Goal: Contribute content

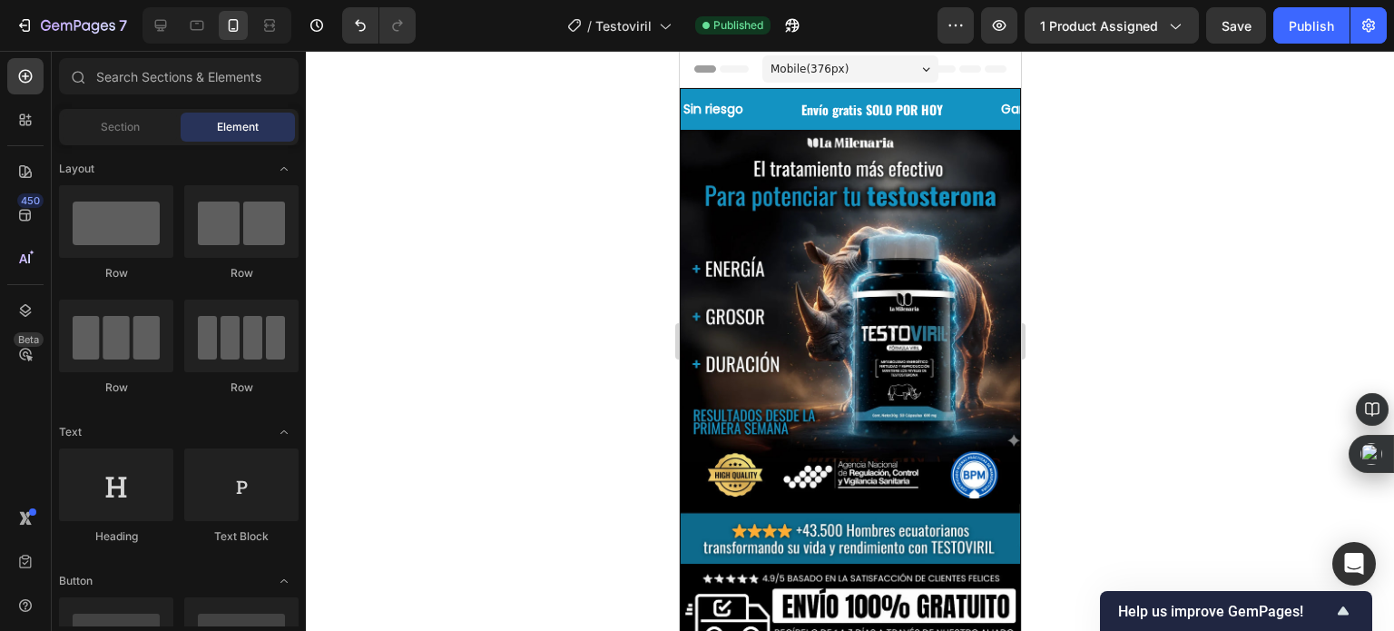
scroll to position [4085, 0]
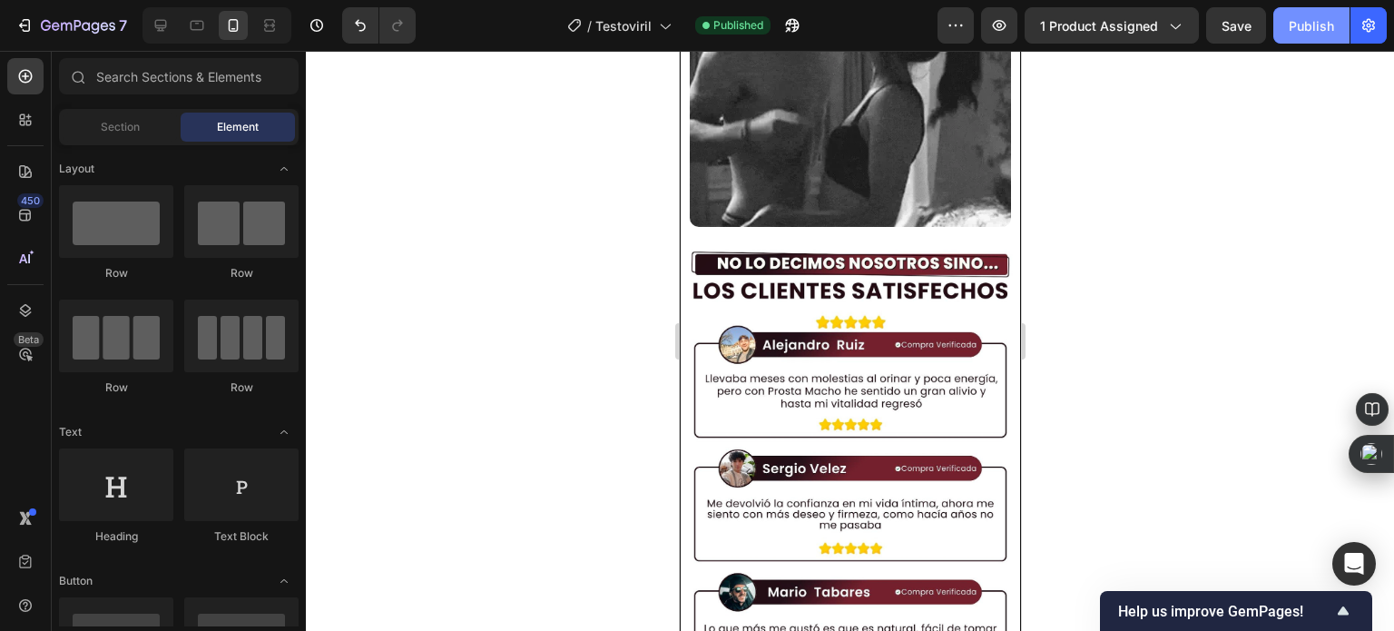
click at [1307, 25] on div "Publish" at bounding box center [1311, 25] width 45 height 19
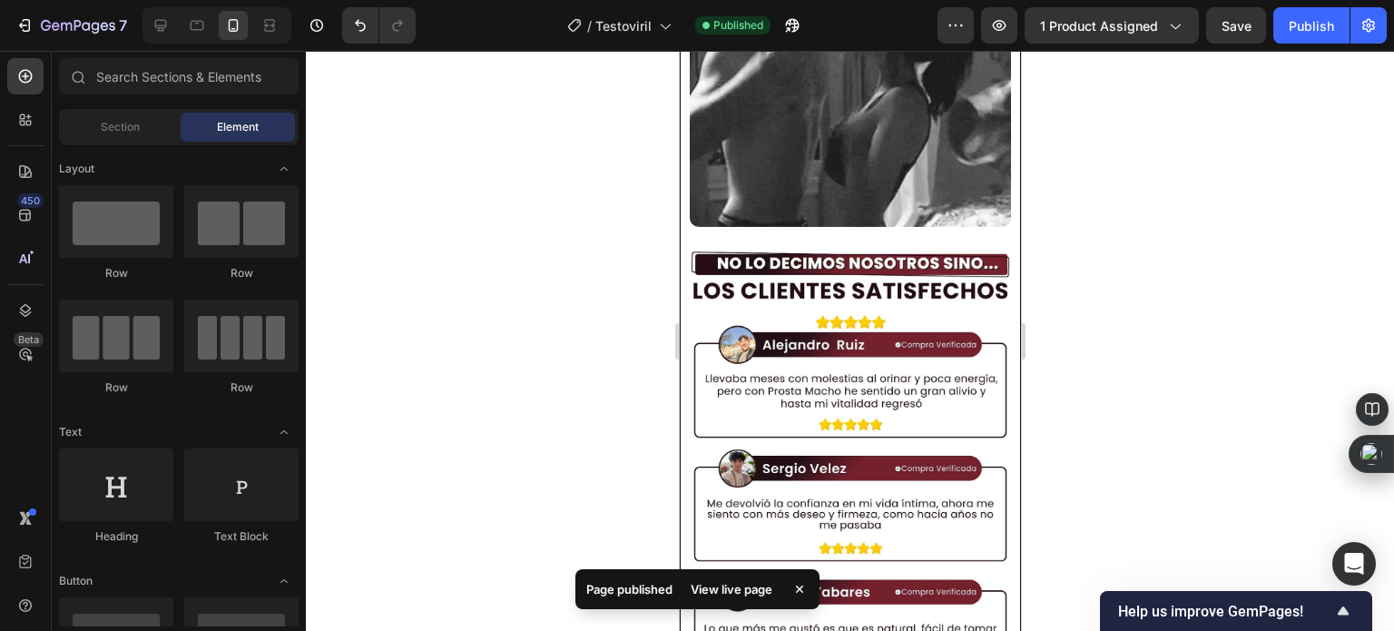
click at [766, 591] on div "View live page" at bounding box center [731, 589] width 103 height 25
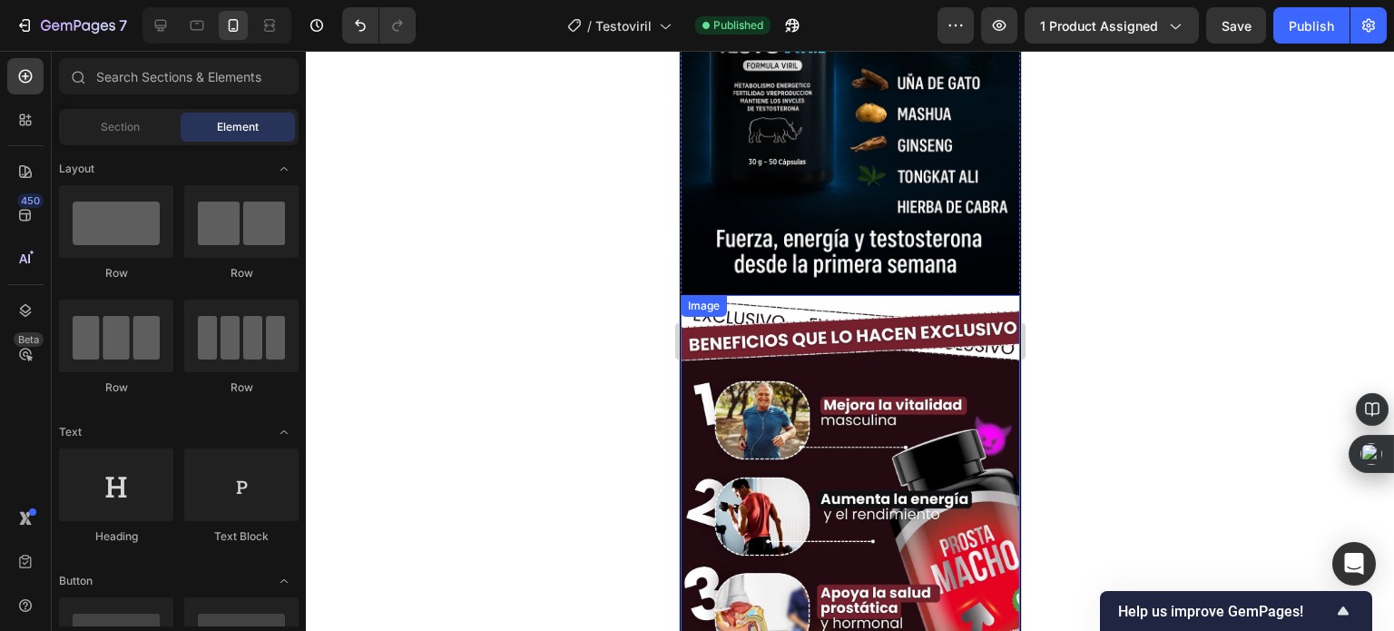
scroll to position [1725, 0]
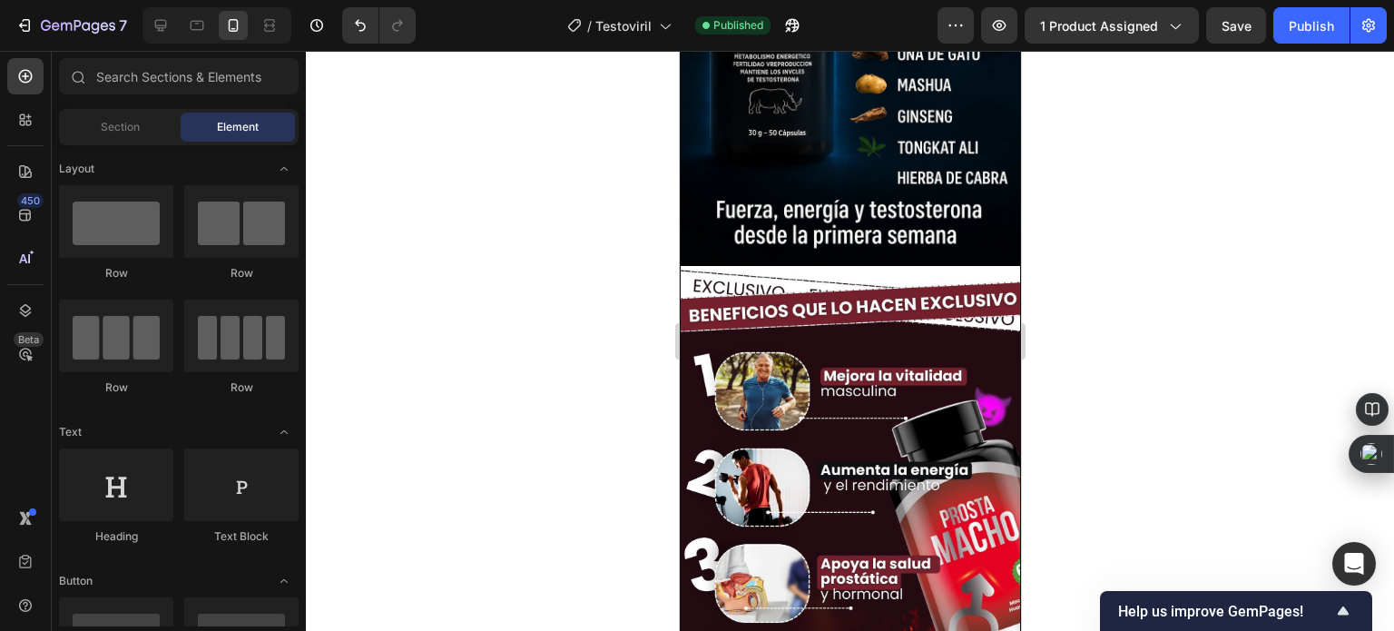
click at [1191, 399] on div at bounding box center [850, 341] width 1089 height 580
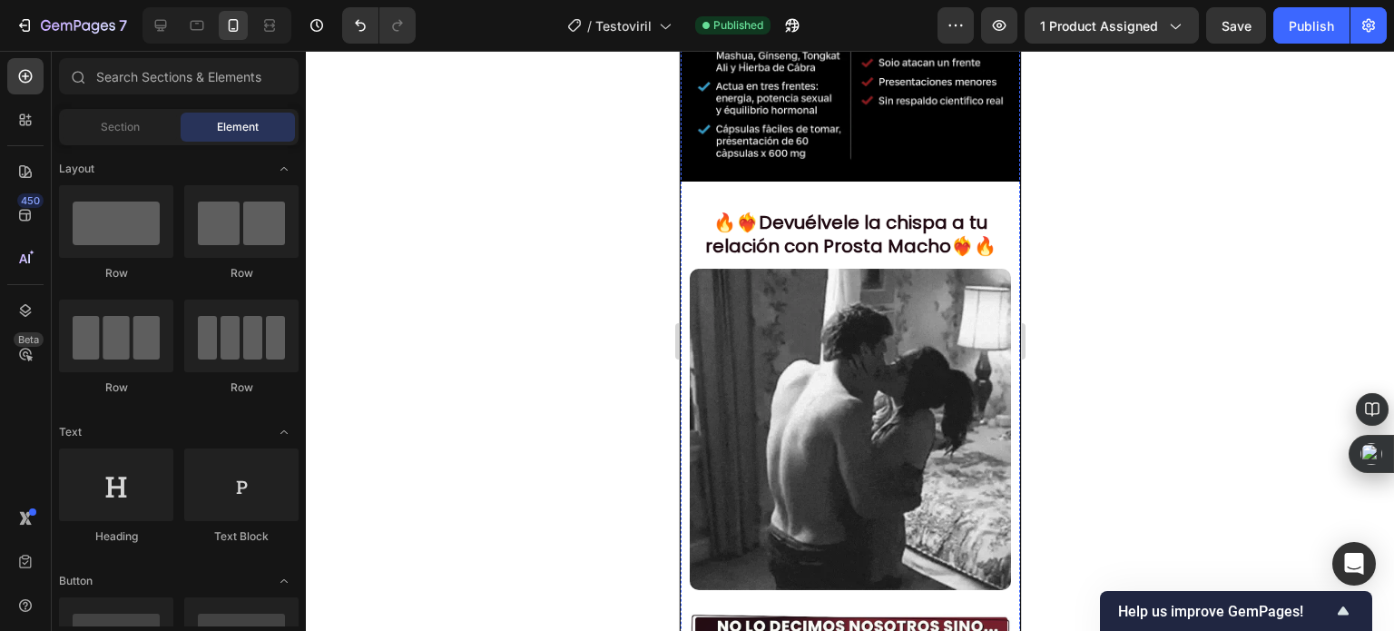
scroll to position [4267, 0]
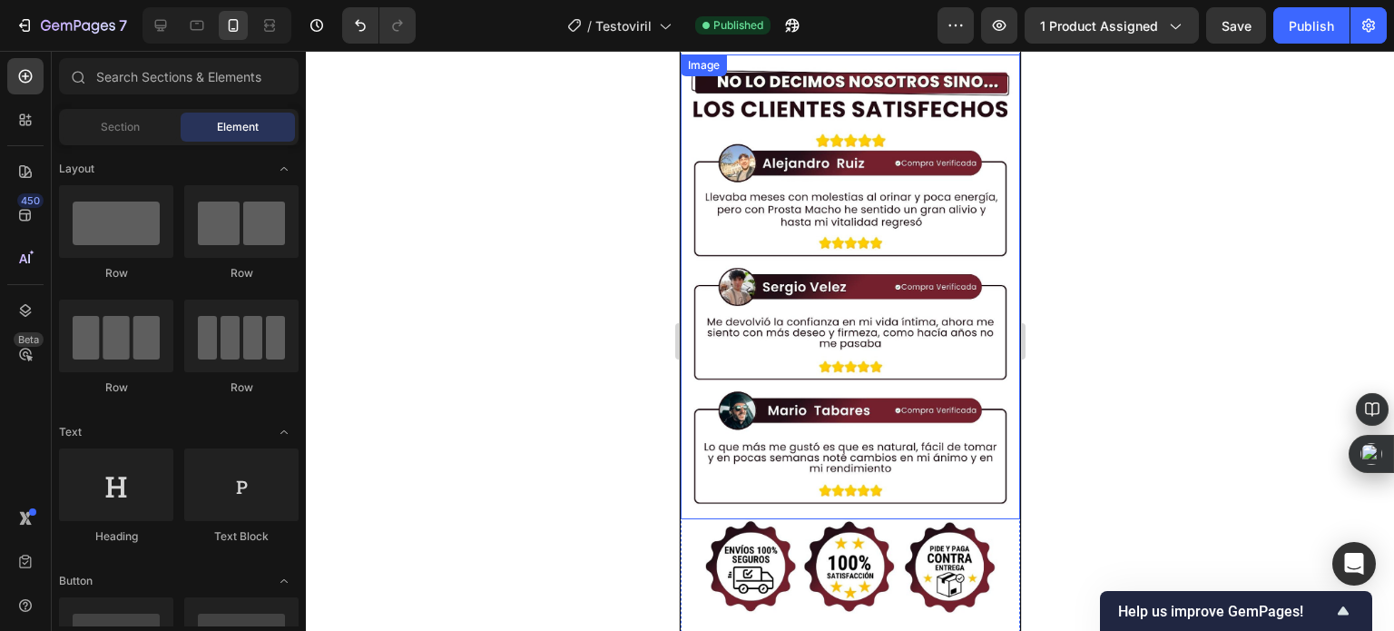
click at [854, 264] on img at bounding box center [850, 286] width 340 height 465
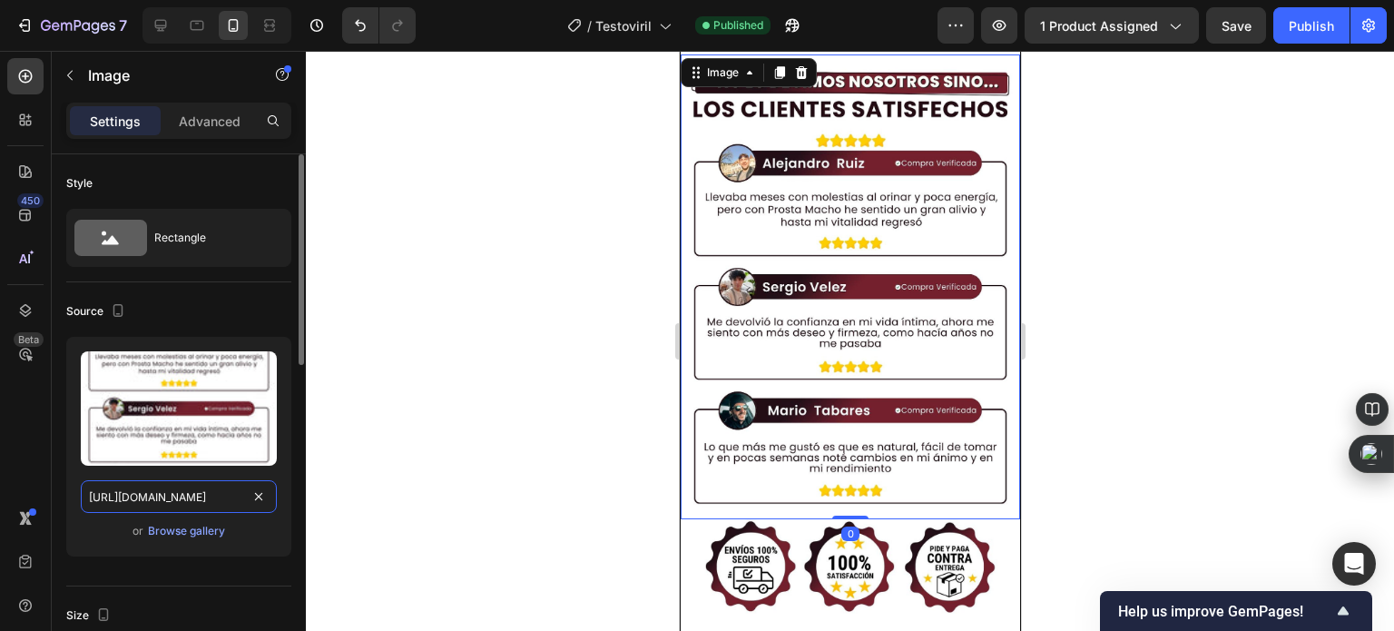
click at [143, 499] on input "[URL][DOMAIN_NAME]" at bounding box center [179, 496] width 196 height 33
click at [142, 498] on input "[URL][DOMAIN_NAME]" at bounding box center [179, 496] width 196 height 33
paste input "ChatGPT_Image_Sep_28_2025_12_35_36_AM.webp?v=1759038074"
type input "[URL][DOMAIN_NAME]"
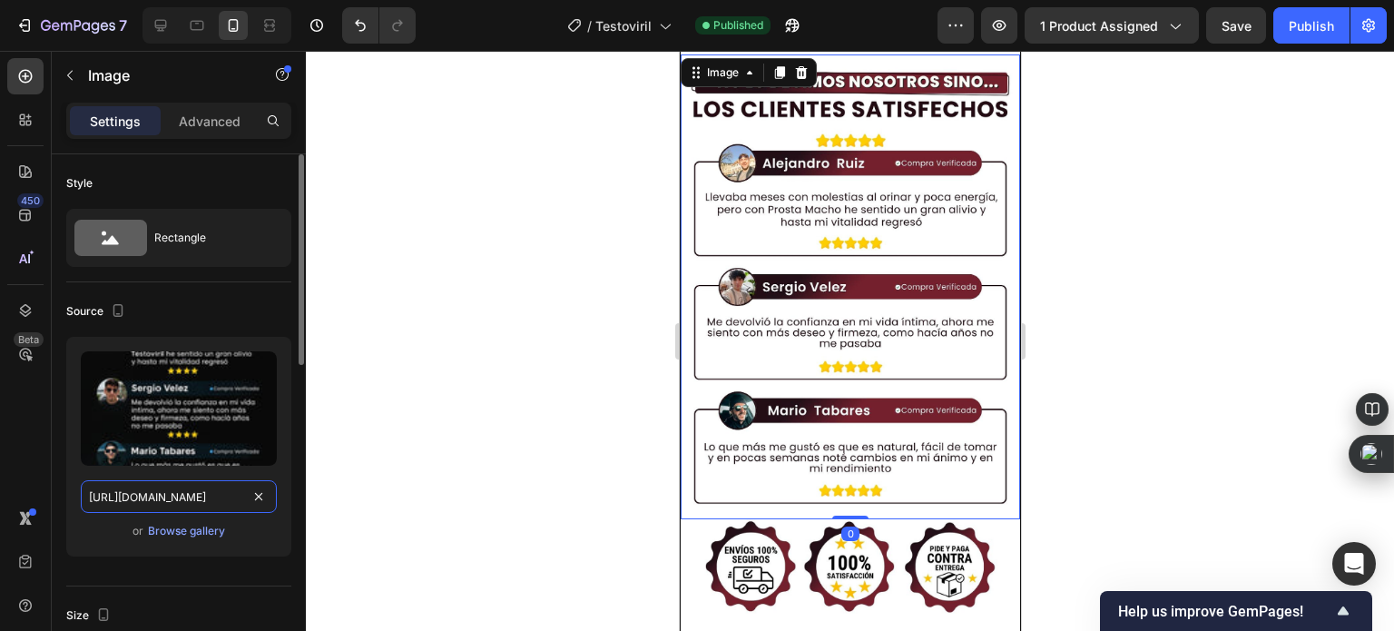
scroll to position [0, 479]
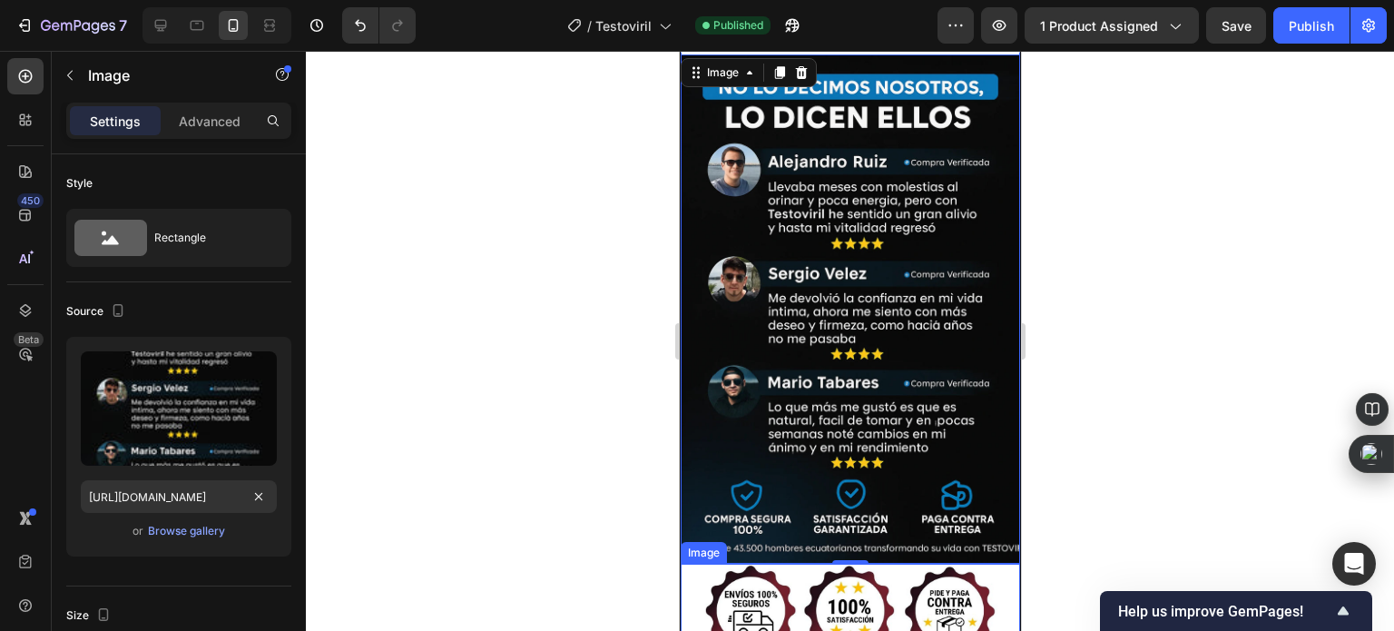
click at [793, 564] on img at bounding box center [850, 611] width 340 height 94
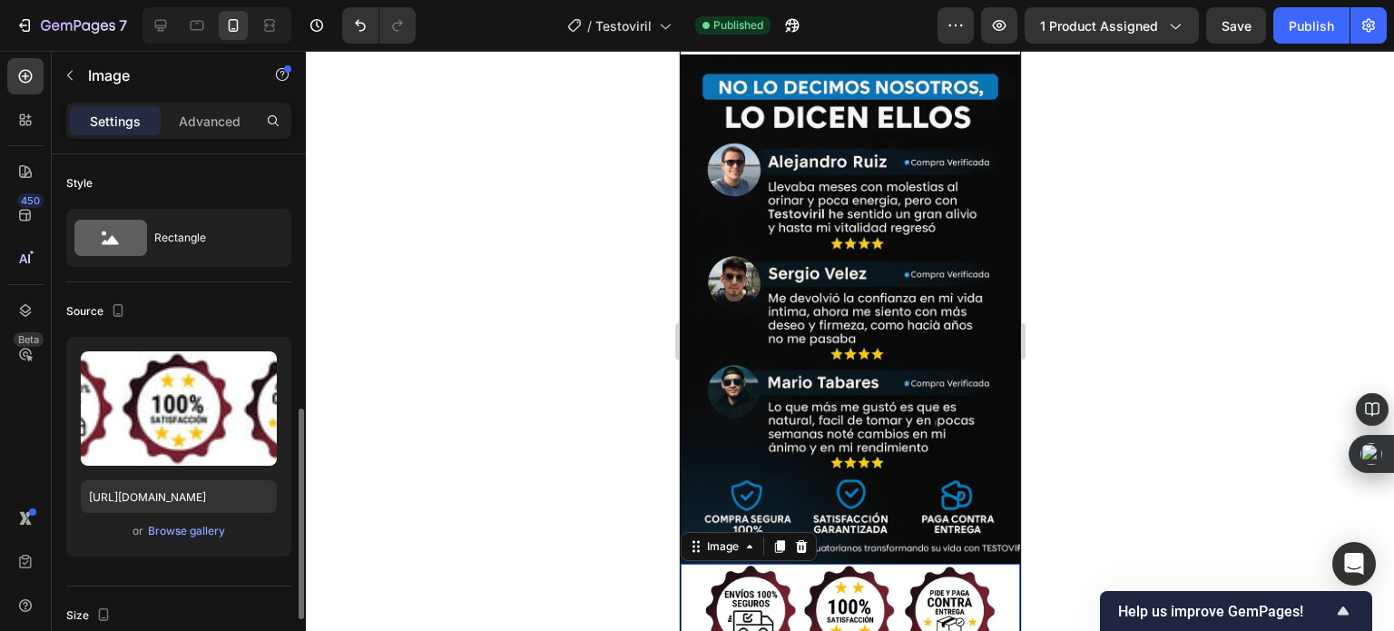
scroll to position [182, 0]
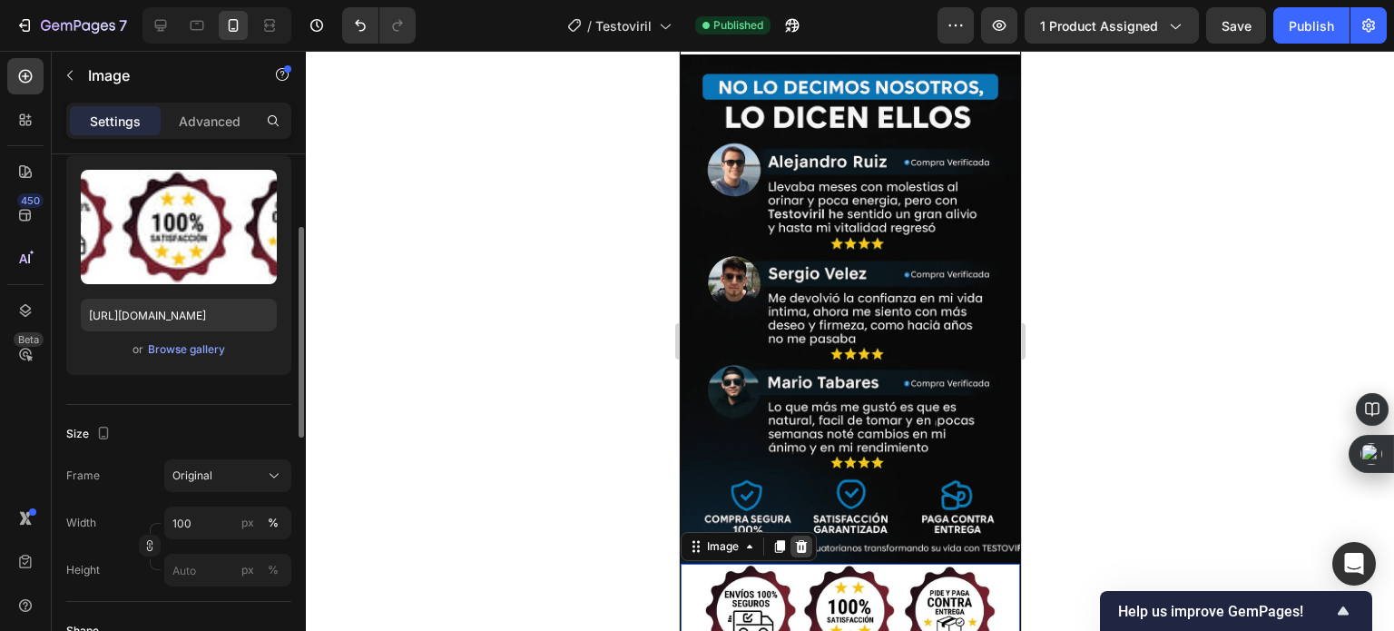
click at [793, 539] on icon at bounding box center [800, 546] width 15 height 15
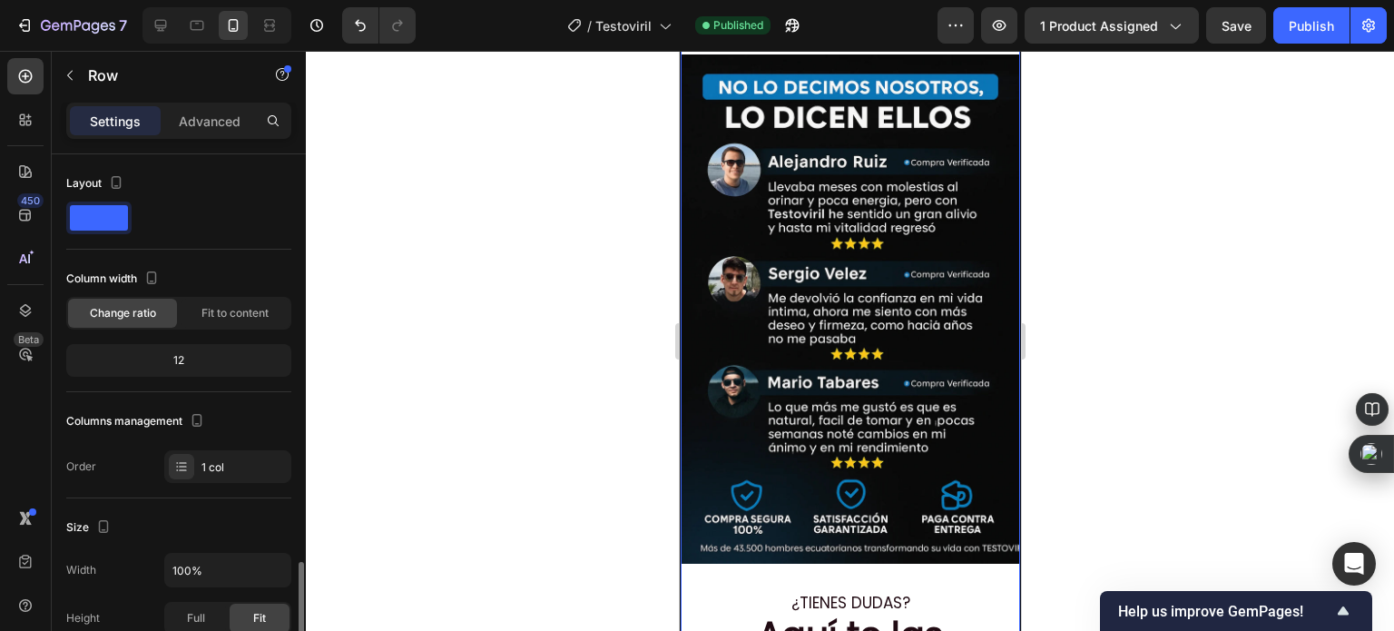
scroll to position [272, 0]
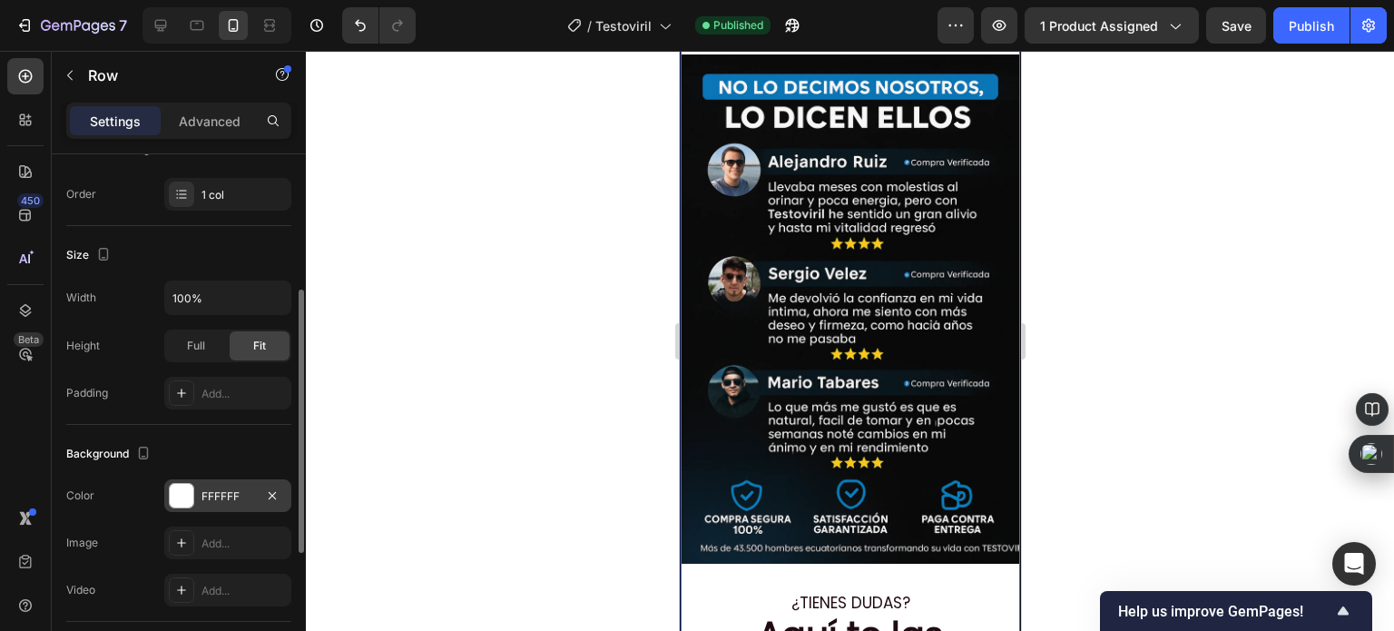
click at [189, 494] on div at bounding box center [182, 496] width 24 height 24
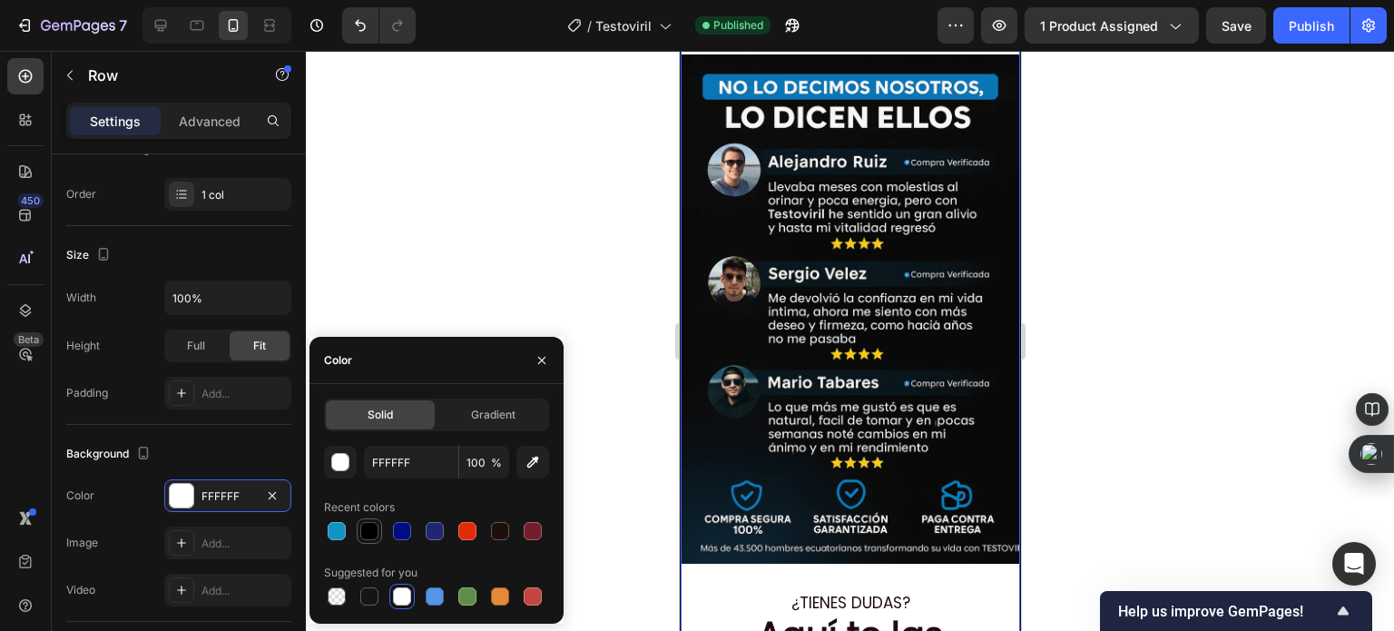
click at [365, 527] on div at bounding box center [369, 531] width 18 height 18
type input "000000"
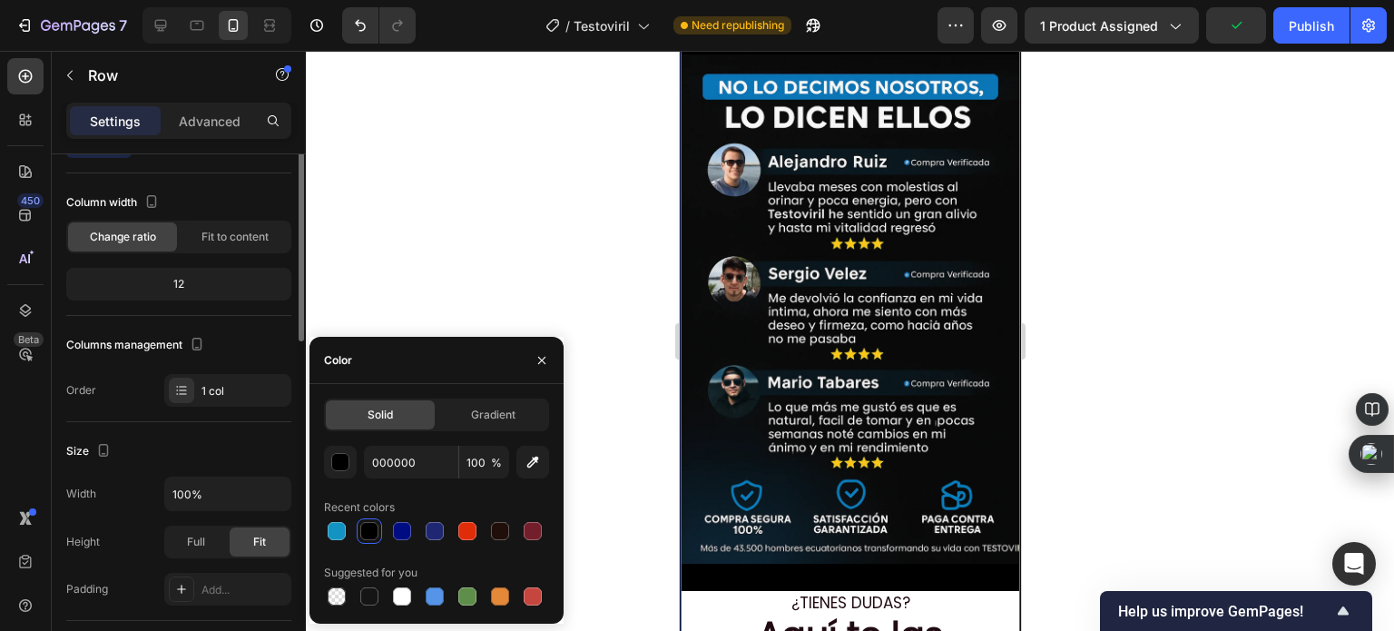
scroll to position [0, 0]
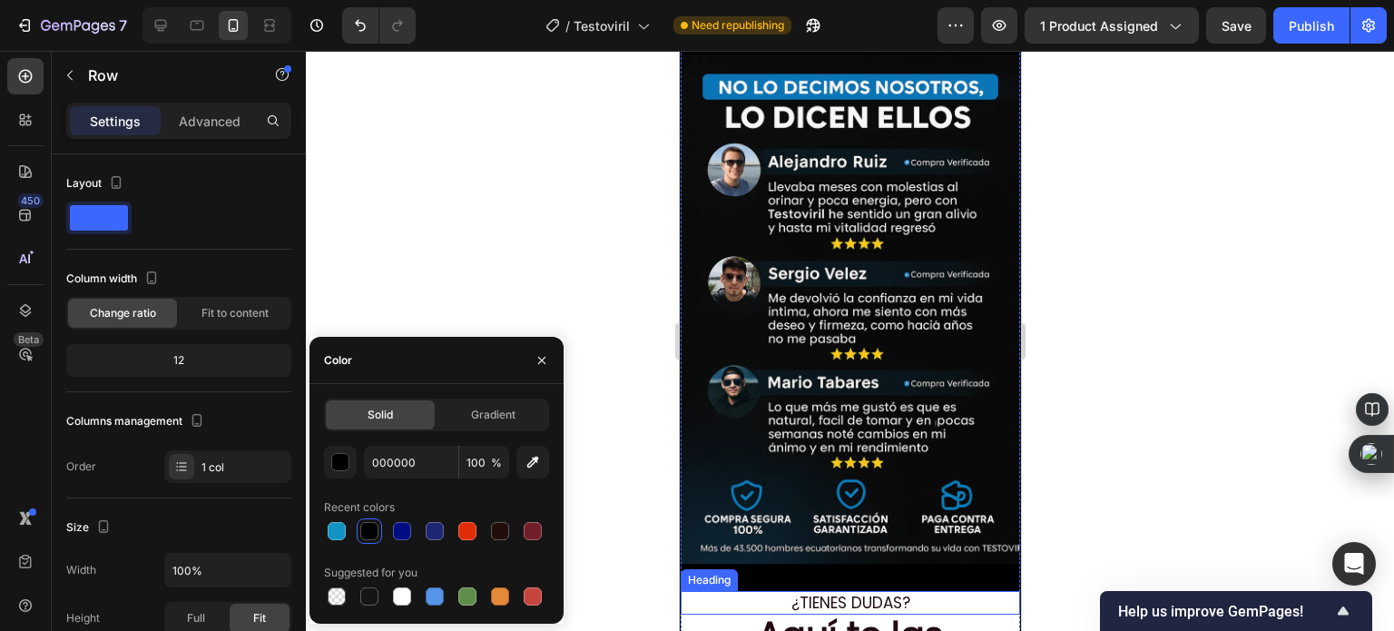
click at [759, 591] on h2 "¿Tienes dudas?" at bounding box center [850, 603] width 340 height 24
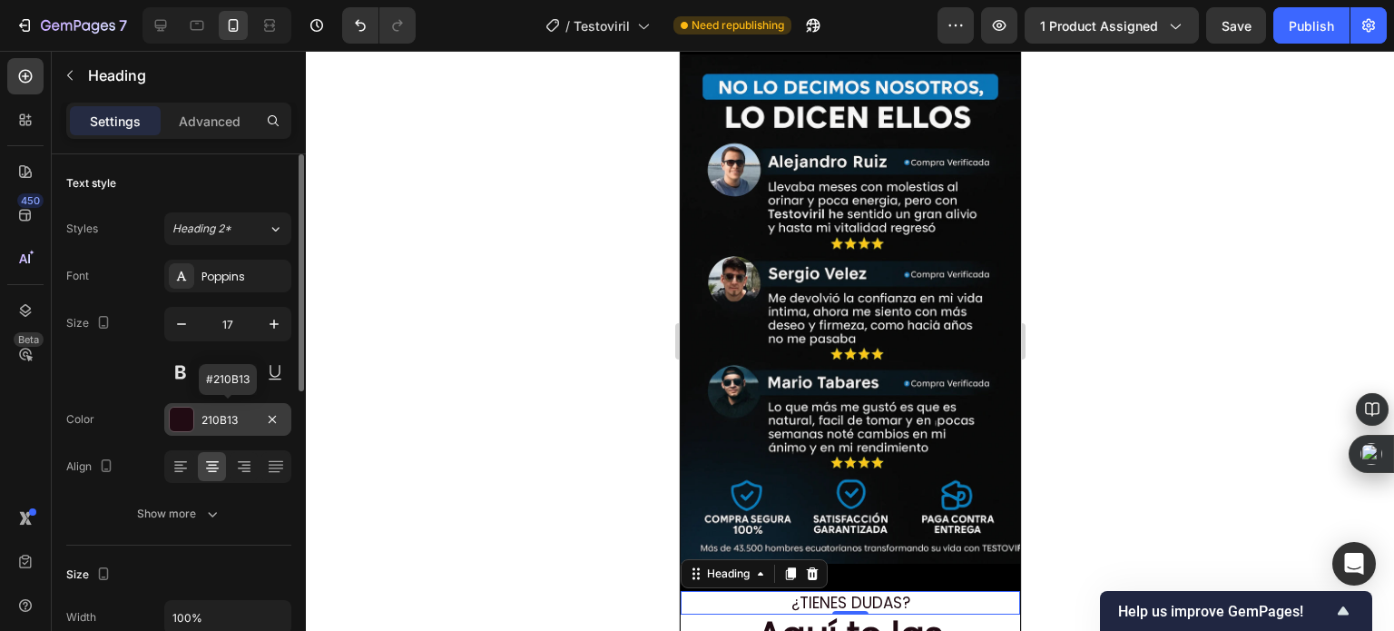
click at [188, 413] on div at bounding box center [182, 420] width 24 height 24
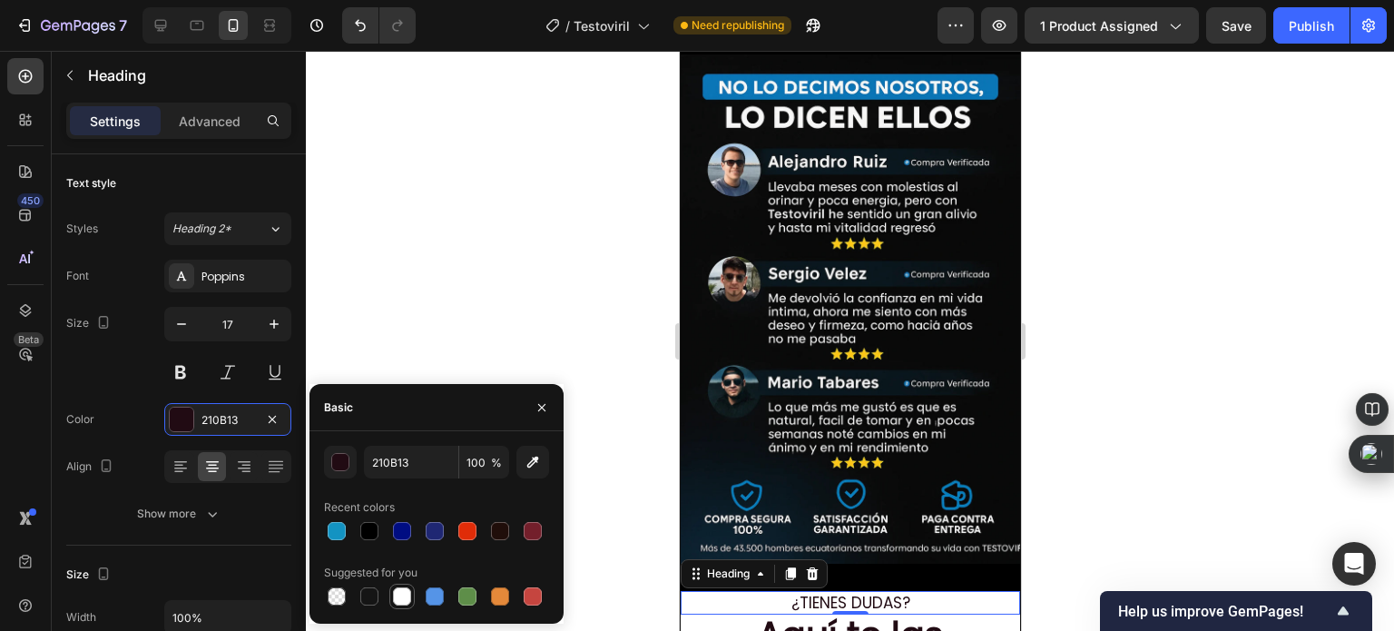
click at [397, 603] on div at bounding box center [402, 596] width 18 height 18
type input "FFFFFF"
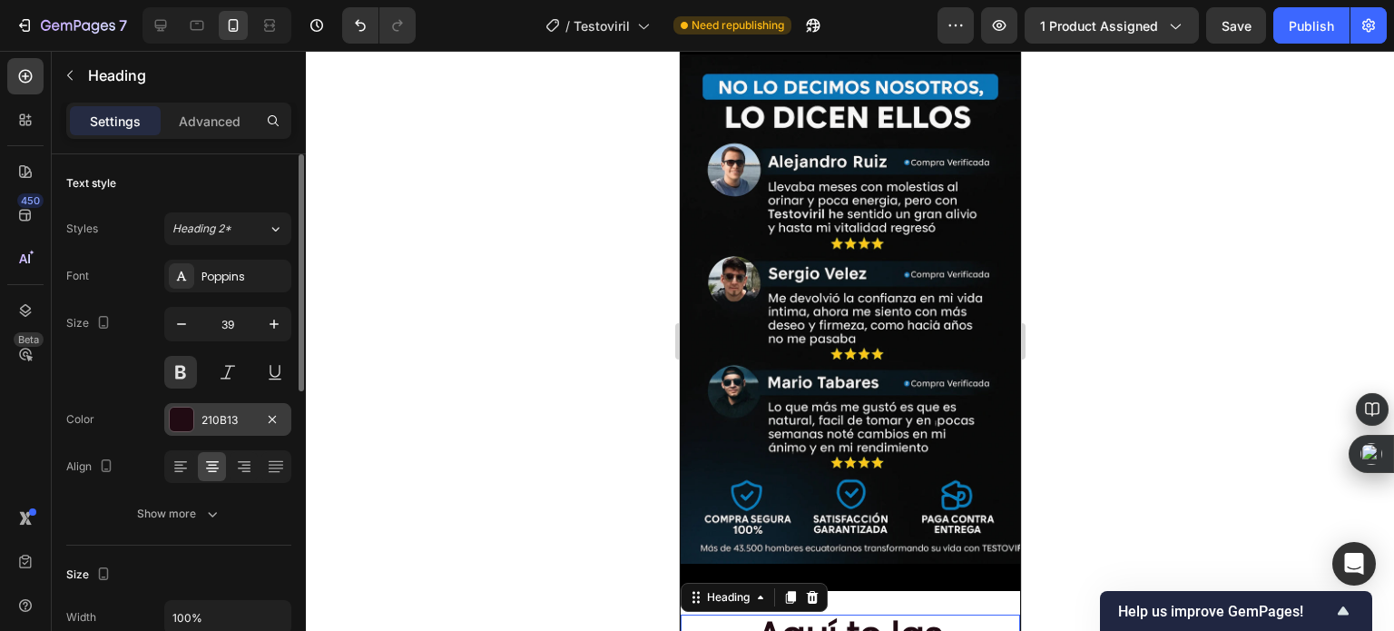
click at [182, 419] on div at bounding box center [182, 420] width 24 height 24
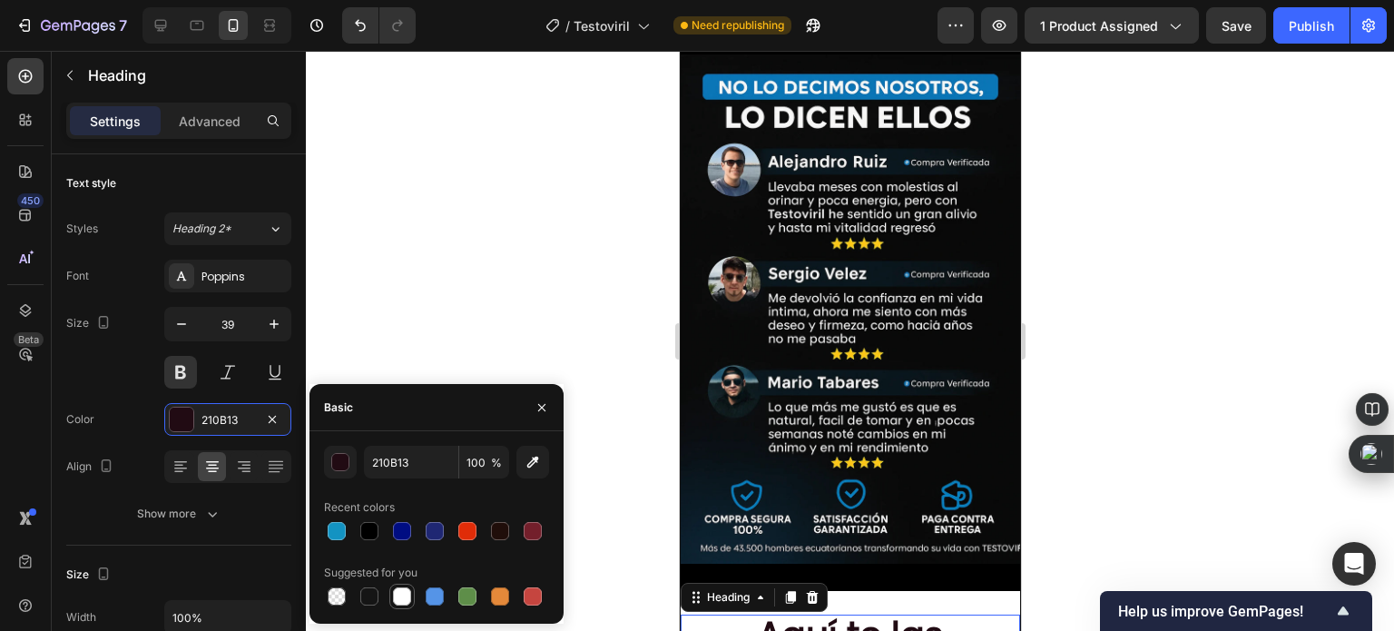
click at [394, 596] on div at bounding box center [402, 596] width 18 height 18
type input "FFFFFF"
click at [595, 454] on div at bounding box center [850, 341] width 1089 height 580
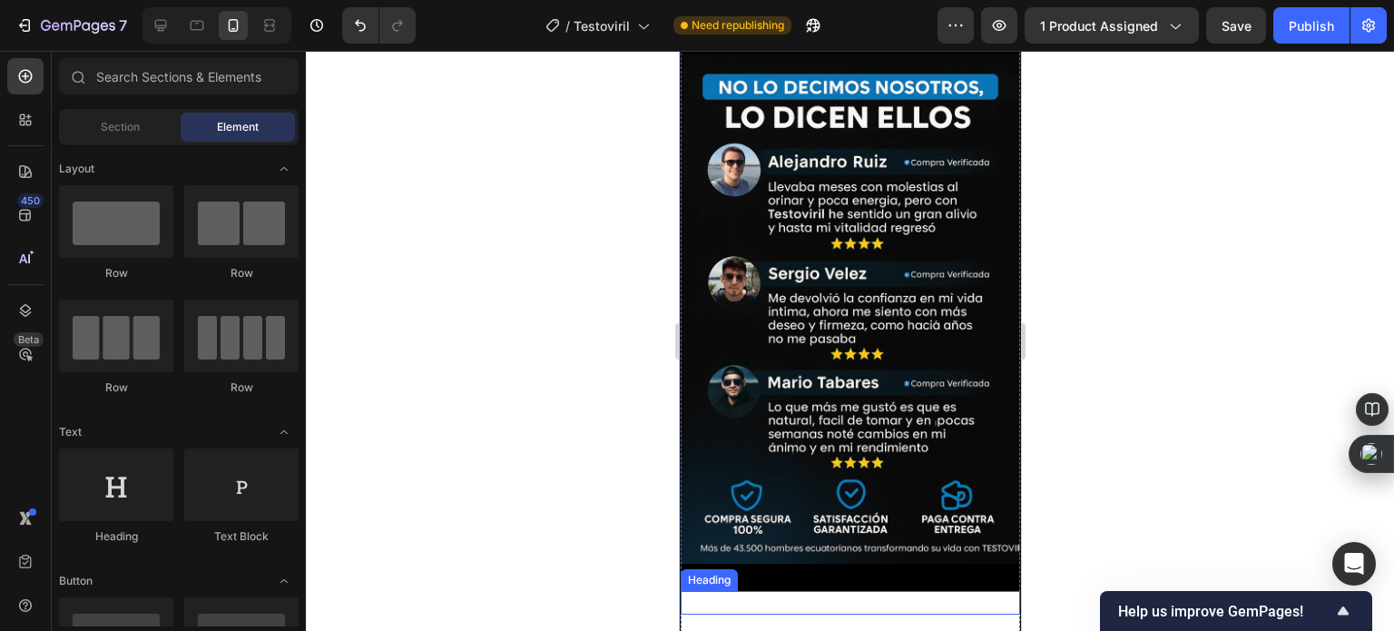
click at [692, 591] on h2 "¿Tienes dudas?" at bounding box center [850, 603] width 340 height 24
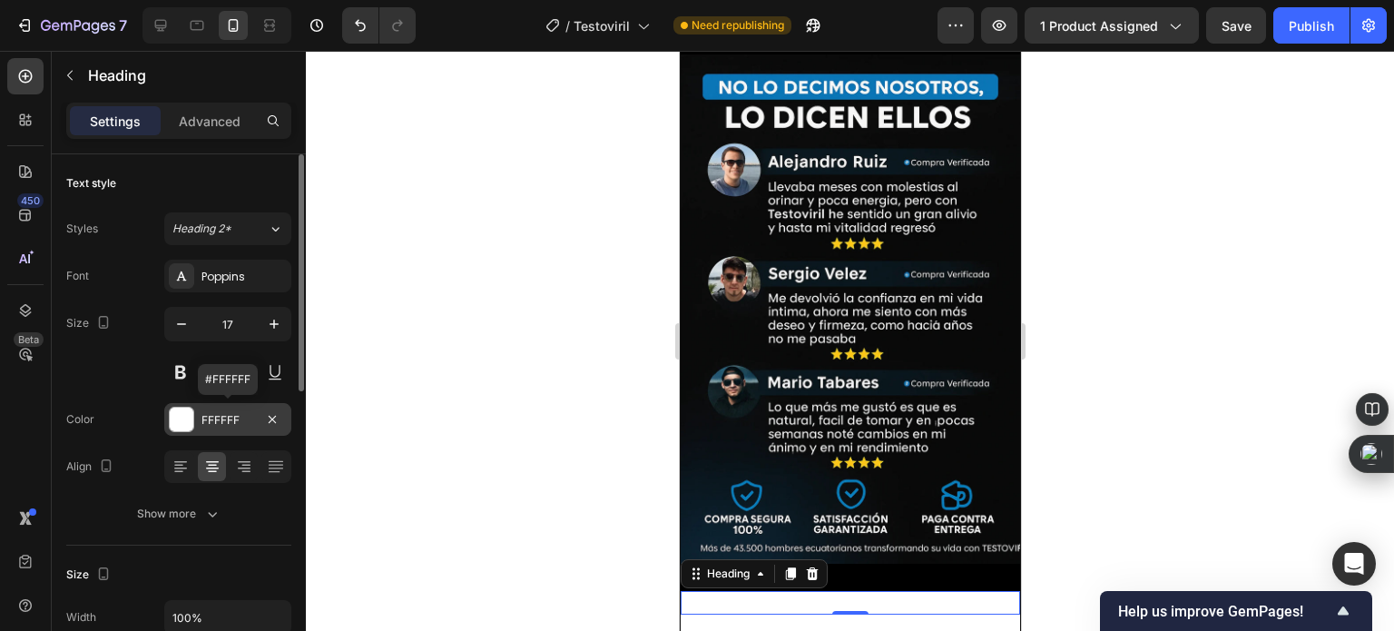
scroll to position [182, 0]
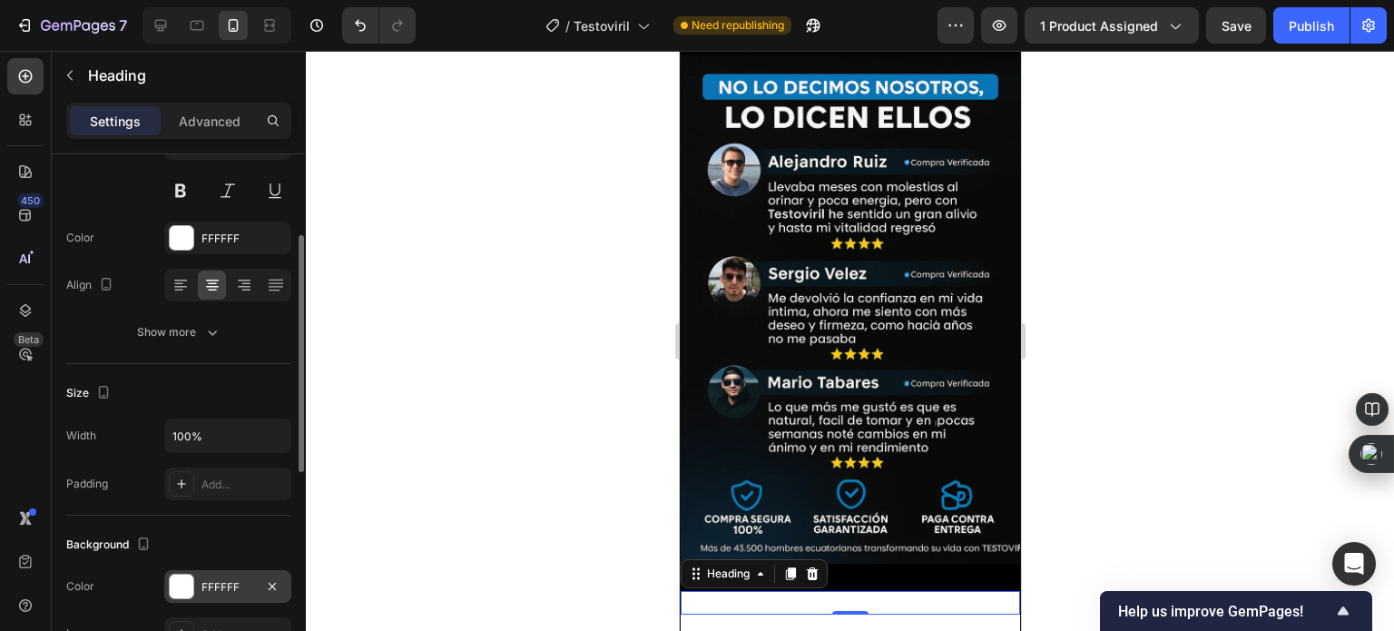
click at [187, 591] on div at bounding box center [182, 587] width 24 height 24
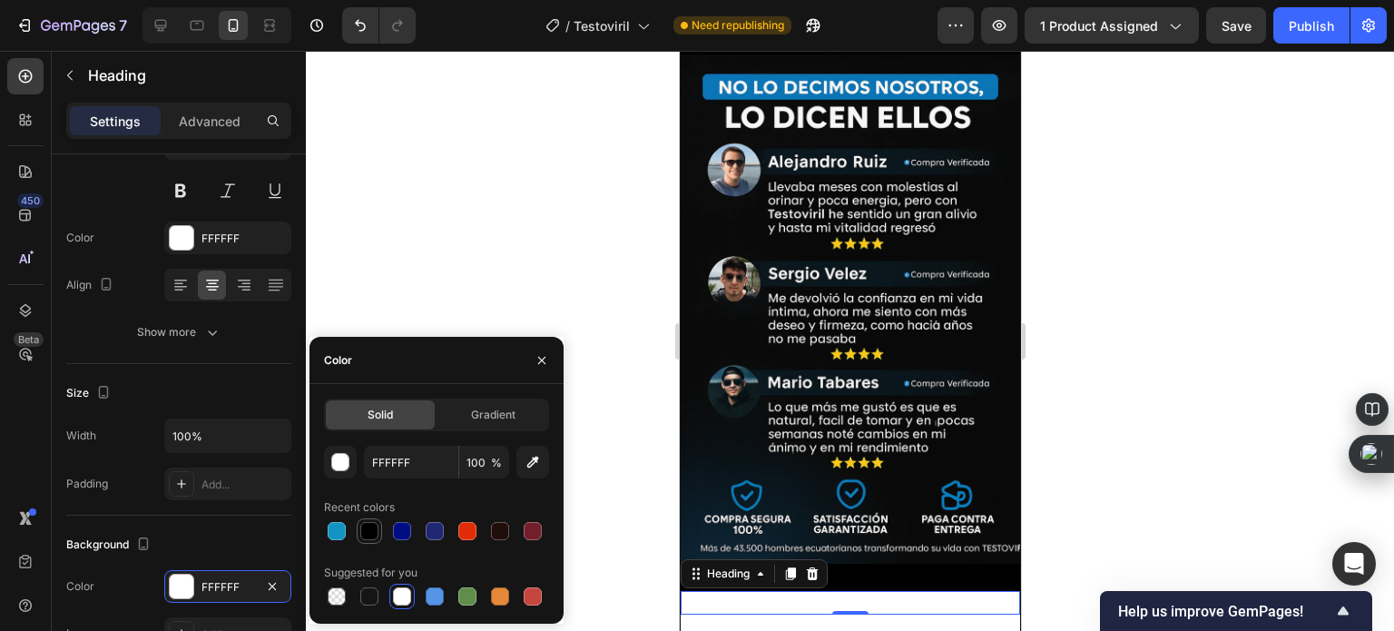
click at [363, 533] on div at bounding box center [369, 531] width 18 height 18
type input "000000"
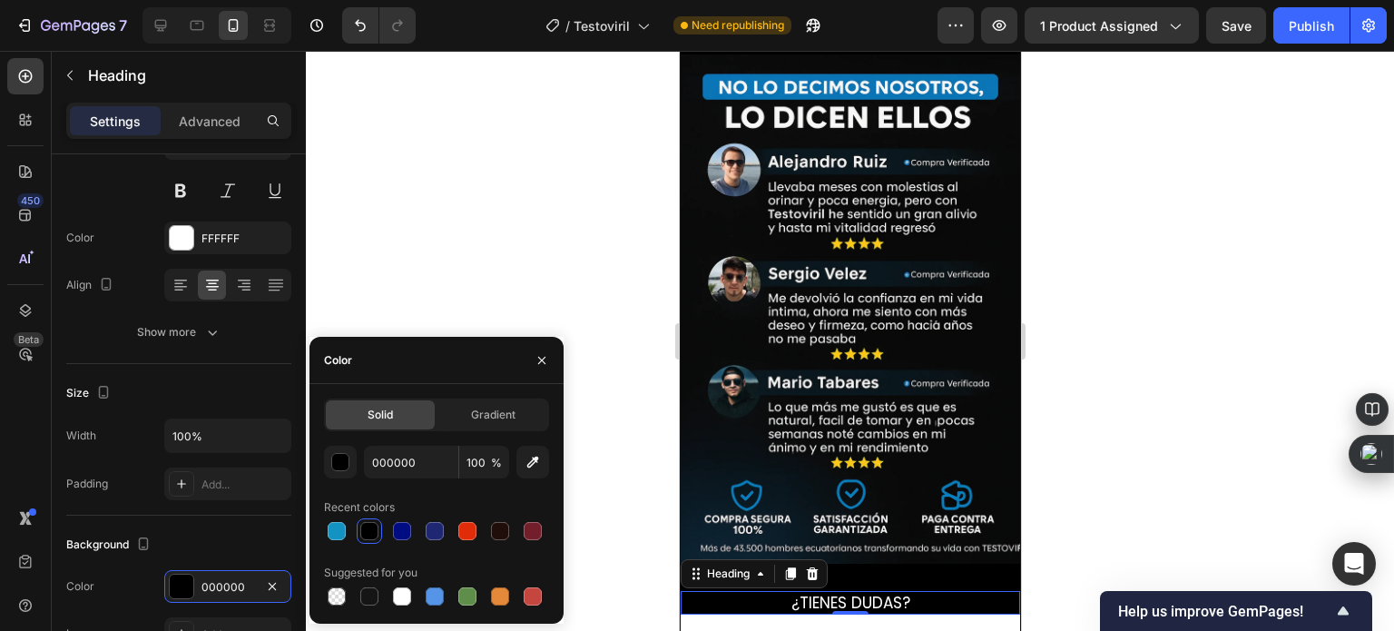
drag, startPoint x: 616, startPoint y: 326, endPoint x: 636, endPoint y: 359, distance: 38.3
click at [616, 326] on div at bounding box center [850, 341] width 1089 height 580
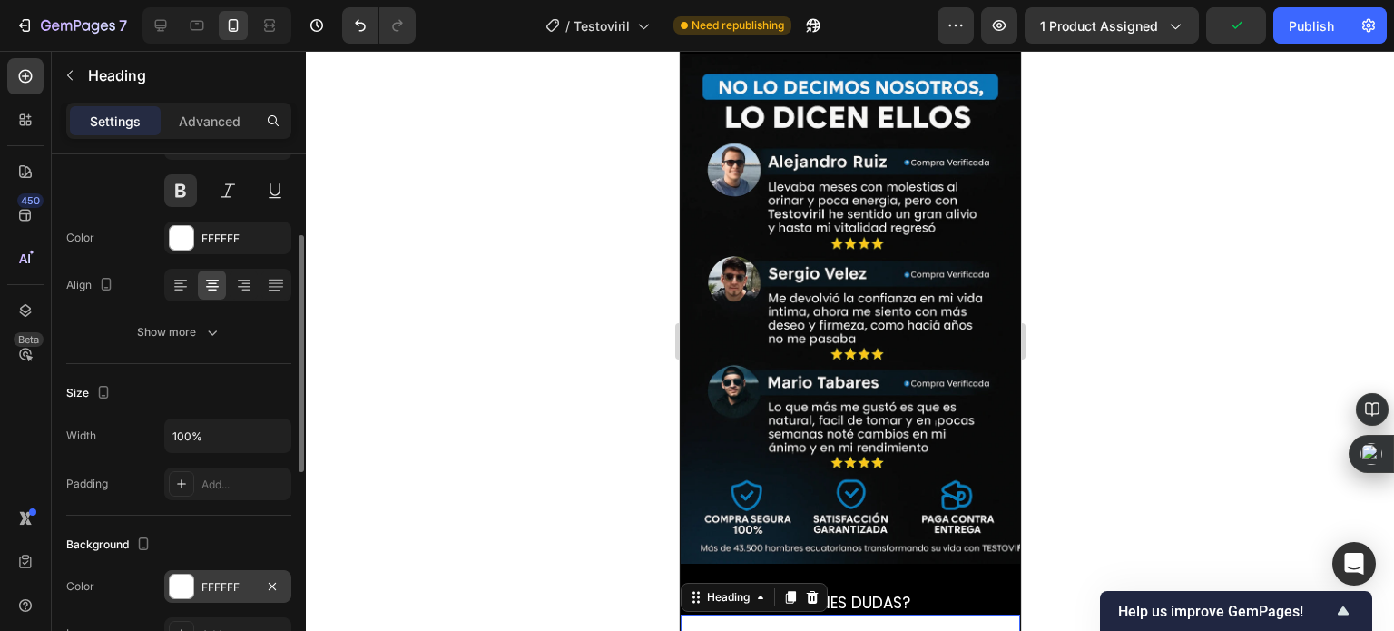
click at [182, 587] on div at bounding box center [182, 587] width 24 height 24
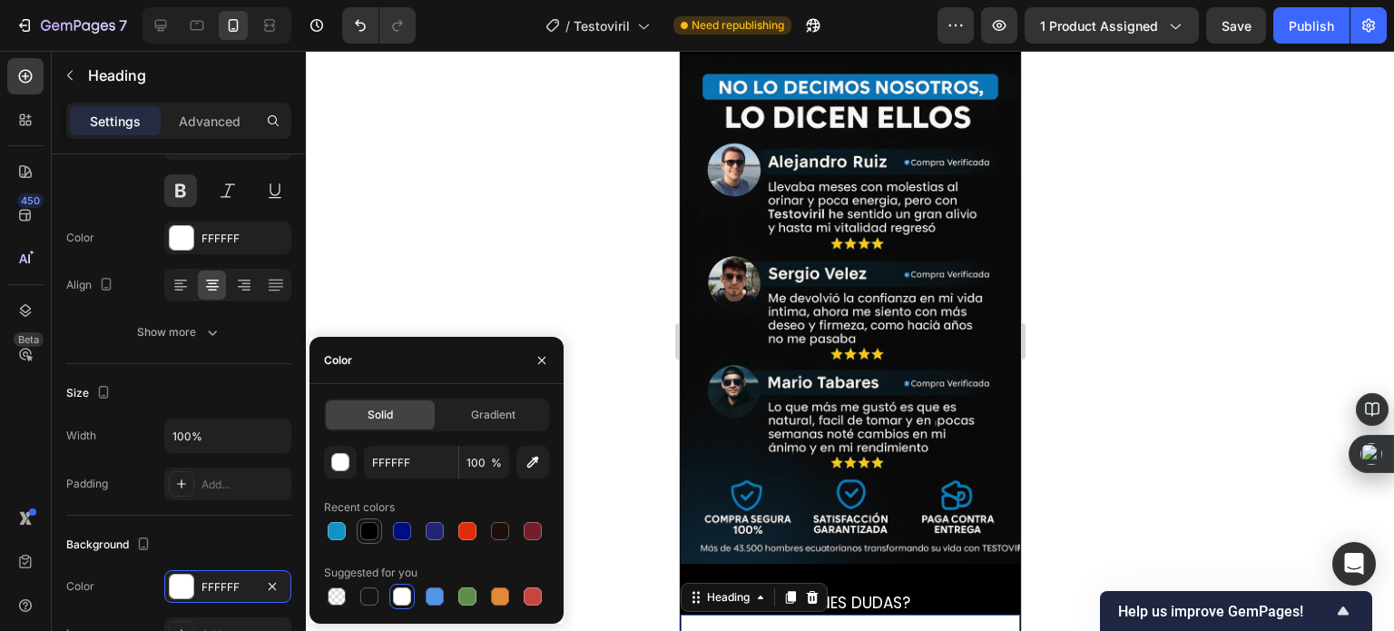
click at [370, 533] on div at bounding box center [369, 531] width 18 height 18
type input "000000"
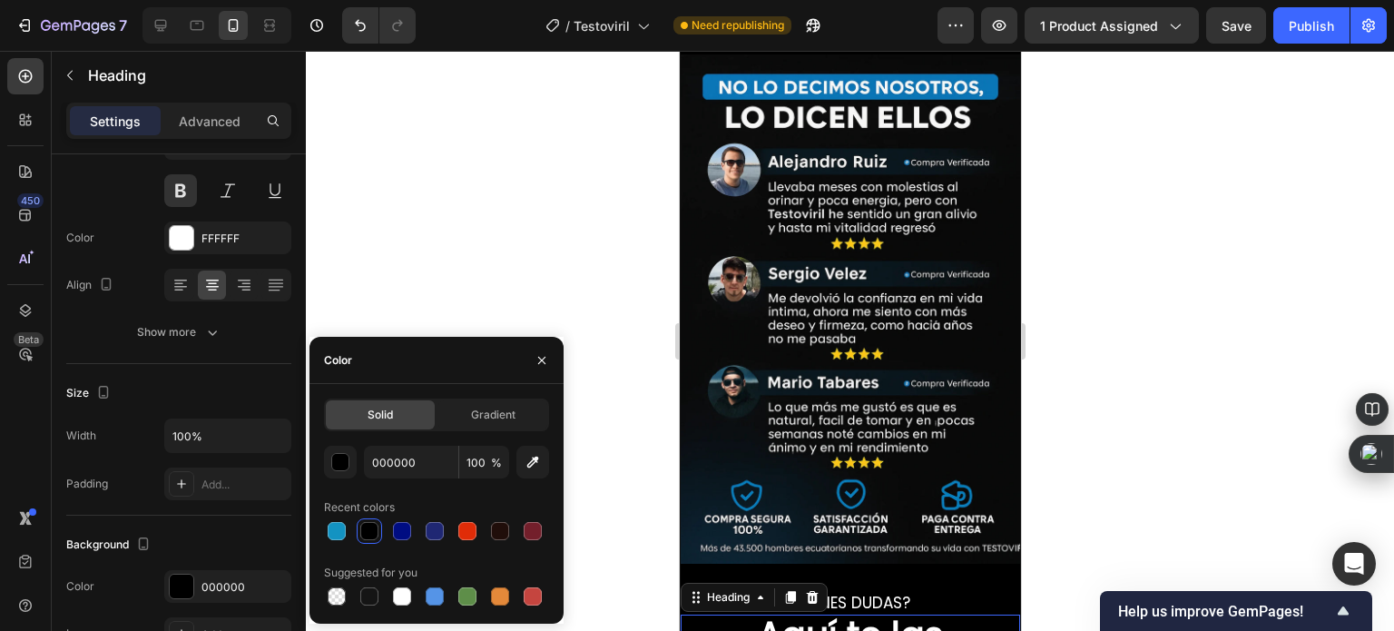
click at [654, 547] on div at bounding box center [850, 341] width 1089 height 580
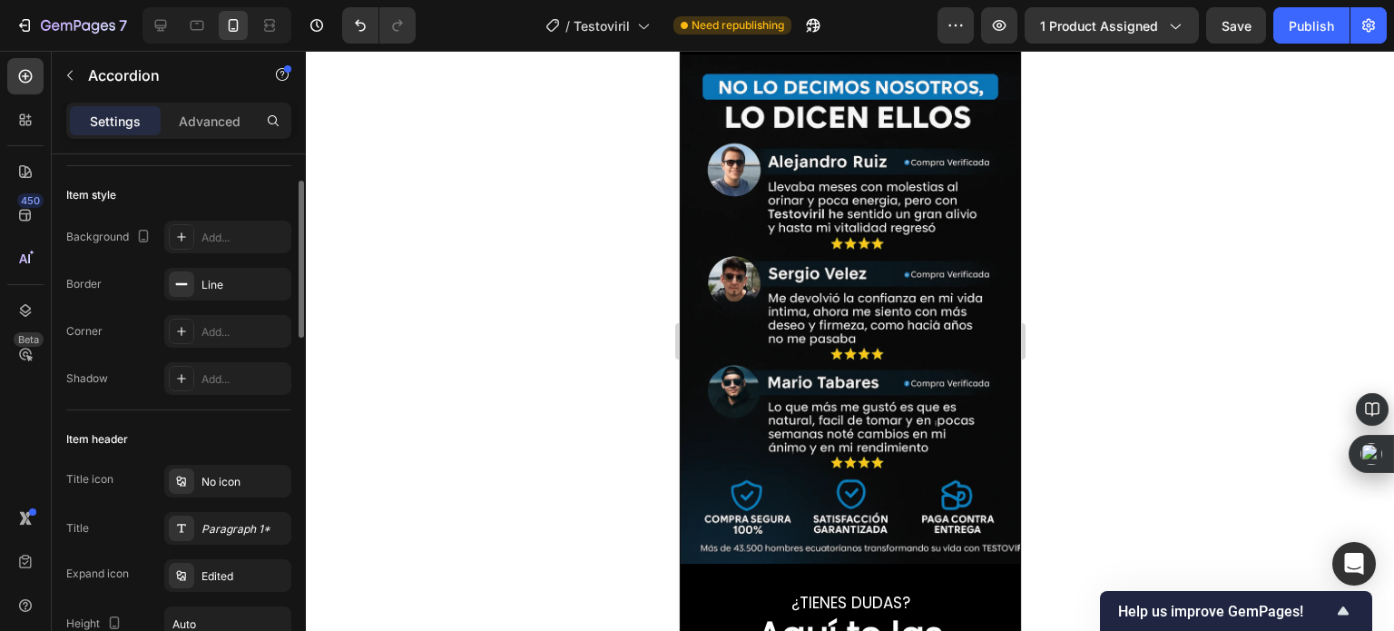
scroll to position [0, 0]
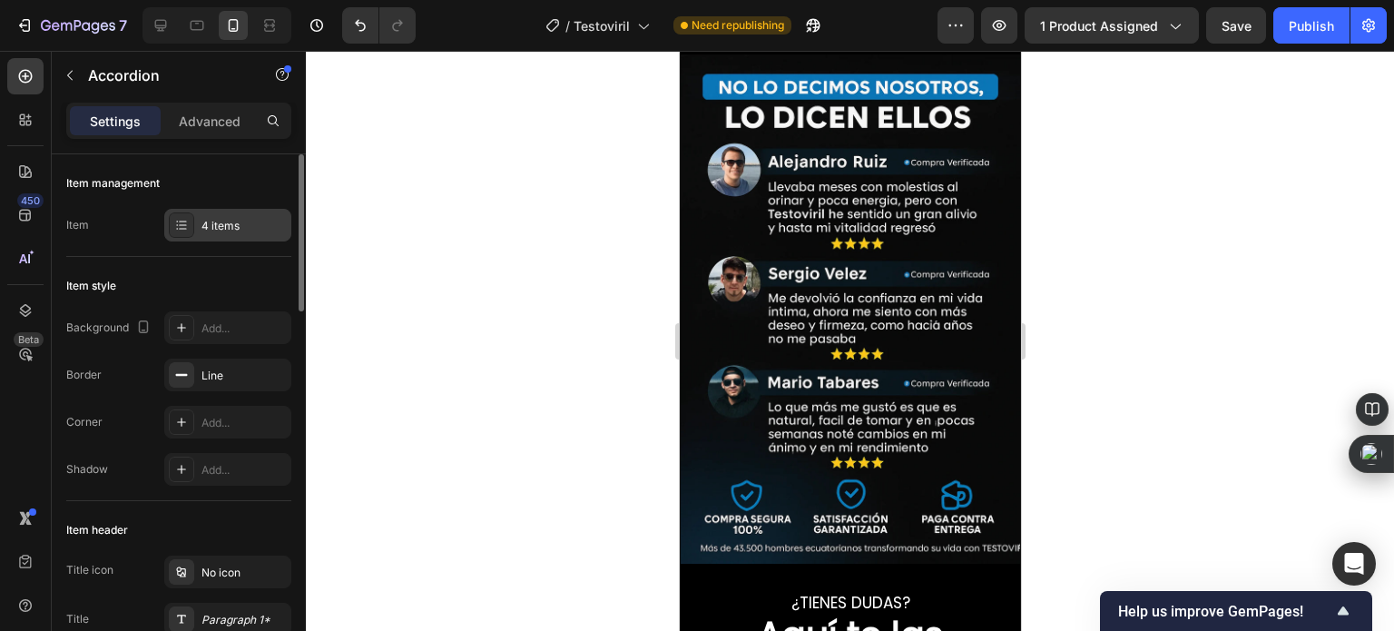
click at [210, 224] on div "4 items" at bounding box center [244, 226] width 85 height 16
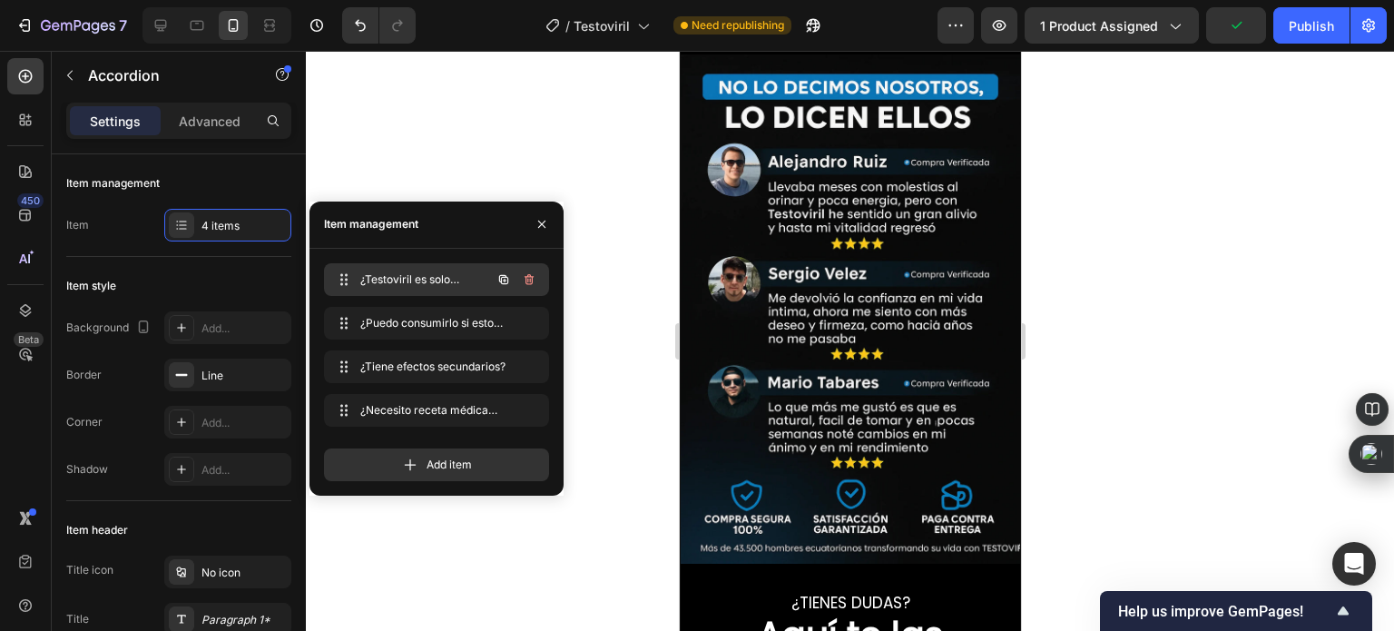
click at [419, 279] on span "¿Testoviril es solo para hombres?" at bounding box center [411, 279] width 103 height 16
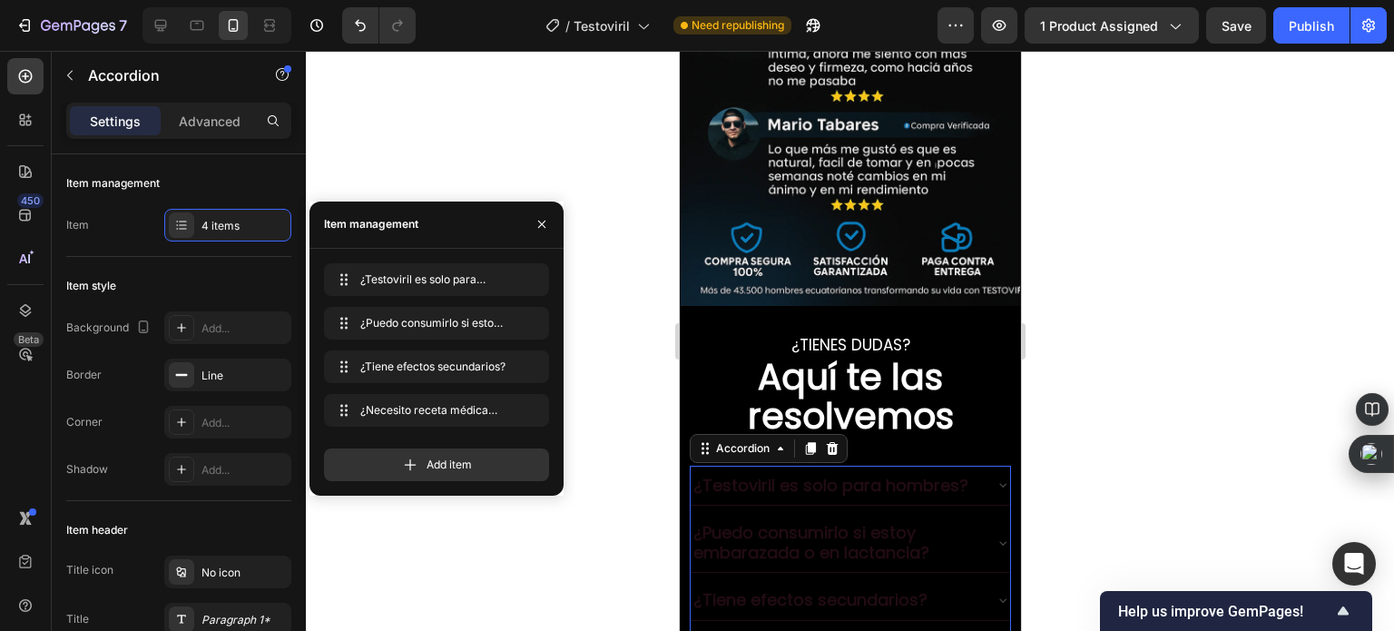
scroll to position [4630, 0]
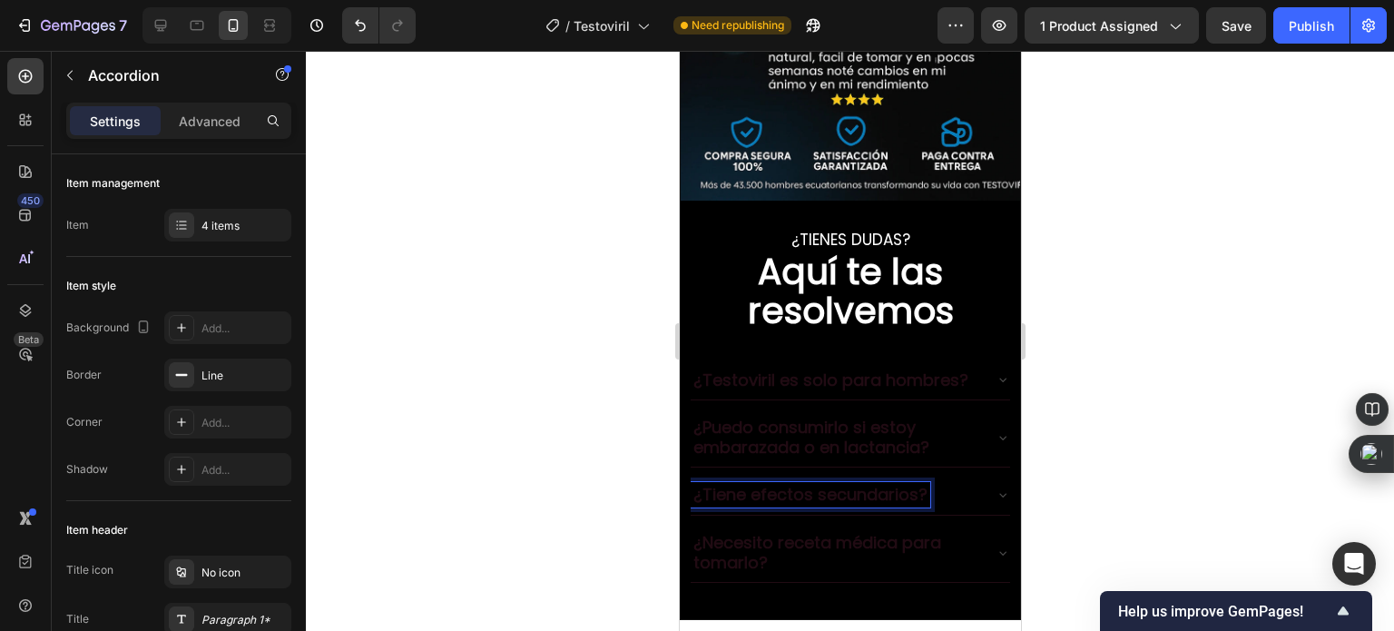
click at [764, 418] on p "¿Puedo consumirlo si estoy embarazada o en lactancia?" at bounding box center [835, 437] width 285 height 39
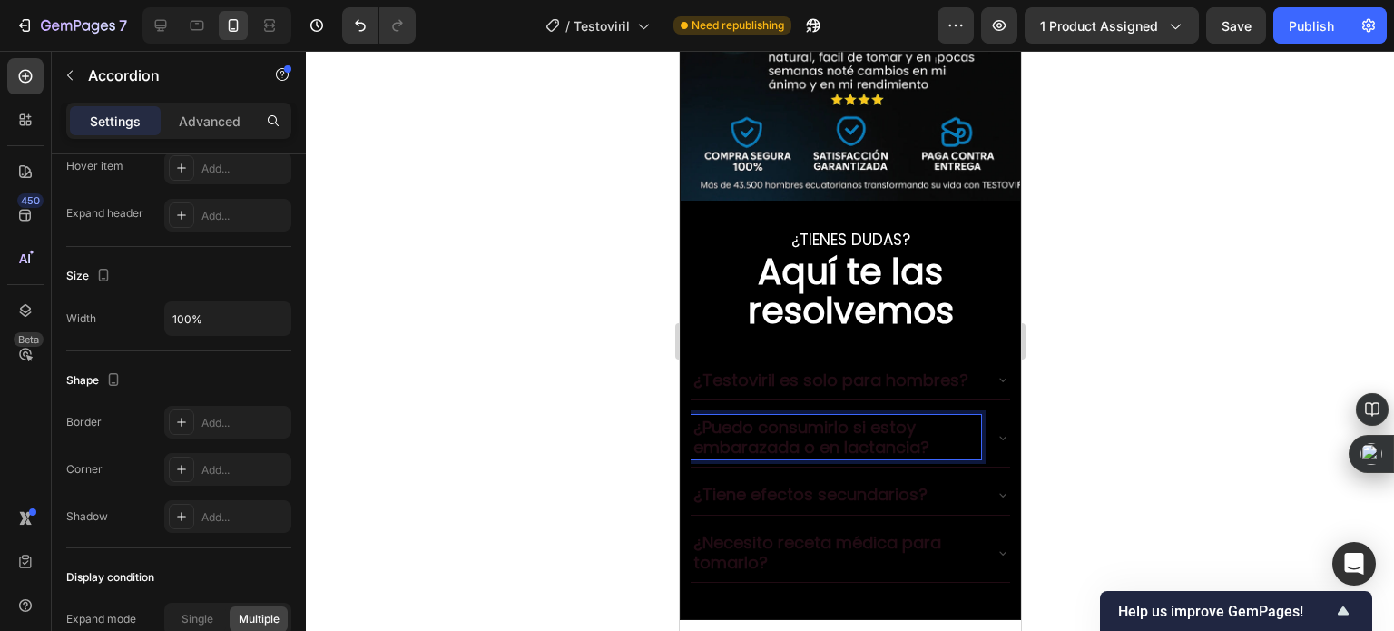
scroll to position [1244, 0]
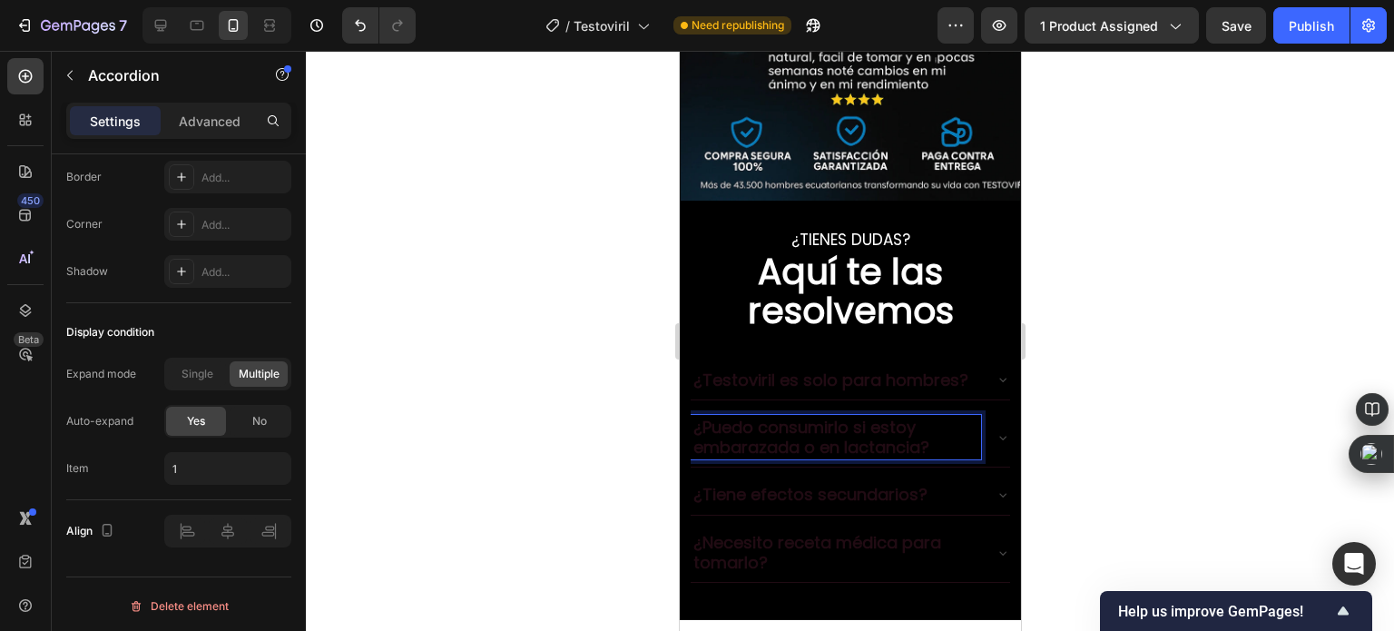
click at [820, 418] on p "¿Puedo consumirlo si estoy embarazada o en lactancia?" at bounding box center [835, 437] width 285 height 39
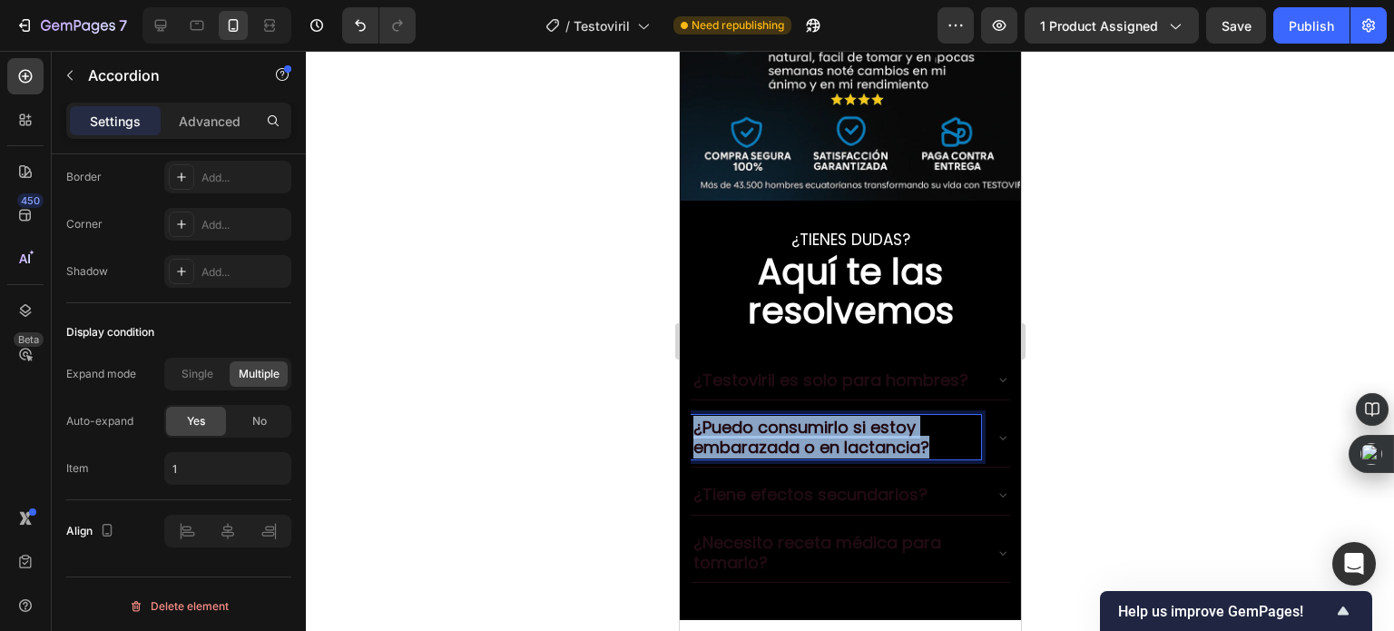
click at [820, 418] on p "¿Puedo consumirlo si estoy embarazada o en lactancia?" at bounding box center [835, 437] width 285 height 39
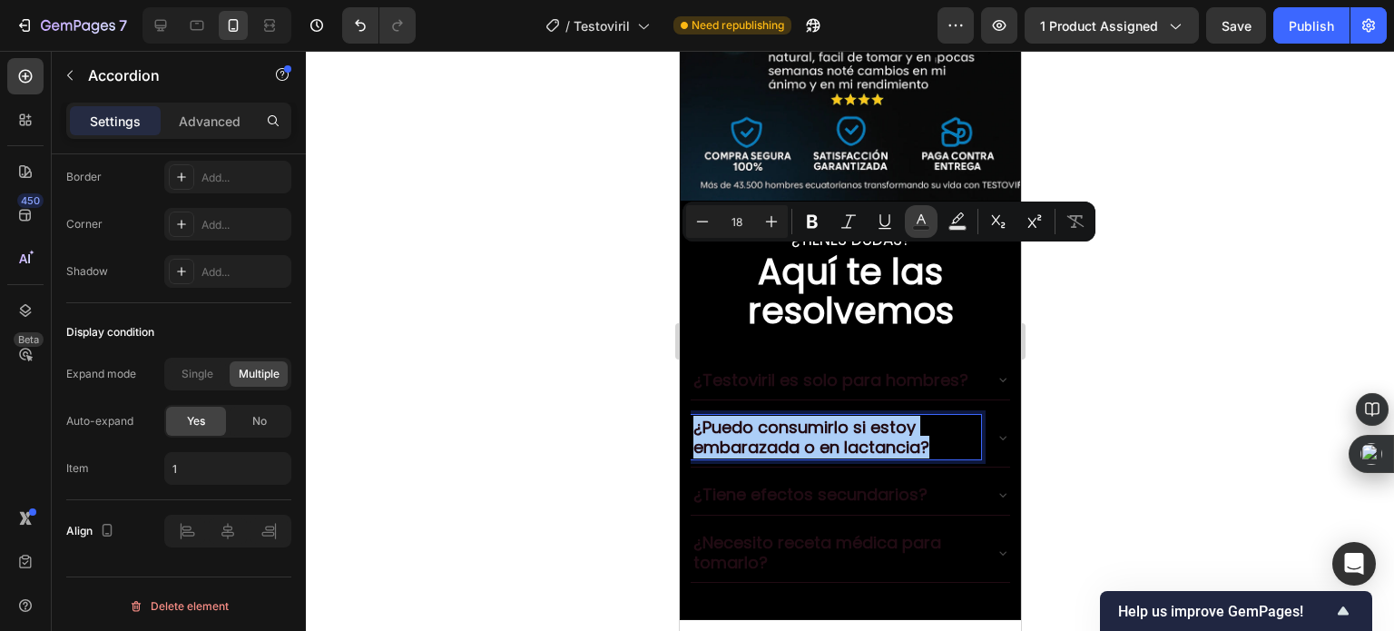
click at [910, 219] on button "Text Color" at bounding box center [921, 221] width 33 height 33
type input "210B13"
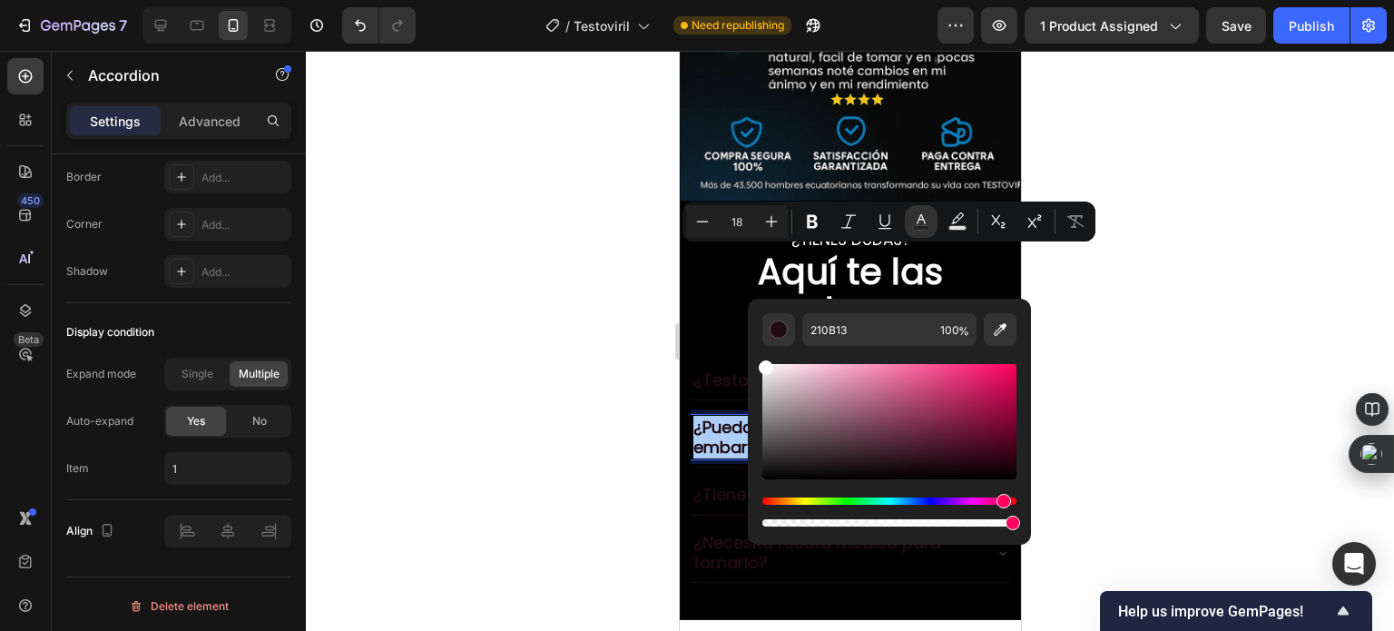
drag, startPoint x: 848, startPoint y: 416, endPoint x: 613, endPoint y: 311, distance: 257.3
click at [615, 0] on body "7 Version history / Testoviril Need republishing Preview 1 product assigned Sav…" at bounding box center [697, 0] width 1394 height 0
click at [589, 295] on div at bounding box center [850, 341] width 1089 height 580
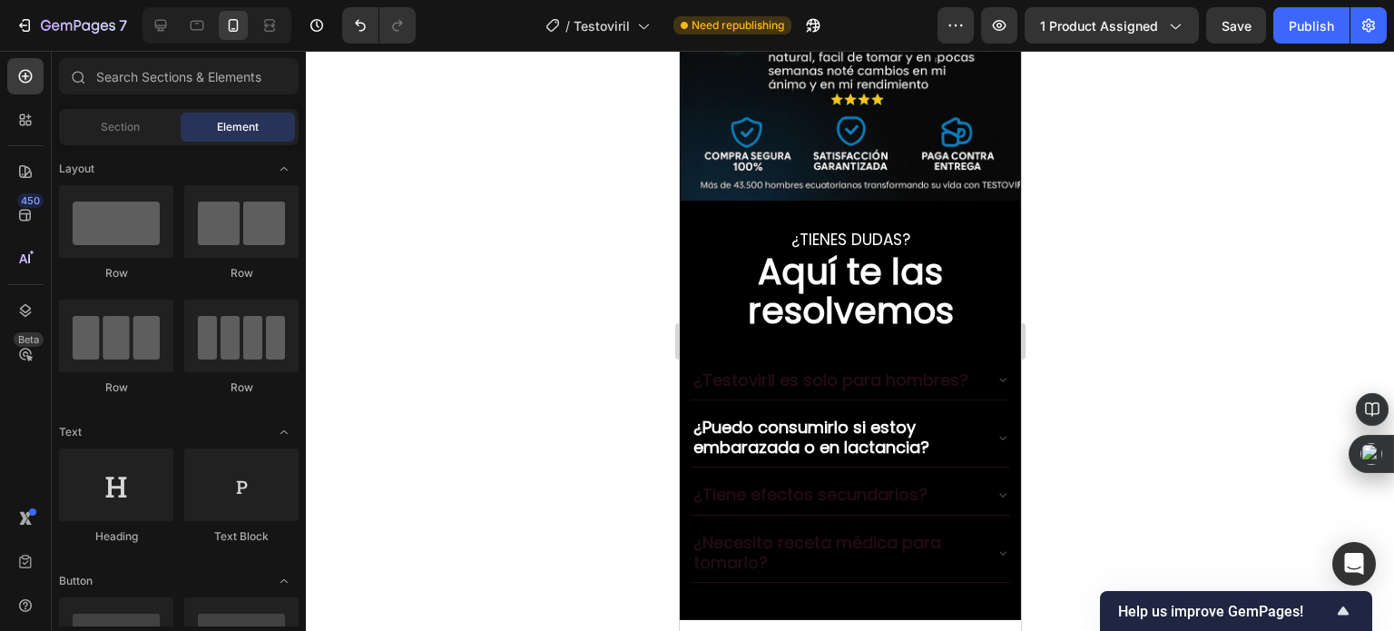
click at [590, 295] on div at bounding box center [850, 341] width 1089 height 580
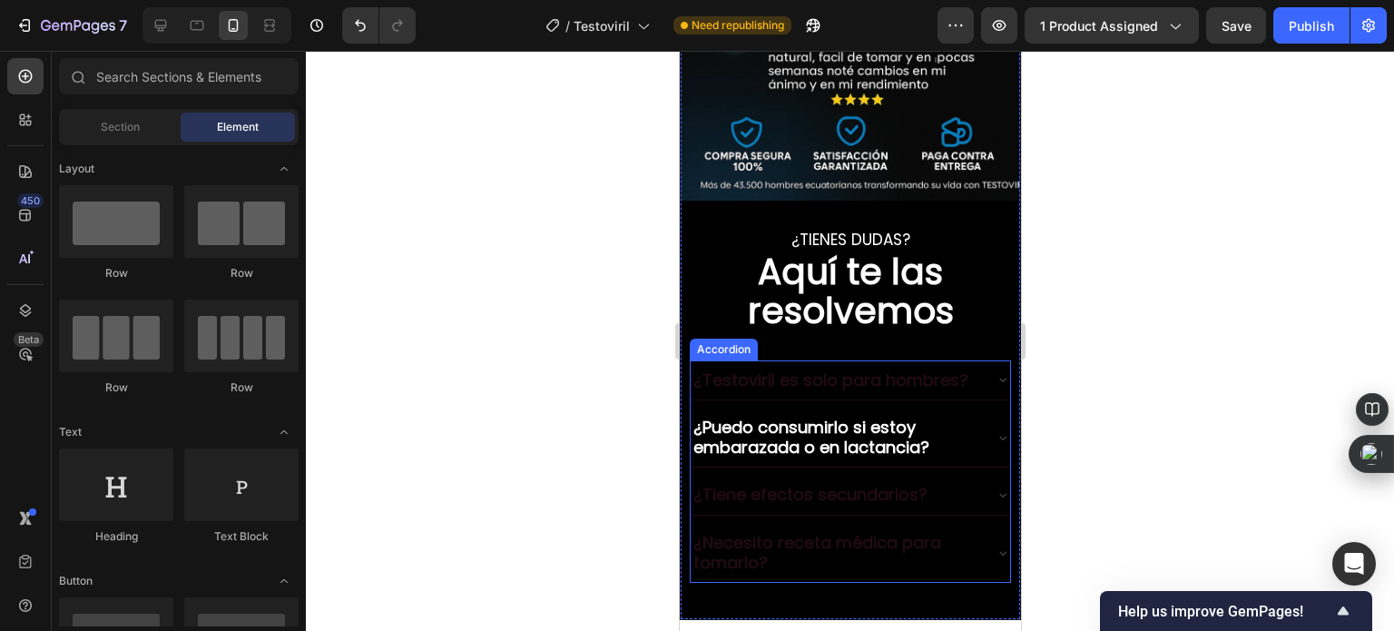
click at [825, 370] on p "¿Testoviril es solo para hombres?" at bounding box center [830, 380] width 275 height 20
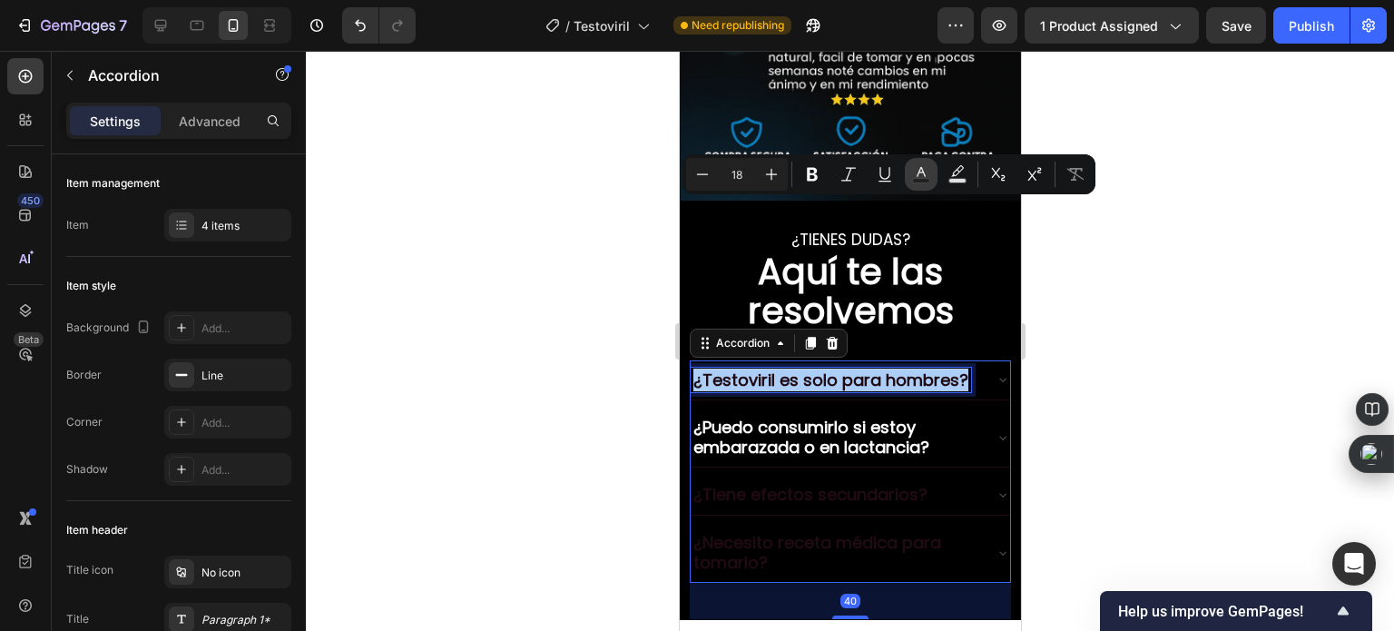
click at [931, 183] on button "Text Color" at bounding box center [921, 174] width 33 height 33
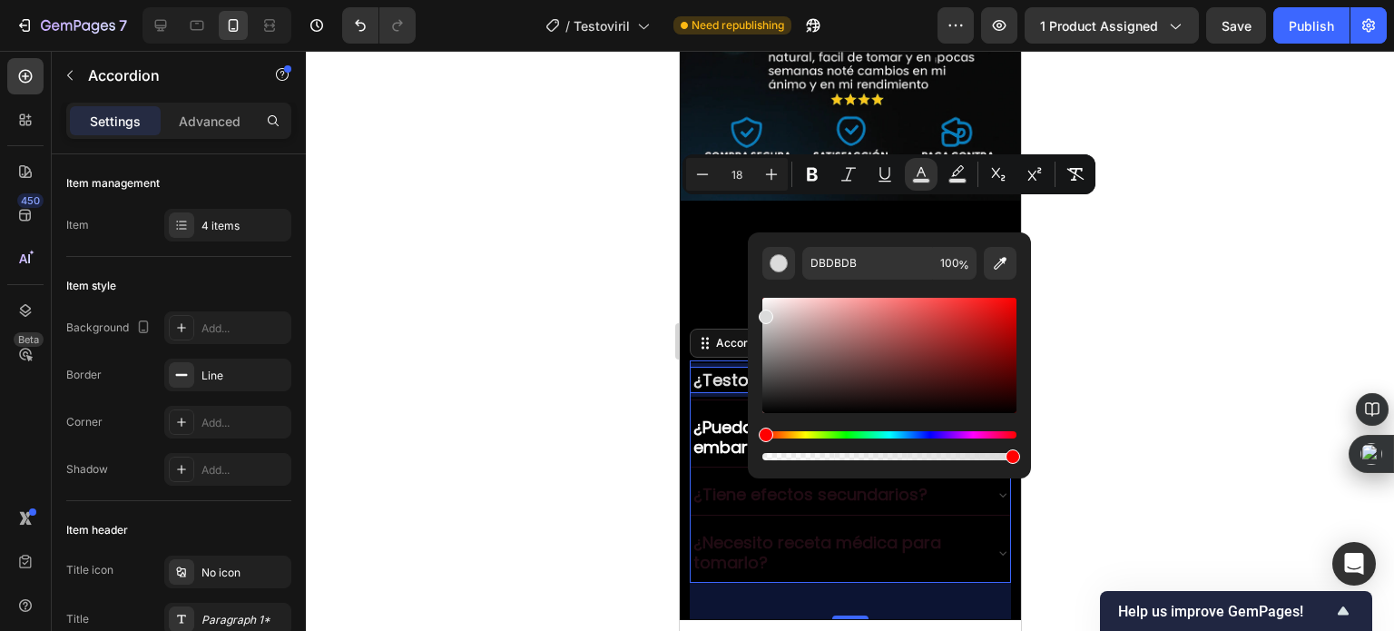
drag, startPoint x: 825, startPoint y: 348, endPoint x: 754, endPoint y: 292, distance: 90.6
click at [768, 301] on div "Editor contextual toolbar" at bounding box center [890, 355] width 254 height 115
click at [755, 291] on div "DBDBDB 100 %" at bounding box center [889, 348] width 283 height 232
type input "FFFFFF"
click at [651, 278] on div at bounding box center [850, 341] width 1089 height 580
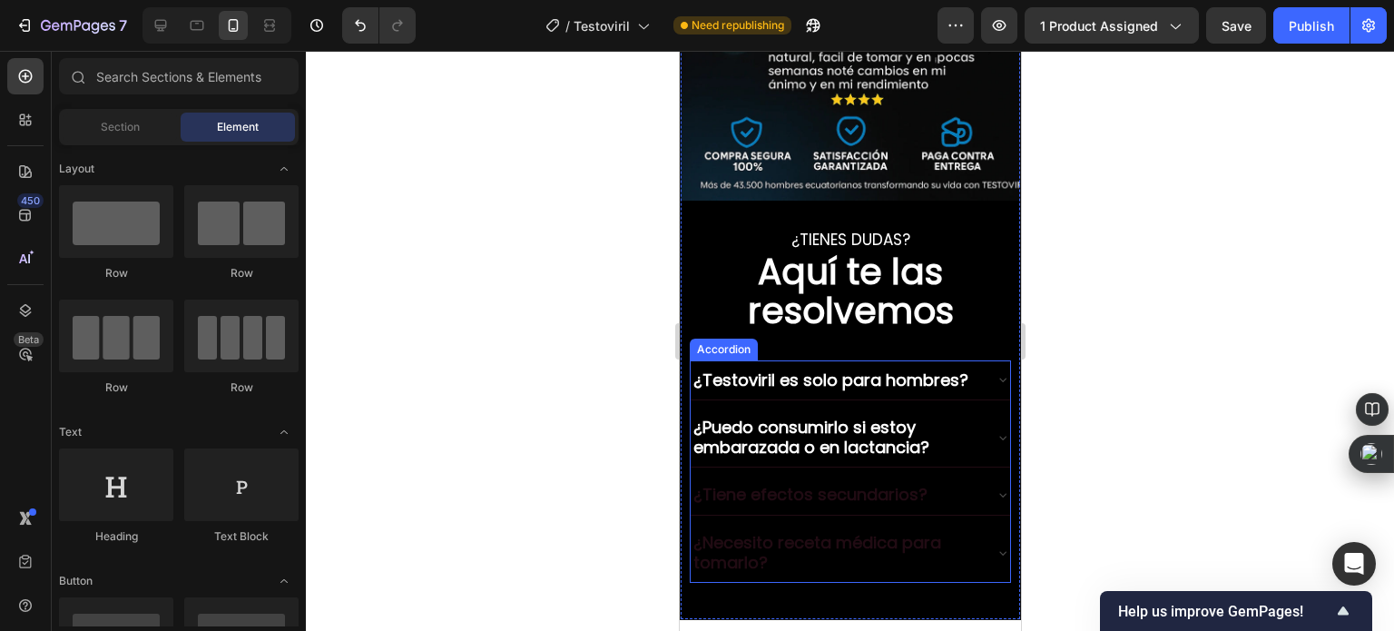
click at [746, 485] on p "¿Tiene efectos secundarios?" at bounding box center [810, 495] width 234 height 20
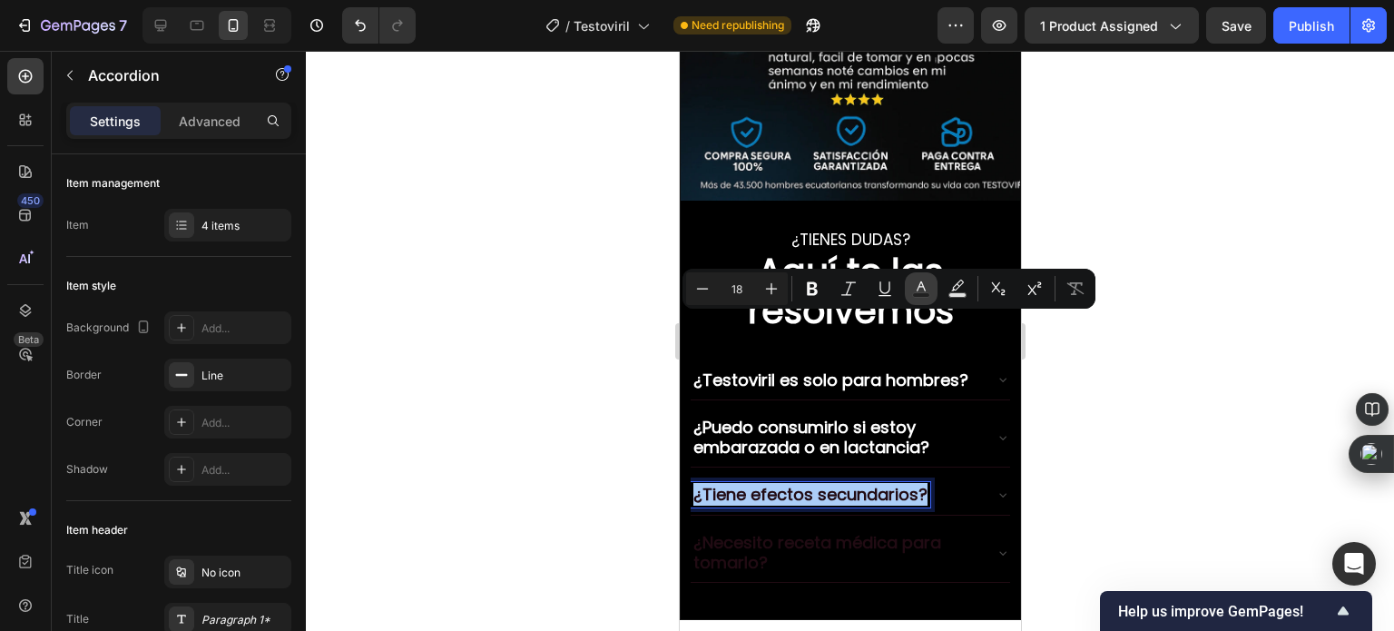
click at [916, 290] on icon "Editor contextual toolbar" at bounding box center [921, 289] width 18 height 18
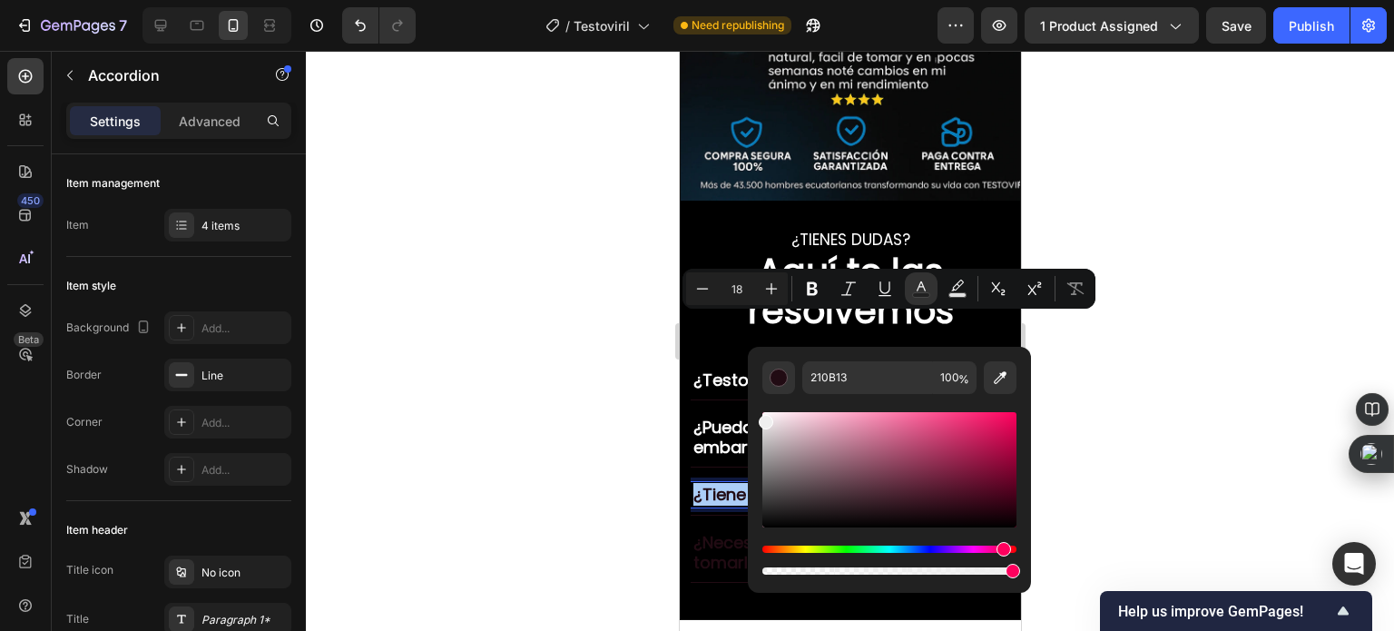
click at [764, 418] on div "Editor contextual toolbar" at bounding box center [890, 469] width 254 height 115
type input "EFEFEF"
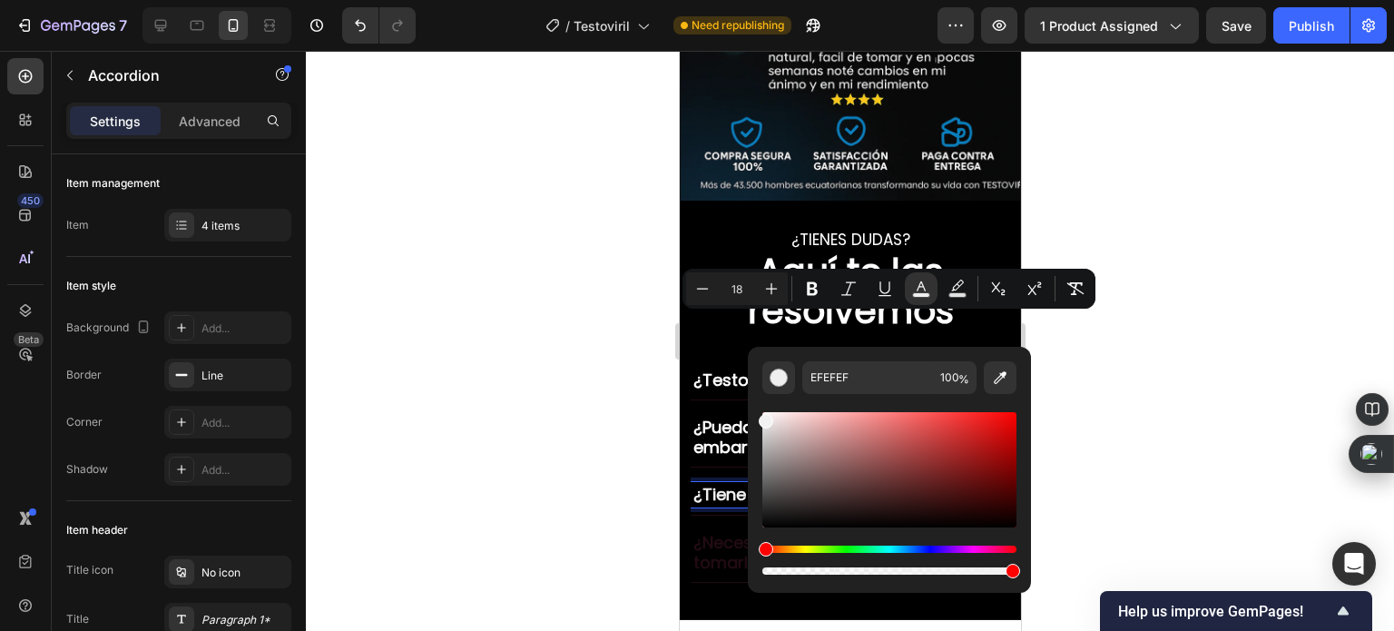
drag, startPoint x: 764, startPoint y: 418, endPoint x: 616, endPoint y: 373, distance: 153.7
click at [754, 409] on div "EFEFEF 100 %" at bounding box center [889, 463] width 283 height 232
click at [616, 373] on div at bounding box center [850, 341] width 1089 height 580
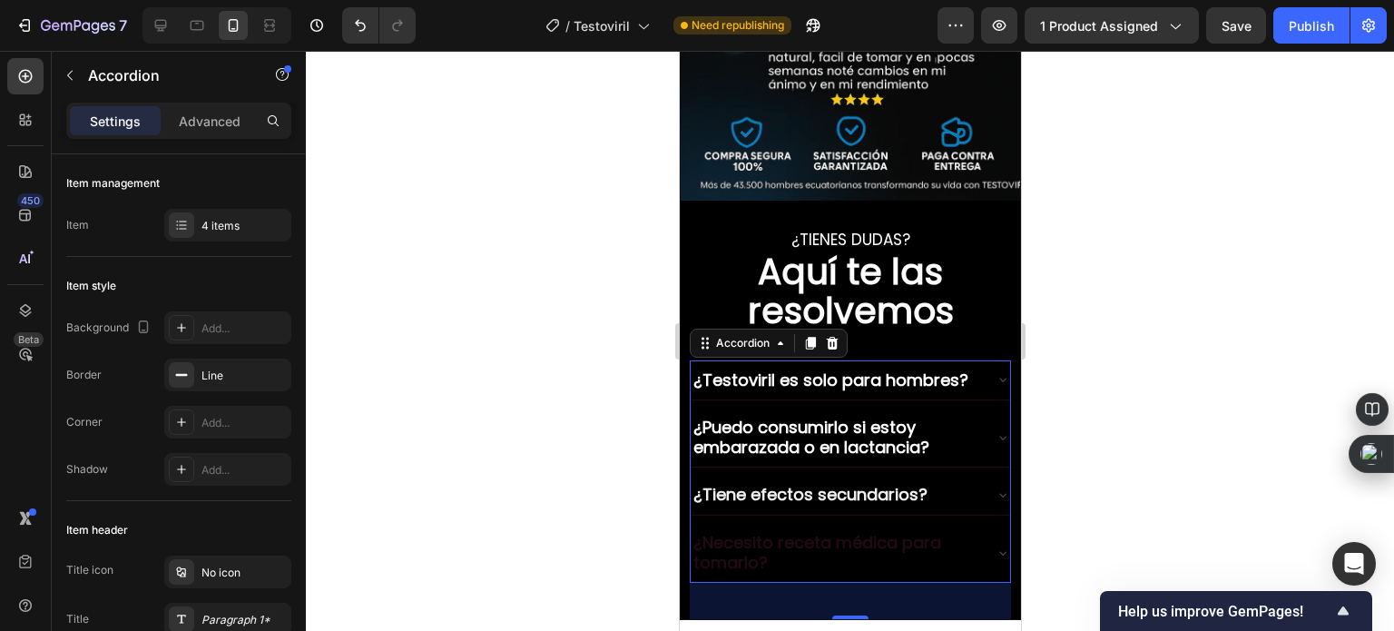
click at [742, 533] on p "¿Necesito receta médica para tomarlo?" at bounding box center [835, 552] width 285 height 39
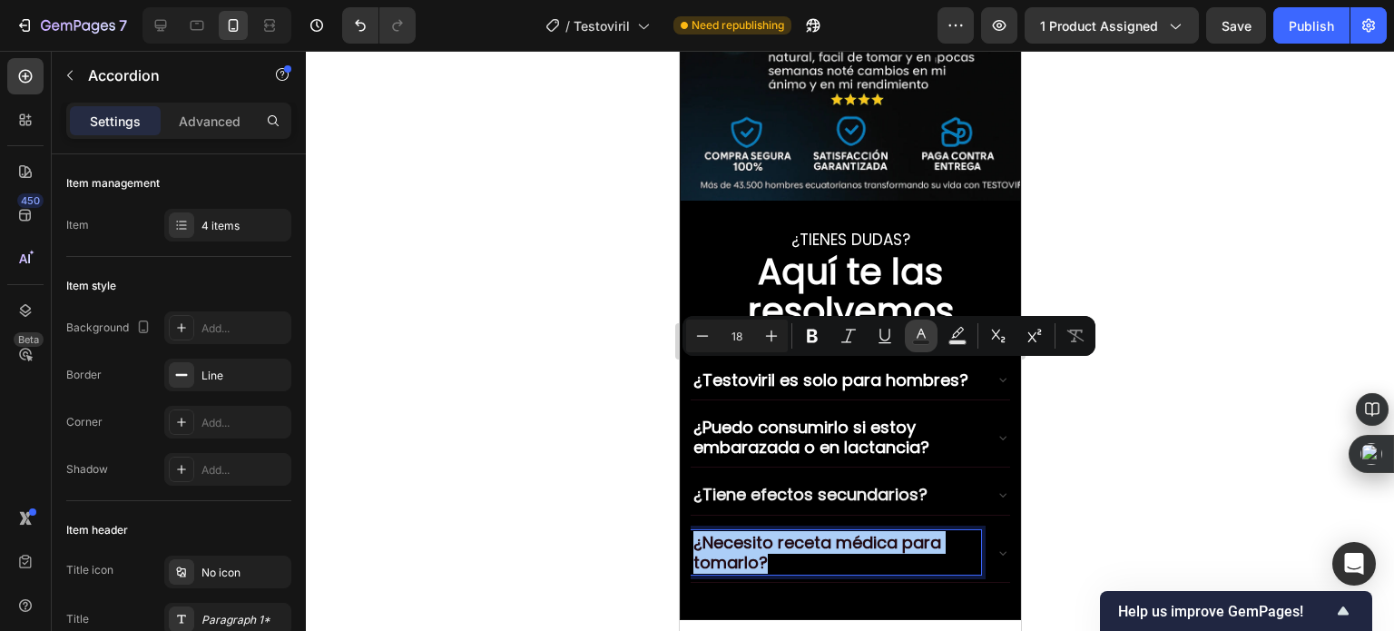
click at [912, 345] on button "Text Color" at bounding box center [921, 336] width 33 height 33
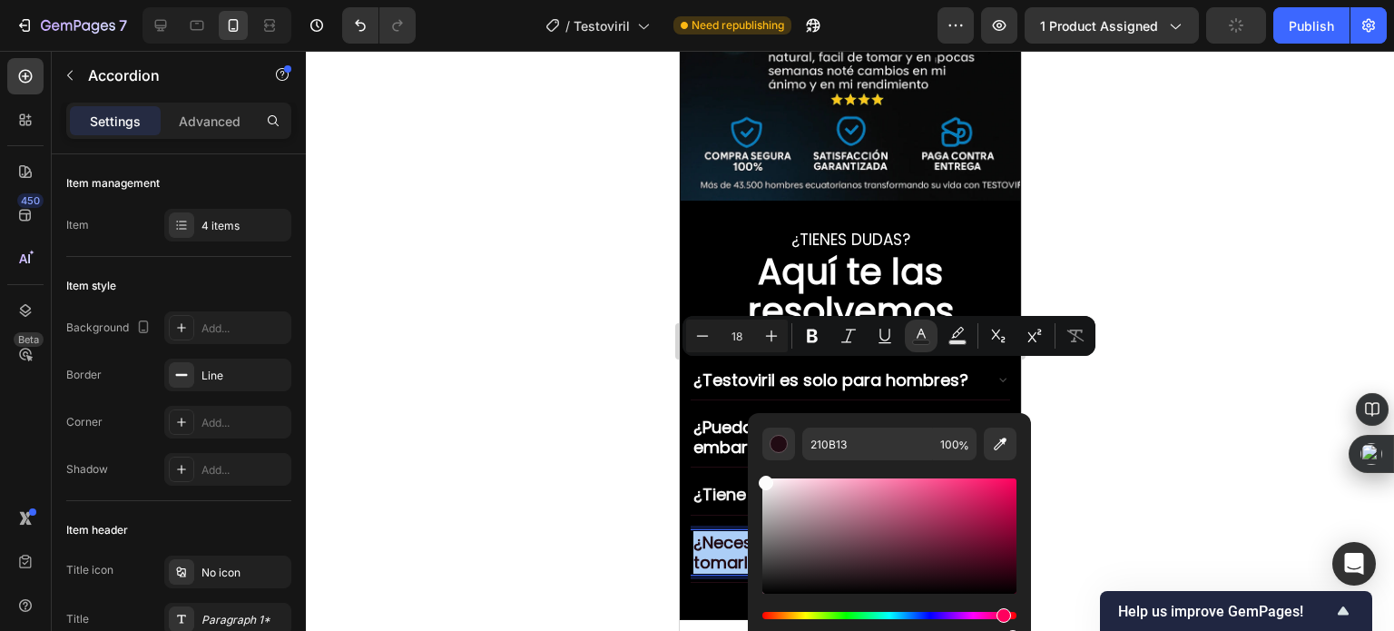
click at [763, 479] on div "Editor contextual toolbar" at bounding box center [890, 535] width 254 height 115
type input "FCFCFC"
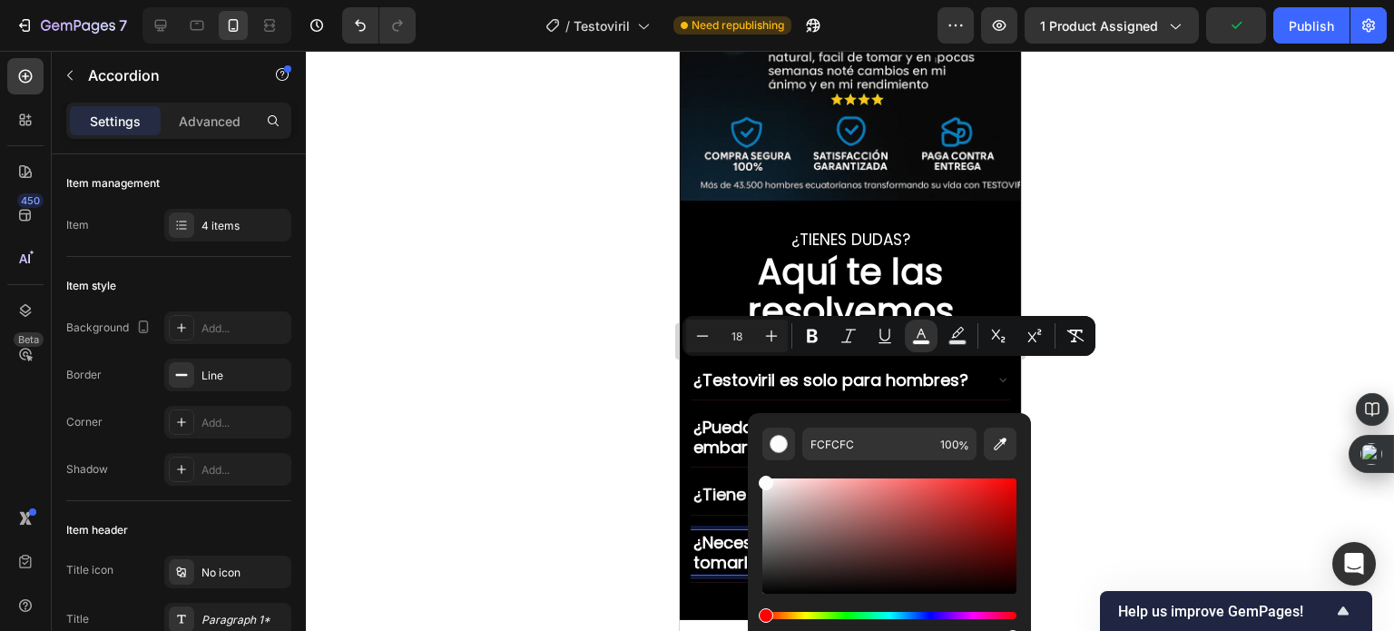
click at [623, 388] on div at bounding box center [850, 341] width 1089 height 580
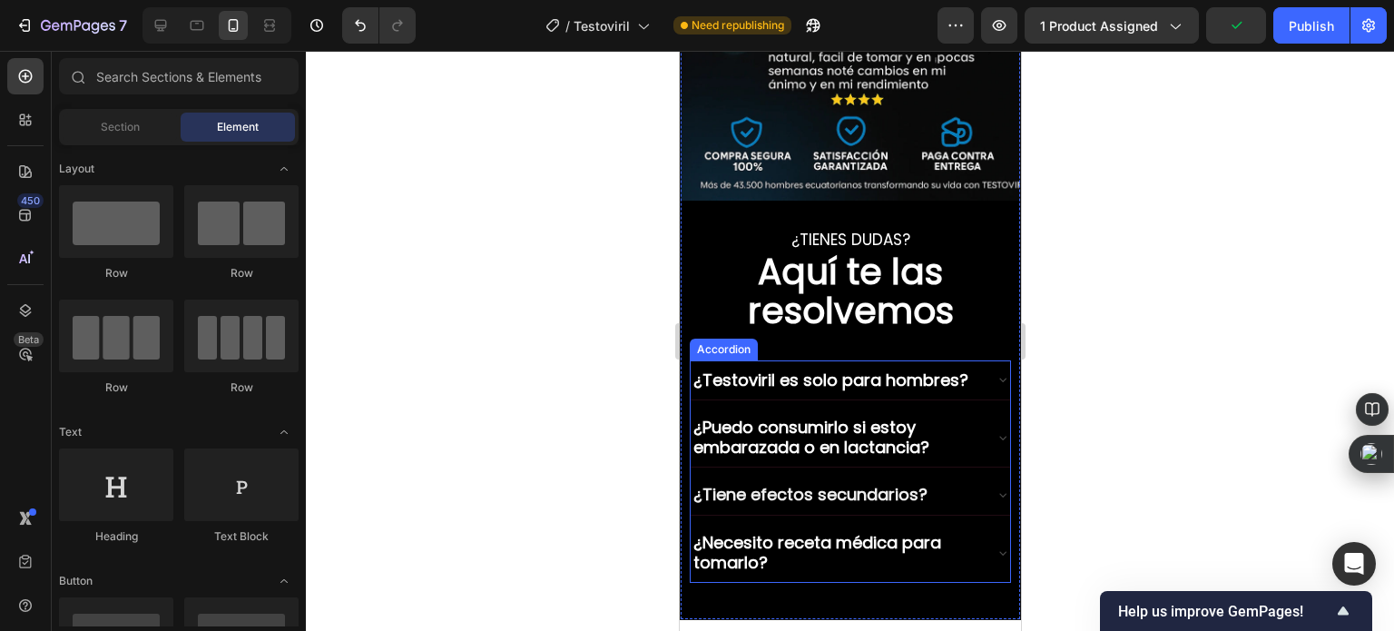
click at [995, 430] on icon at bounding box center [1002, 437] width 15 height 15
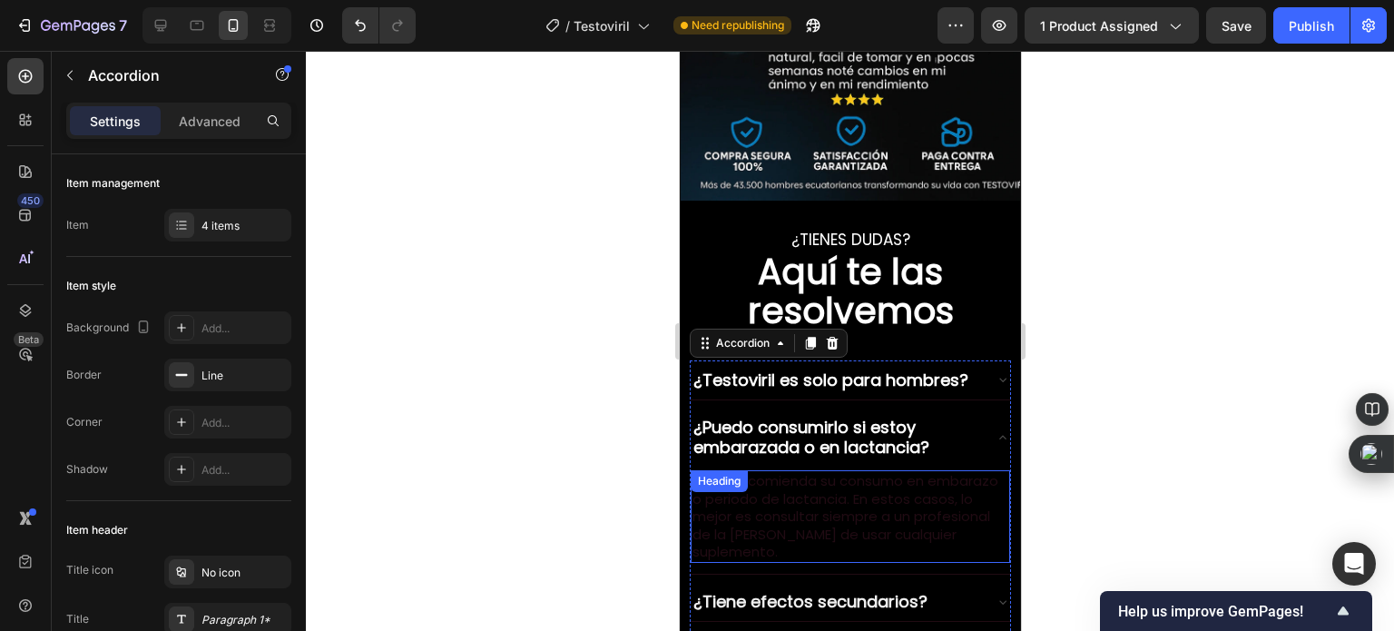
click at [836, 470] on h2 "No se recomienda su consumo en embarazo o periodo de lactancia. En estos casos,…" at bounding box center [850, 516] width 320 height 93
click at [836, 470] on div "No se recomienda su consumo en embarazo o periodo de lactancia. En estos casos,…" at bounding box center [850, 516] width 320 height 93
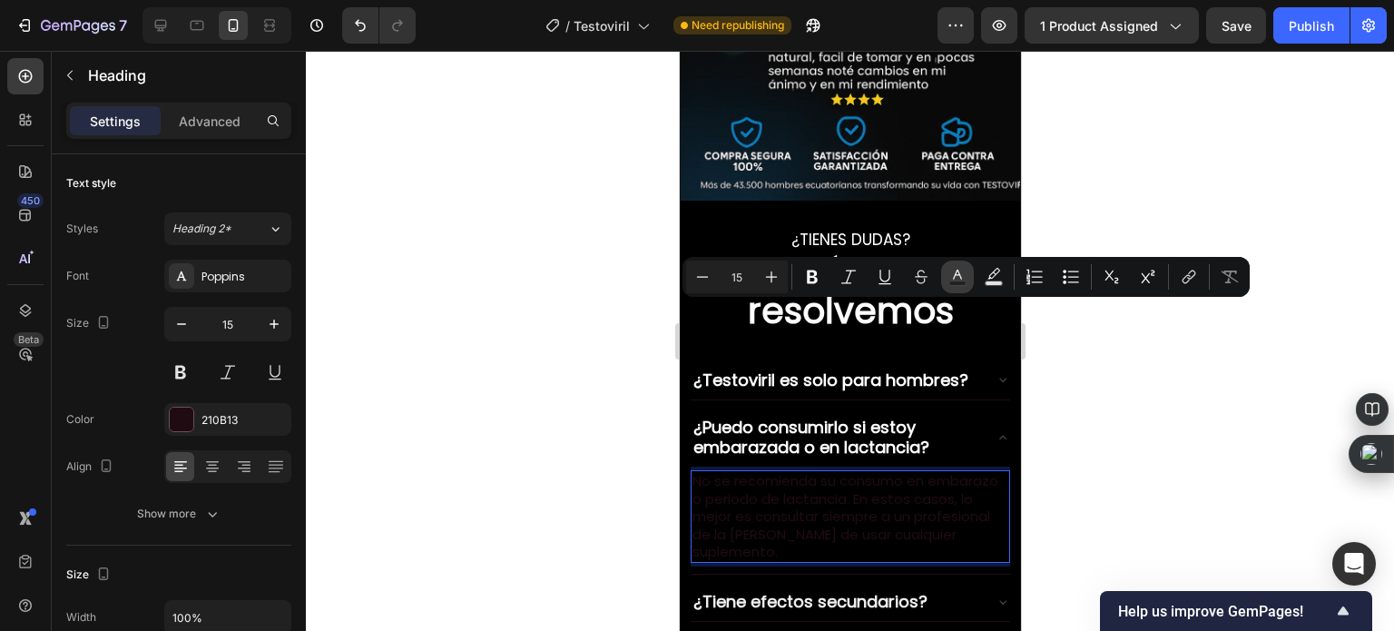
click at [947, 275] on button "Text Color" at bounding box center [957, 277] width 33 height 33
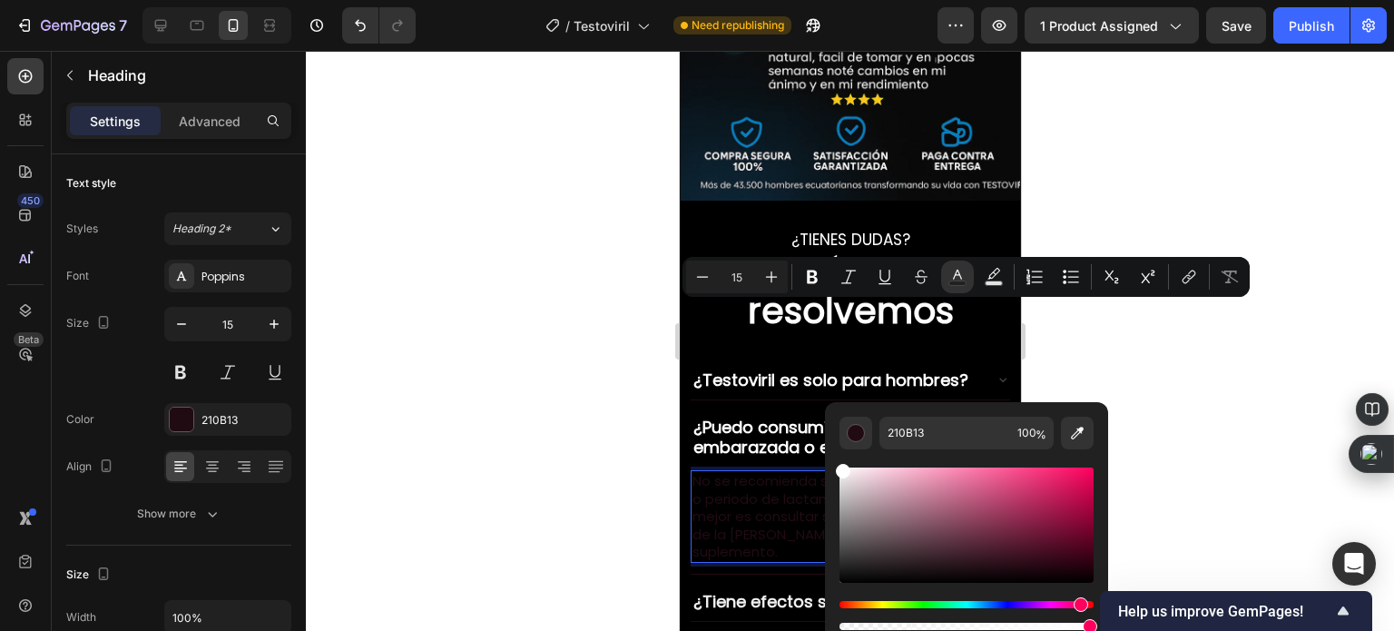
click at [840, 468] on div "Editor contextual toolbar" at bounding box center [967, 525] width 254 height 115
type input "FFFFFF"
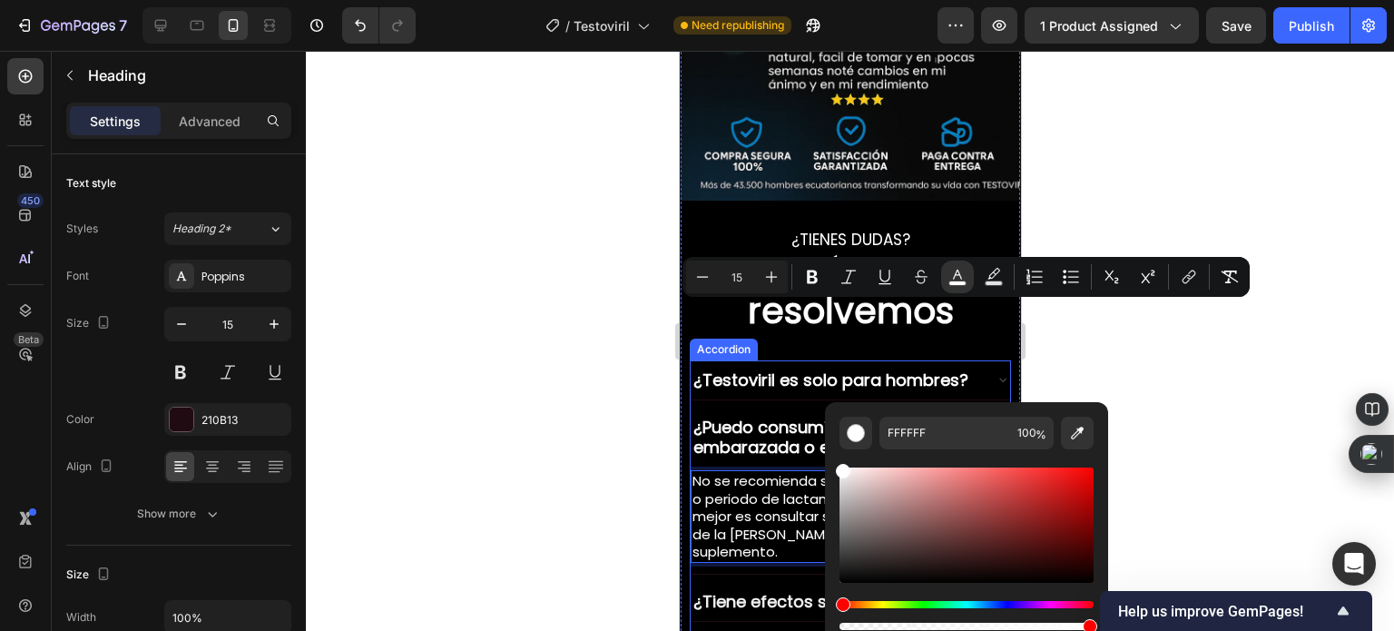
click at [853, 369] on span "¿Testoviril es solo para hombres?" at bounding box center [830, 380] width 275 height 23
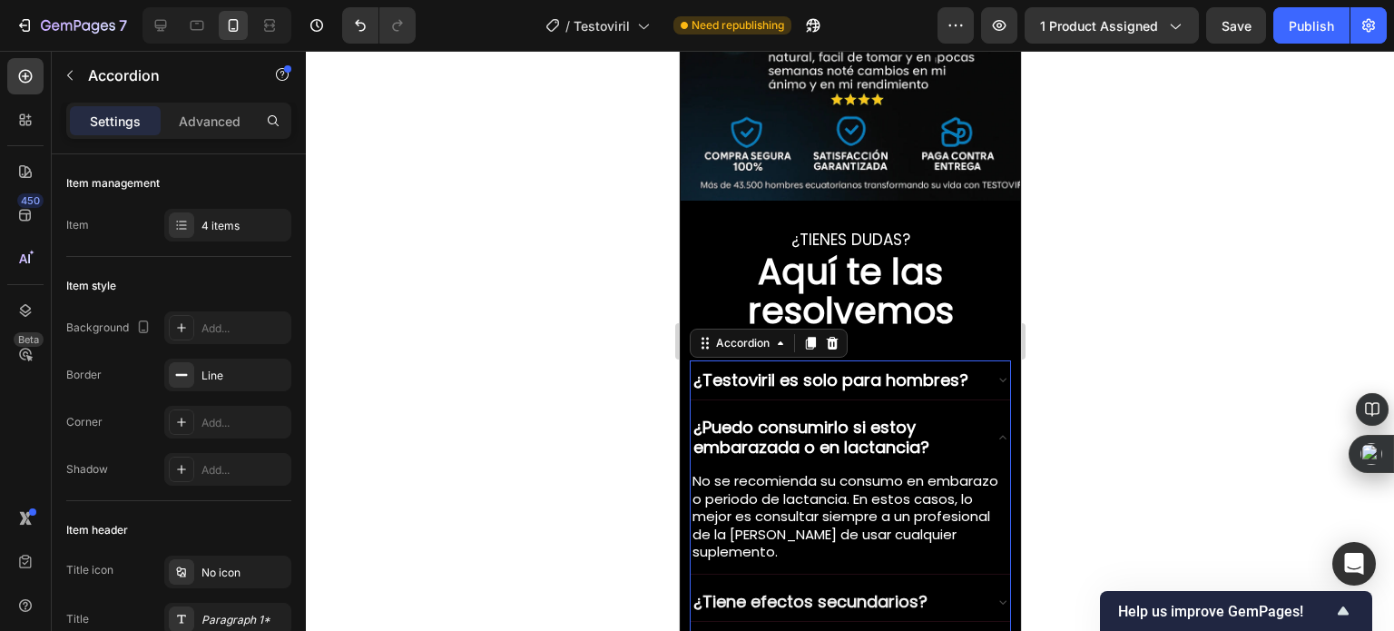
click at [995, 372] on icon at bounding box center [1002, 379] width 15 height 15
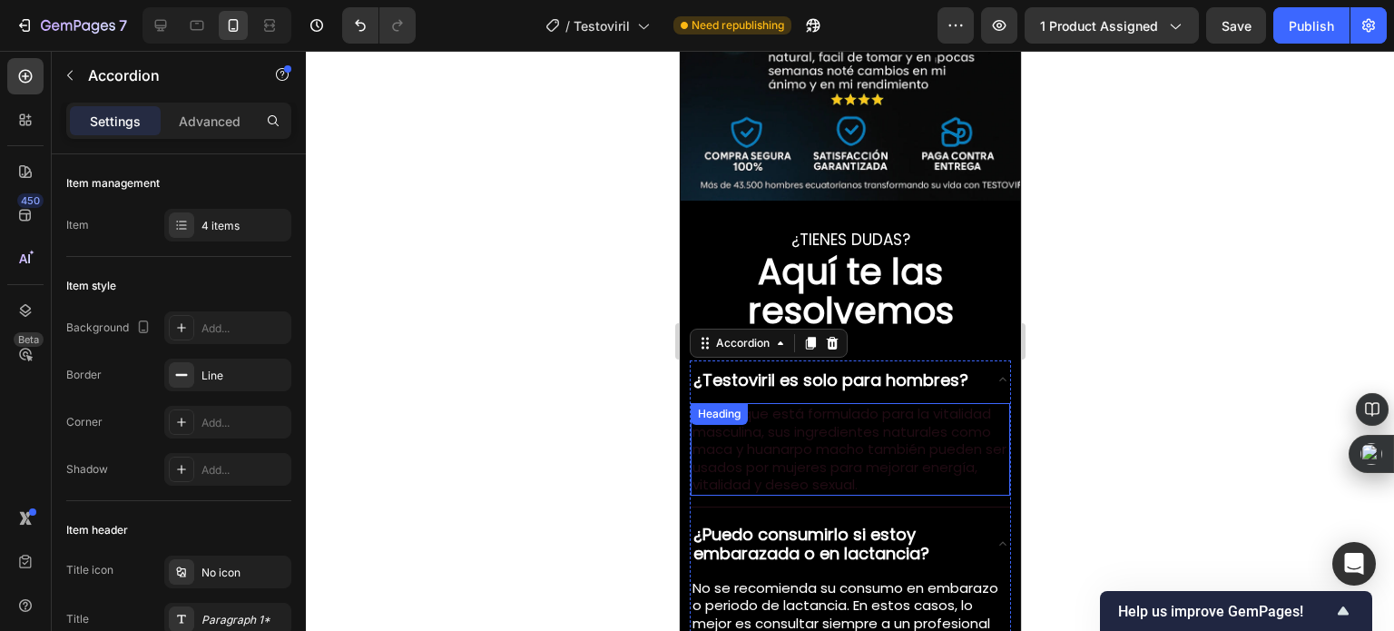
click at [797, 403] on h2 "No. Aunque está formulado para la vitalidad masculina, sus ingredientes natural…" at bounding box center [850, 449] width 320 height 93
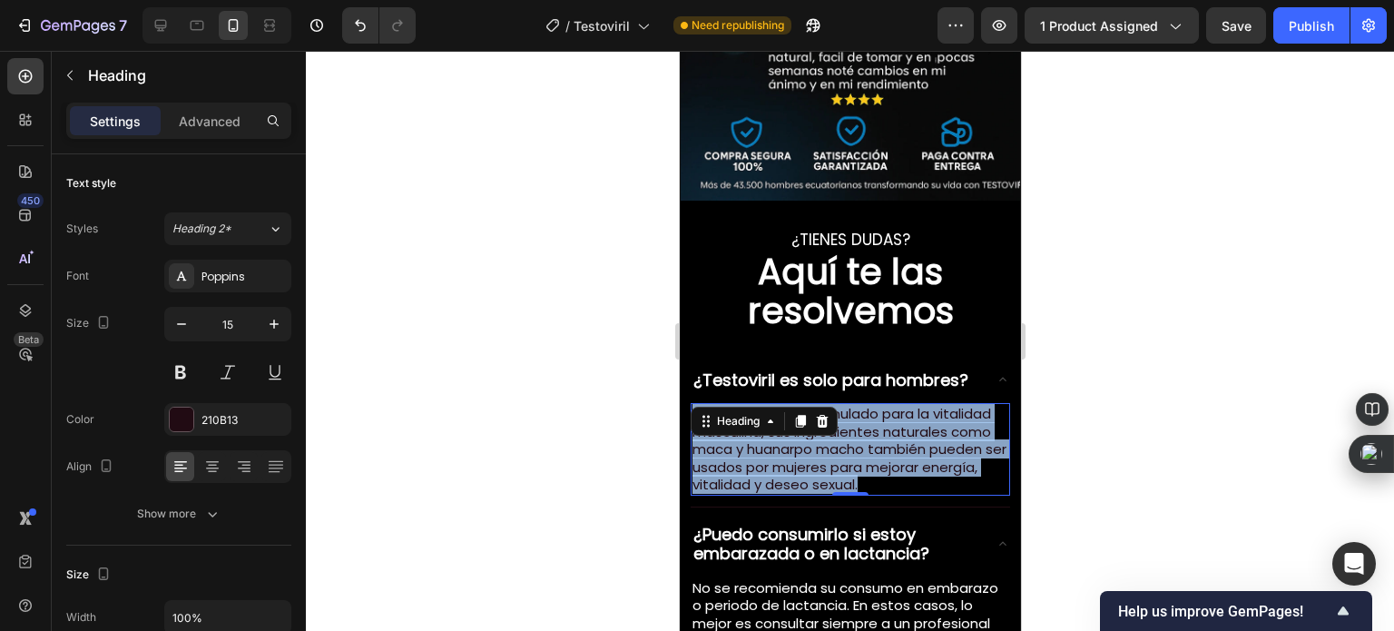
click at [797, 405] on p "No. Aunque está formulado para la vitalidad masculina, sus ingredientes natural…" at bounding box center [850, 449] width 316 height 89
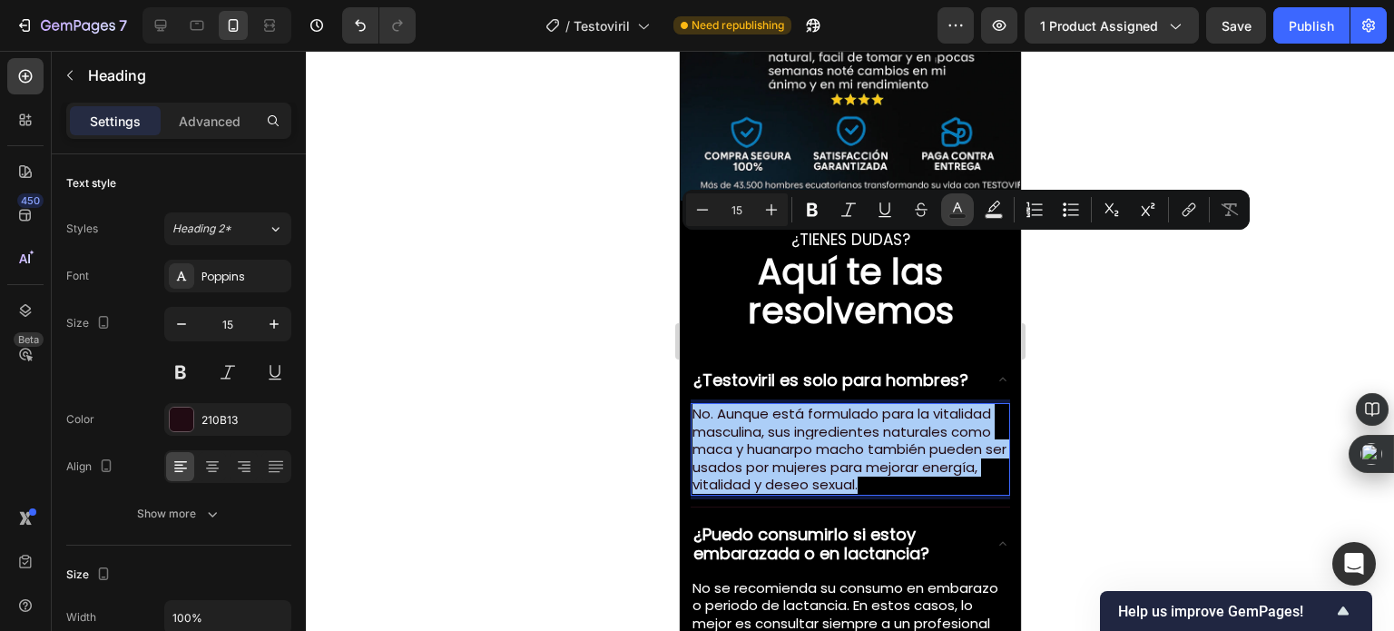
click at [966, 199] on button "Text Color" at bounding box center [957, 209] width 33 height 33
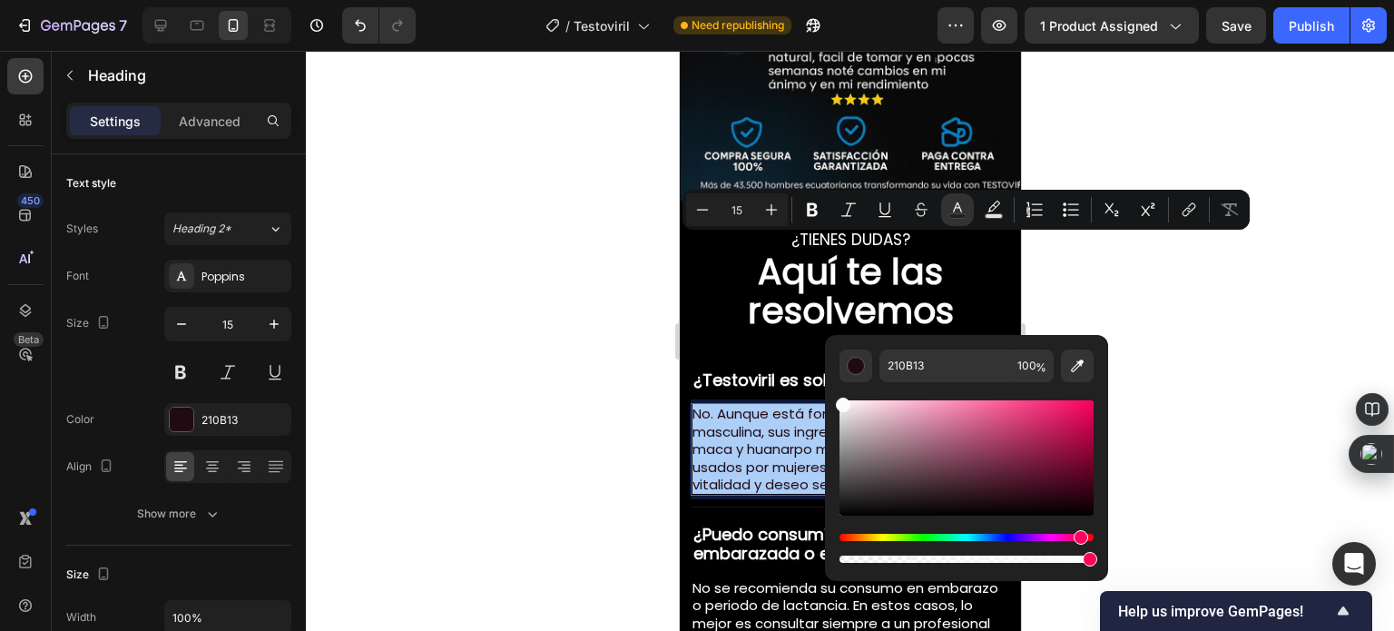
click at [840, 400] on div "Editor contextual toolbar" at bounding box center [967, 457] width 254 height 115
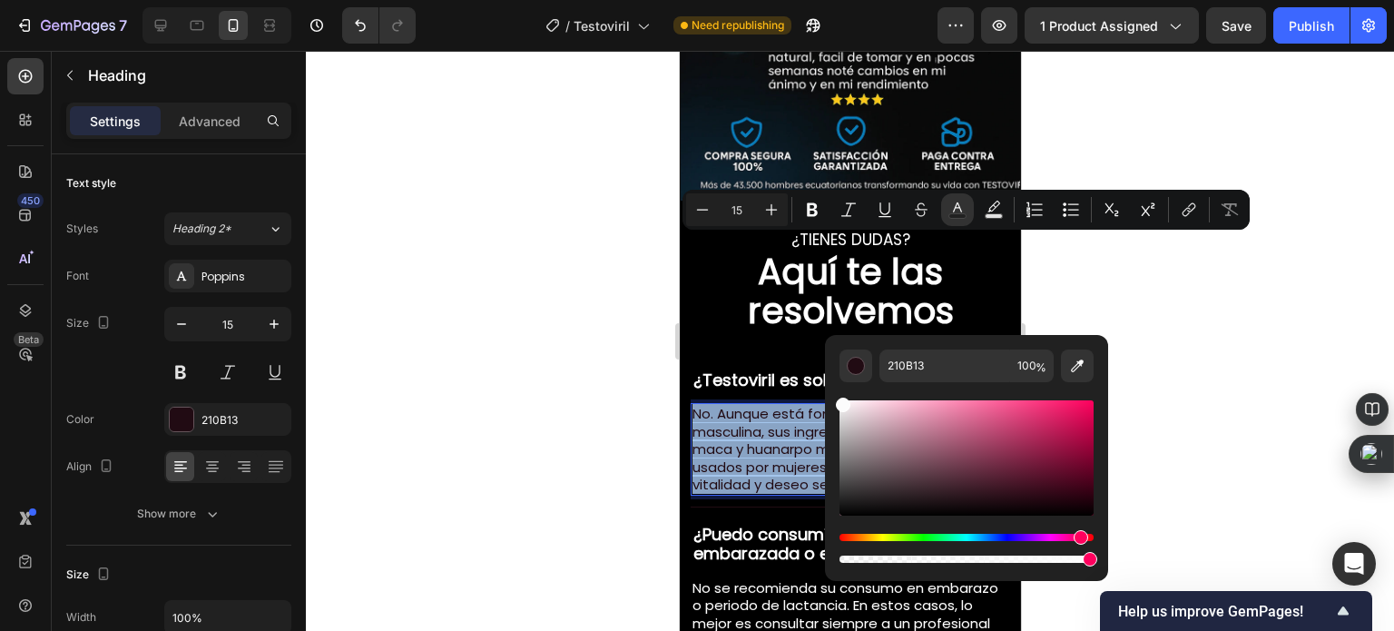
type input "FCFCFC"
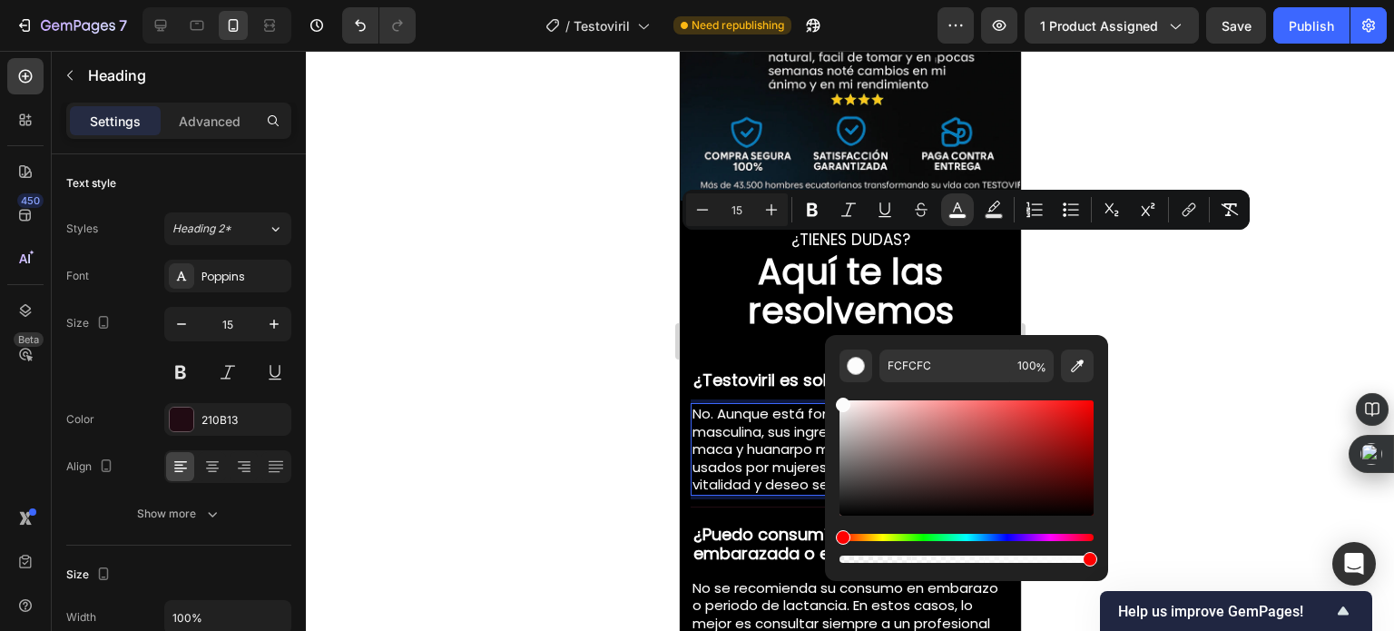
click at [553, 302] on div at bounding box center [850, 341] width 1089 height 580
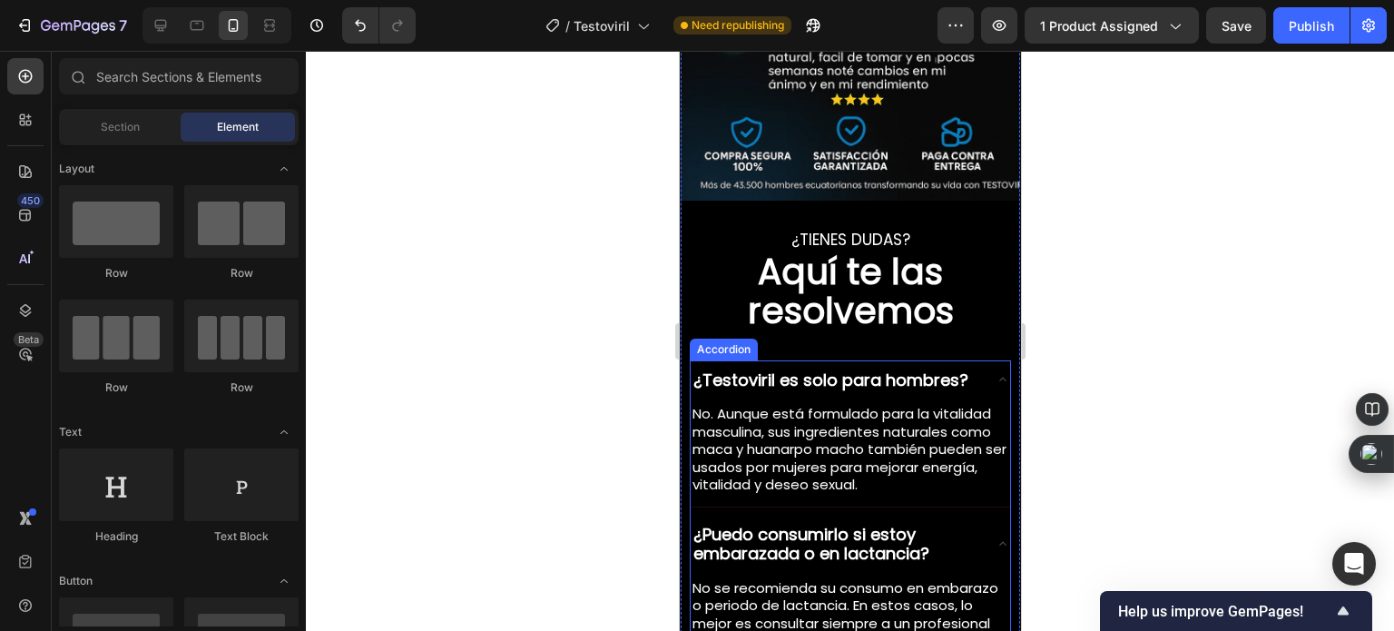
click at [995, 372] on icon at bounding box center [1002, 379] width 15 height 15
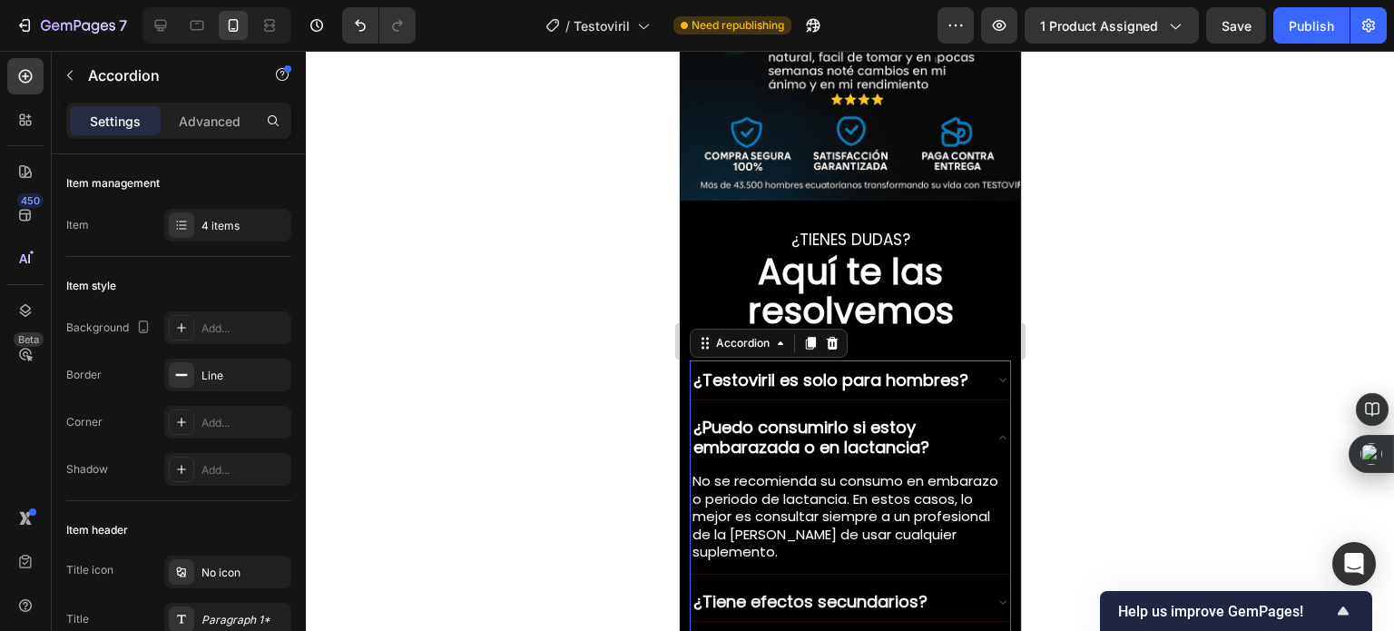
click at [995, 430] on icon at bounding box center [1002, 437] width 15 height 15
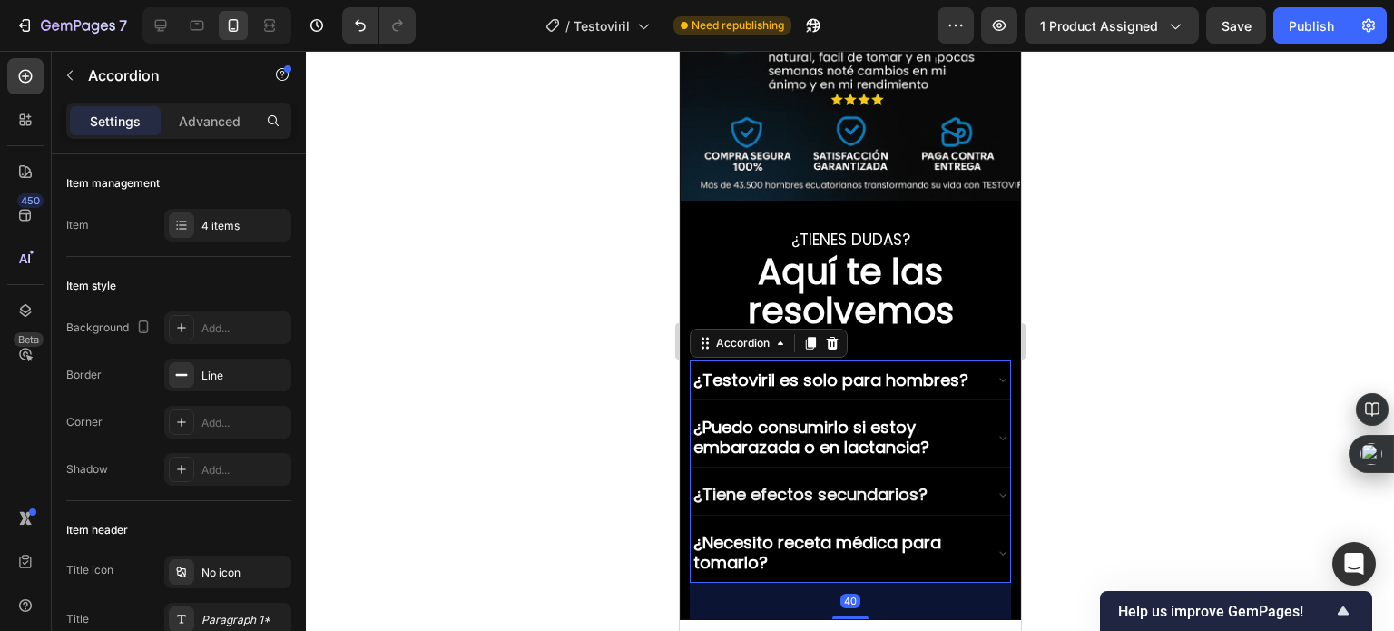
click at [995, 488] on icon at bounding box center [1002, 495] width 15 height 15
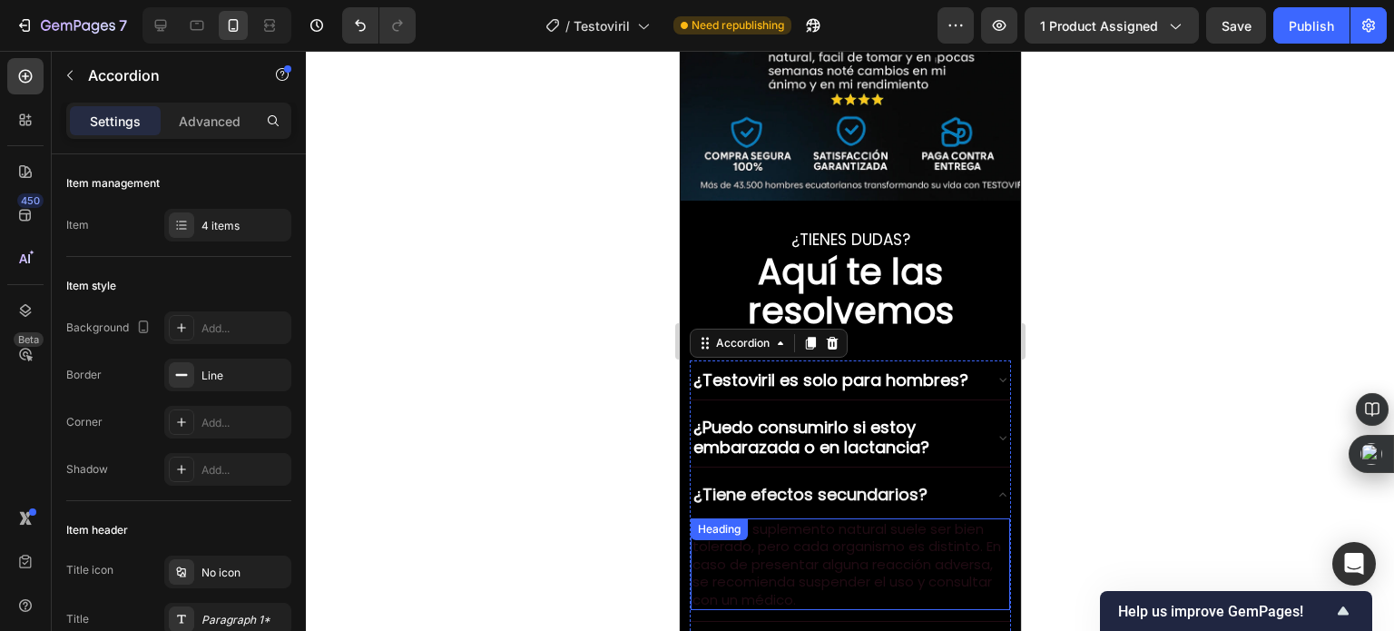
click at [765, 518] on h2 "Al ser un suplemento natural suele ser bien tolerado, pero cada organismo es di…" at bounding box center [850, 564] width 320 height 93
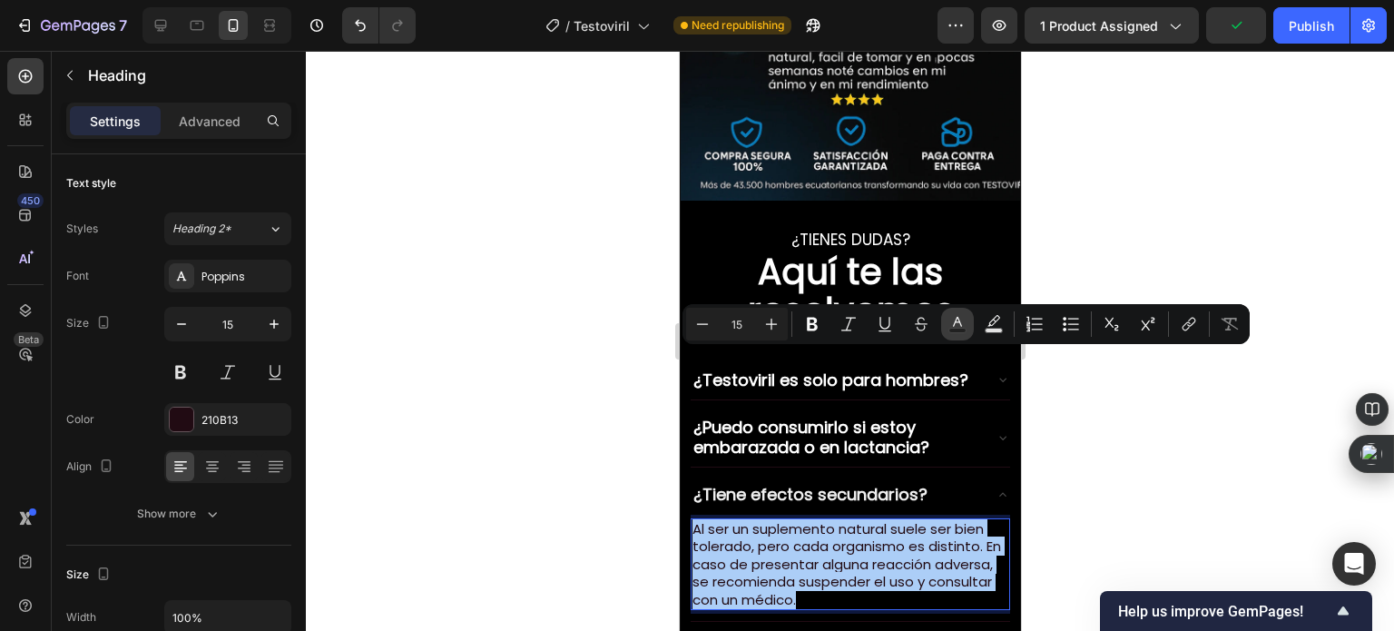
click at [947, 333] on button "Text Color" at bounding box center [957, 324] width 33 height 33
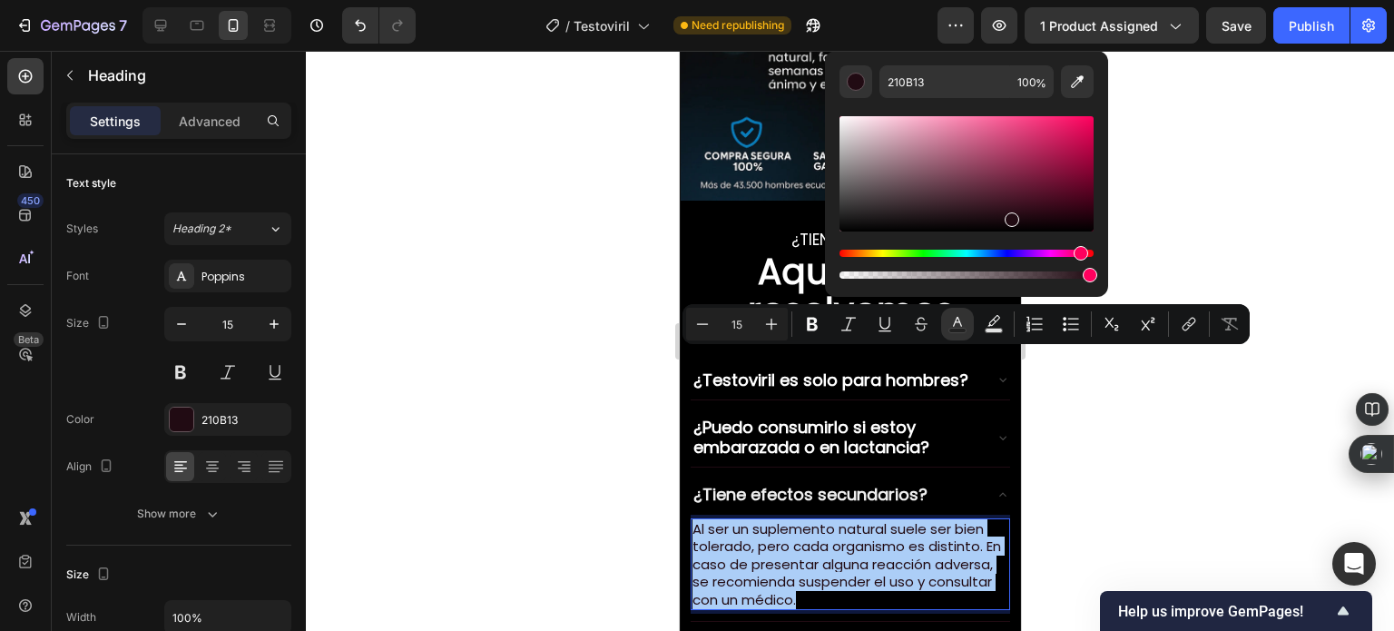
click at [840, 119] on div "Editor contextual toolbar" at bounding box center [967, 173] width 254 height 115
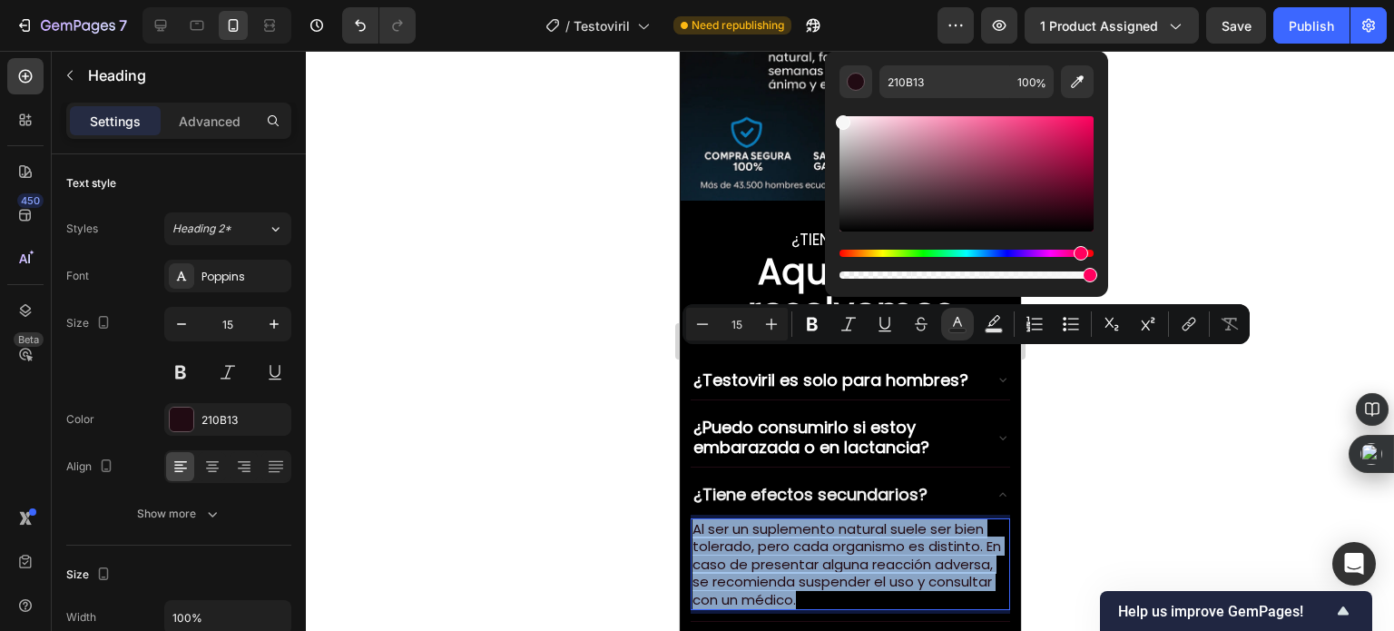
type input "F7F7F7"
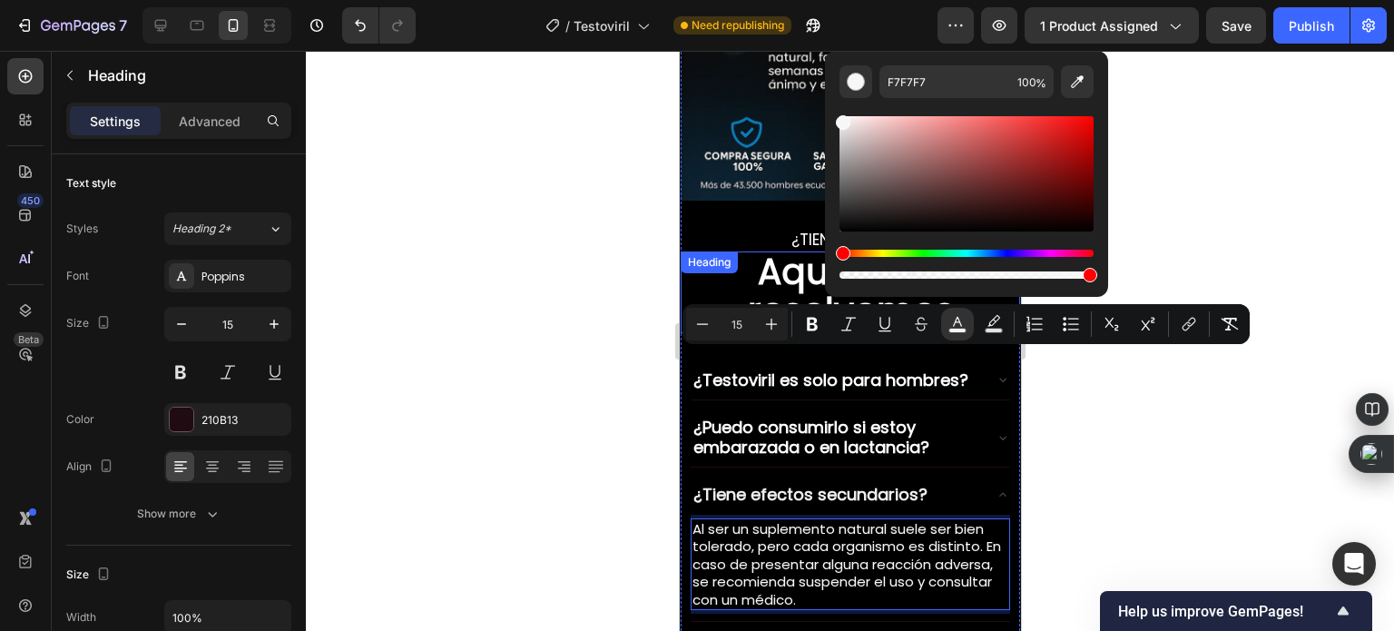
click at [600, 210] on div at bounding box center [850, 341] width 1089 height 580
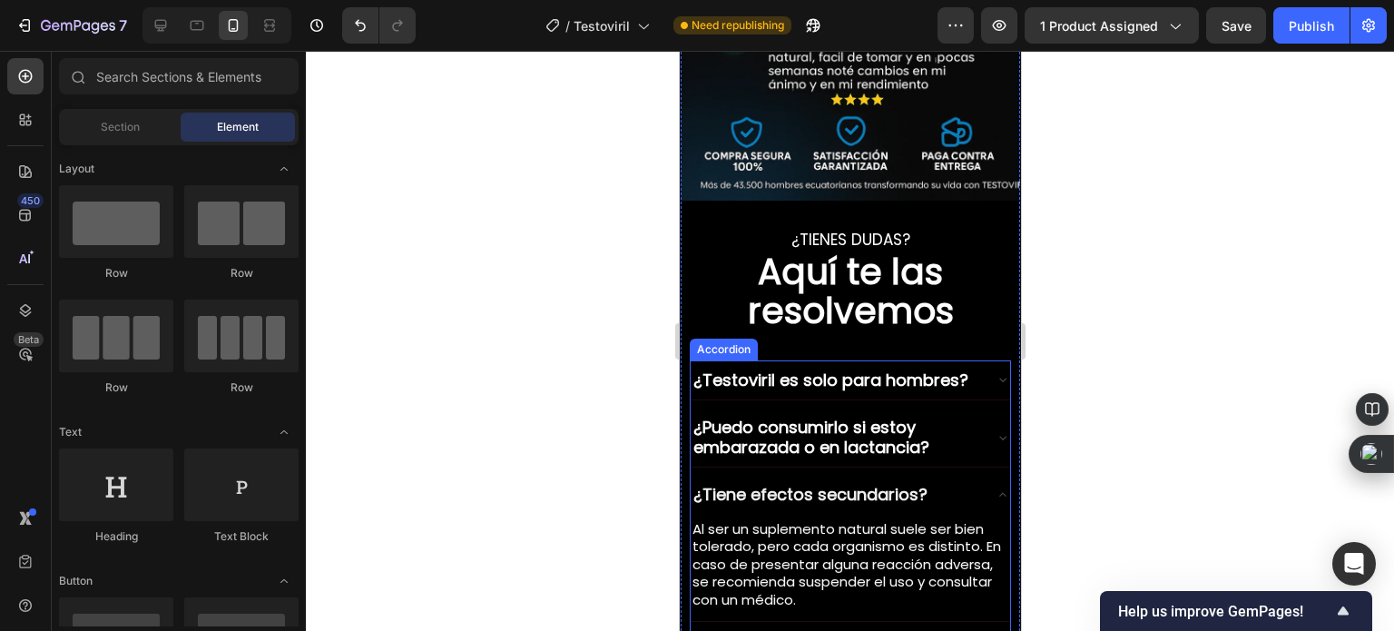
click at [995, 488] on icon at bounding box center [1002, 495] width 15 height 15
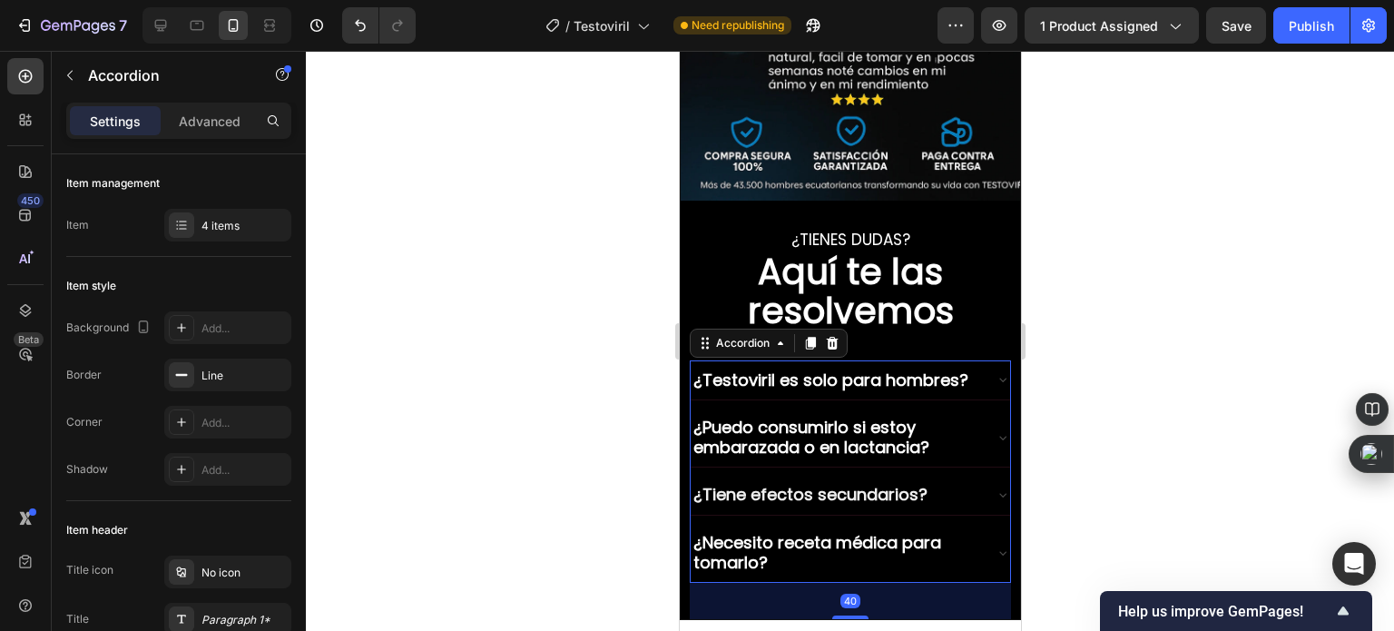
click at [995, 546] on icon at bounding box center [1002, 553] width 15 height 15
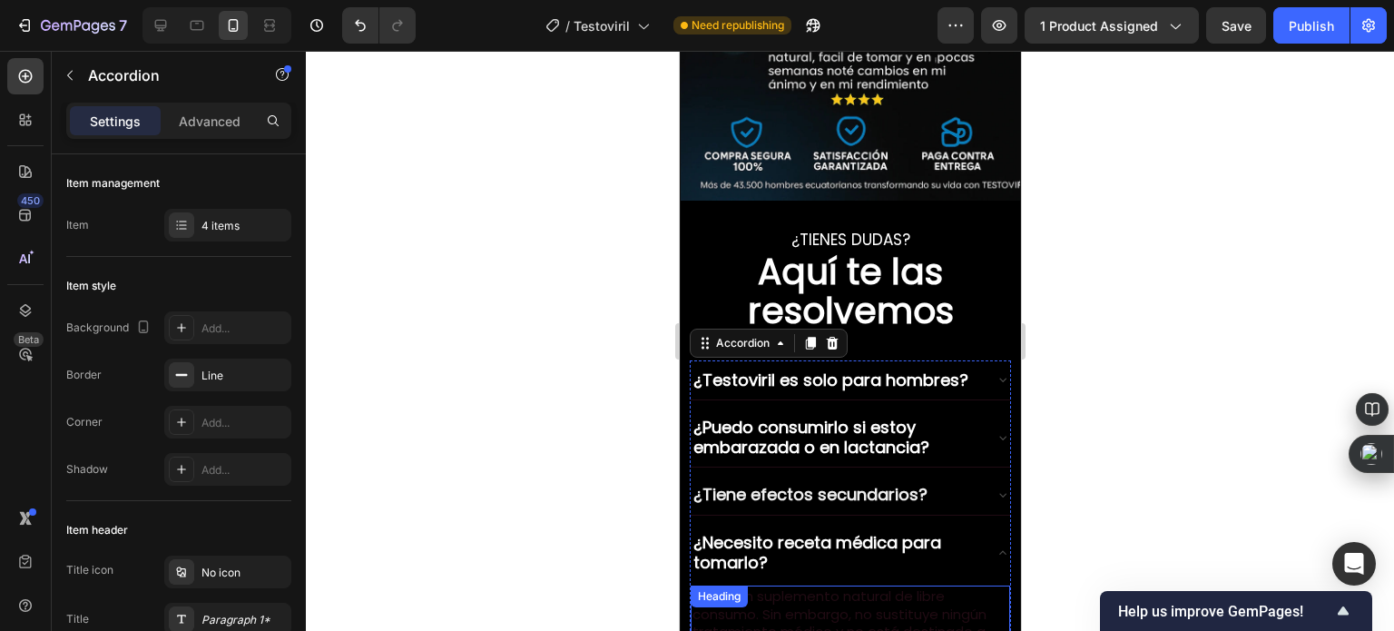
click at [803, 586] on h2 "No, es un suplemento natural de libre consumo. Sin embargo, no sustituye ningún…" at bounding box center [850, 623] width 320 height 74
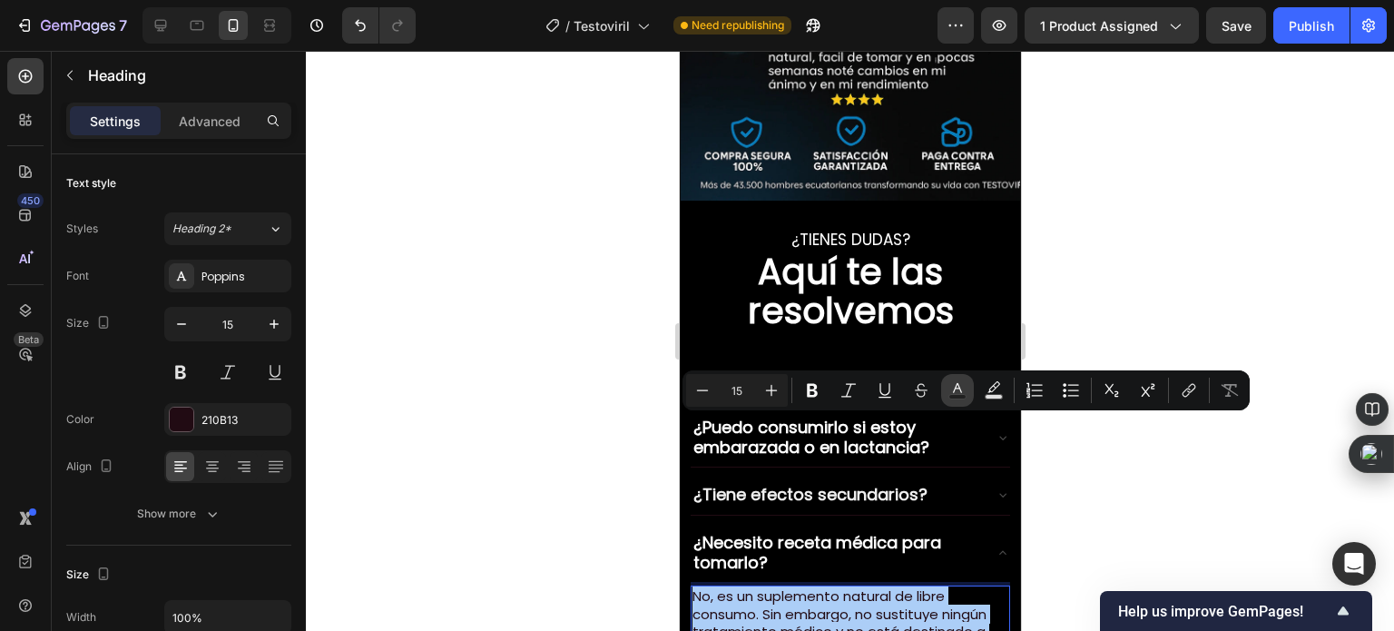
click at [946, 398] on button "Text Color" at bounding box center [957, 390] width 33 height 33
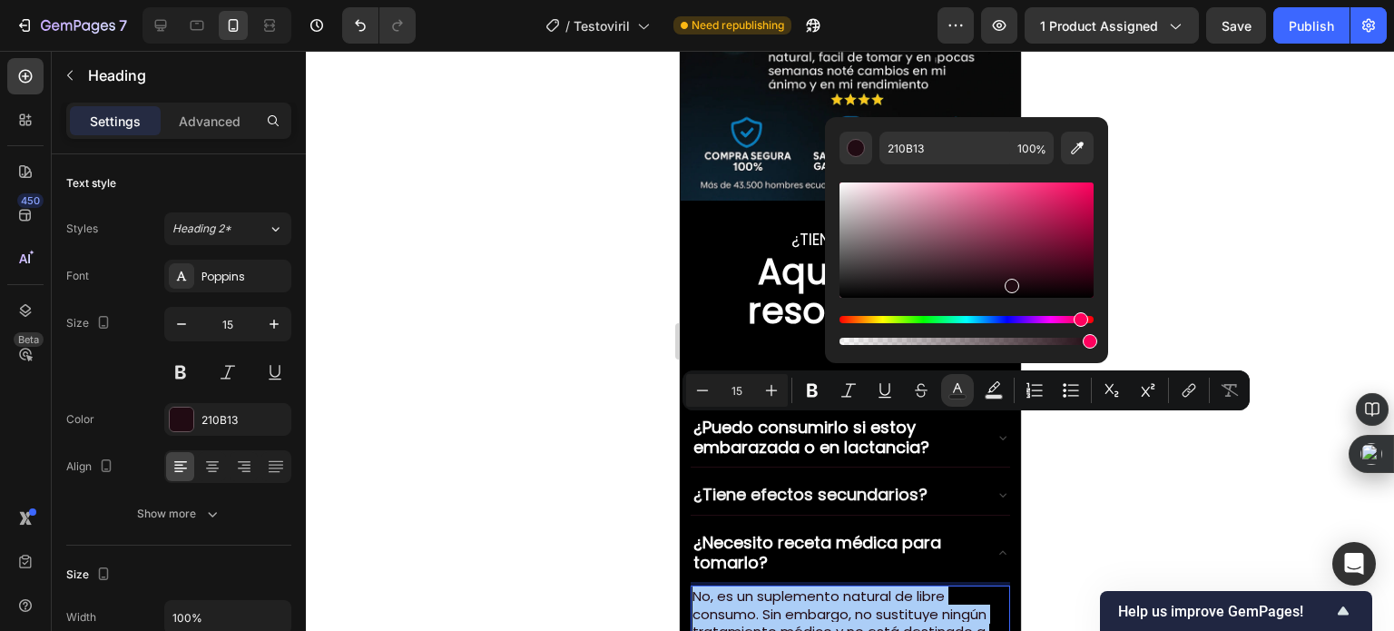
click at [841, 182] on div "Editor contextual toolbar" at bounding box center [967, 239] width 254 height 115
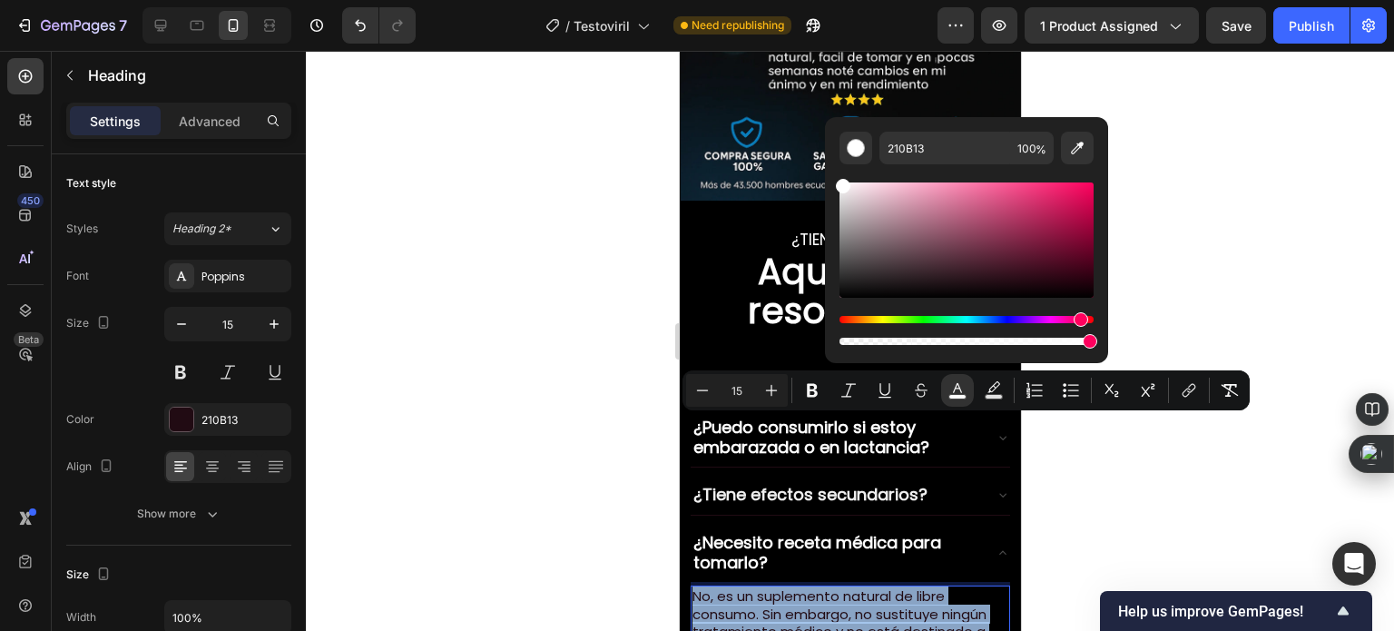
type input "FFFFFF"
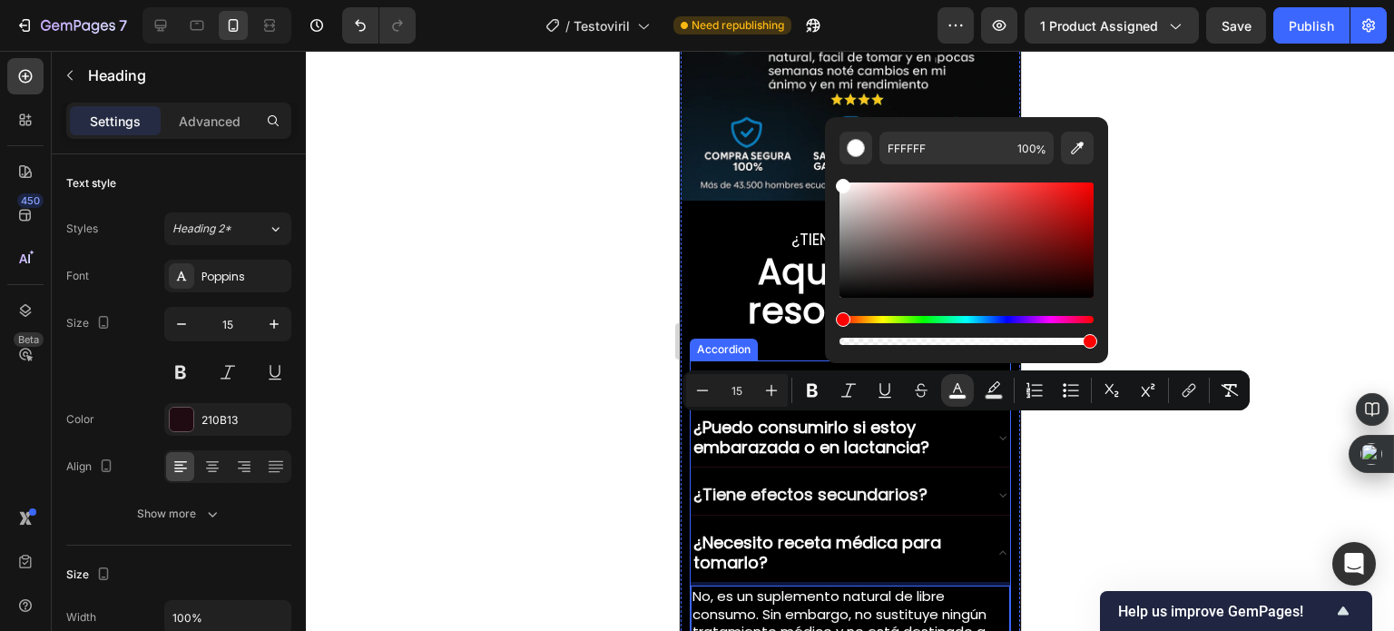
click at [596, 305] on div at bounding box center [850, 341] width 1089 height 580
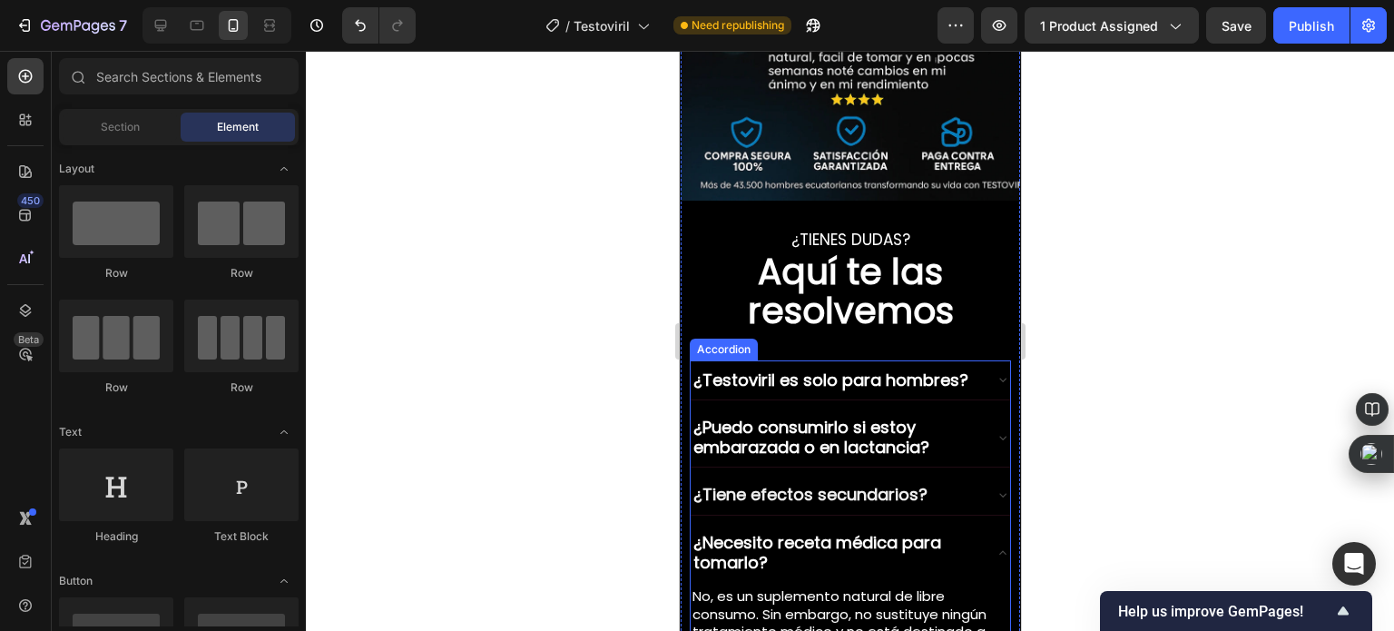
click at [975, 523] on div "¿Necesito receta médica para tomarlo?" at bounding box center [850, 552] width 320 height 59
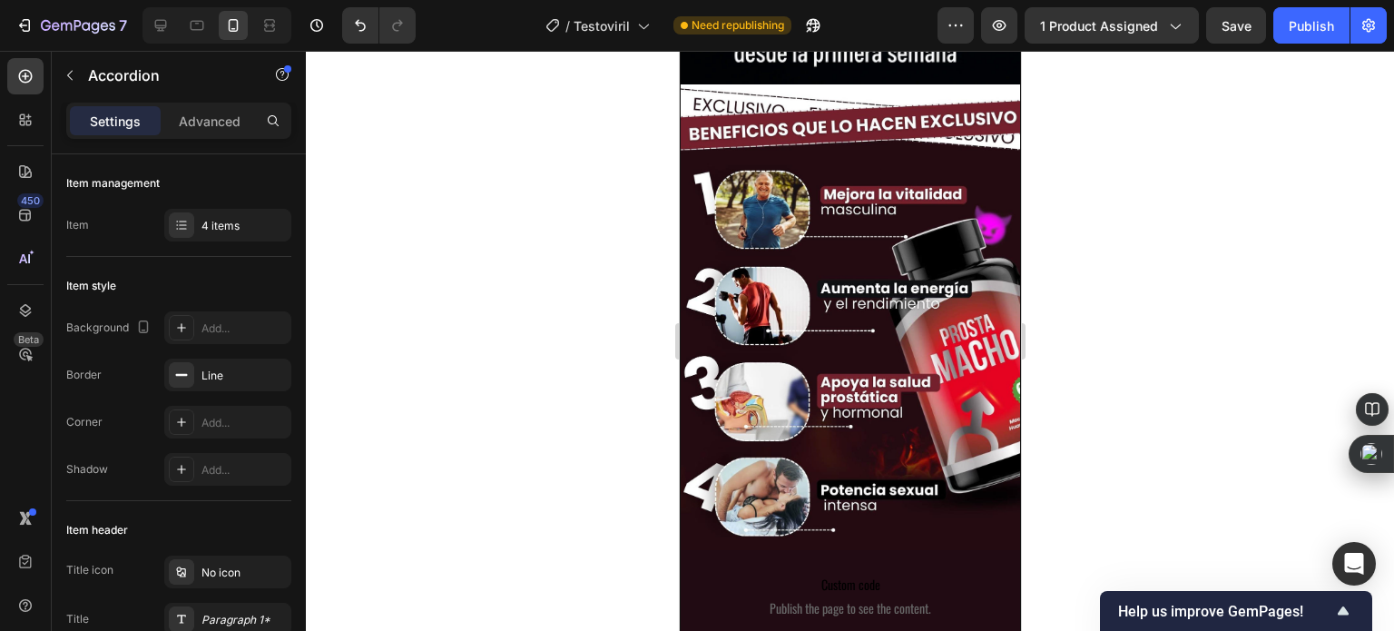
scroll to position [1819, 0]
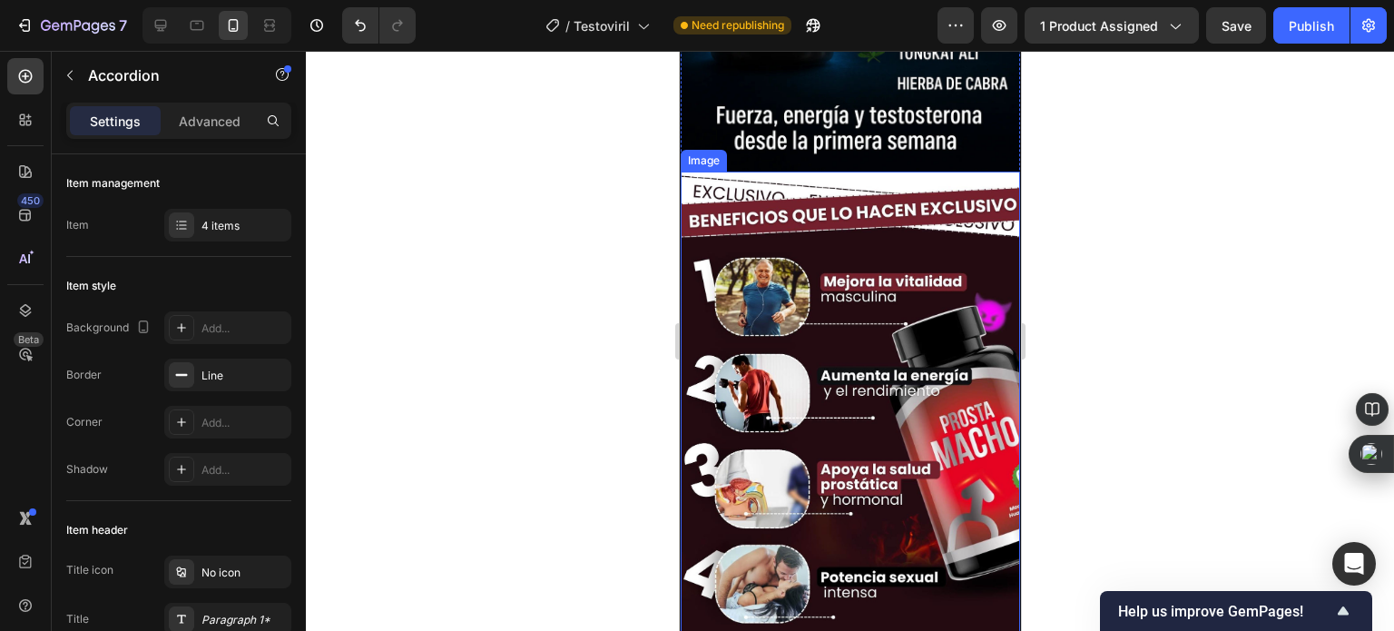
click at [843, 311] on img at bounding box center [850, 404] width 340 height 465
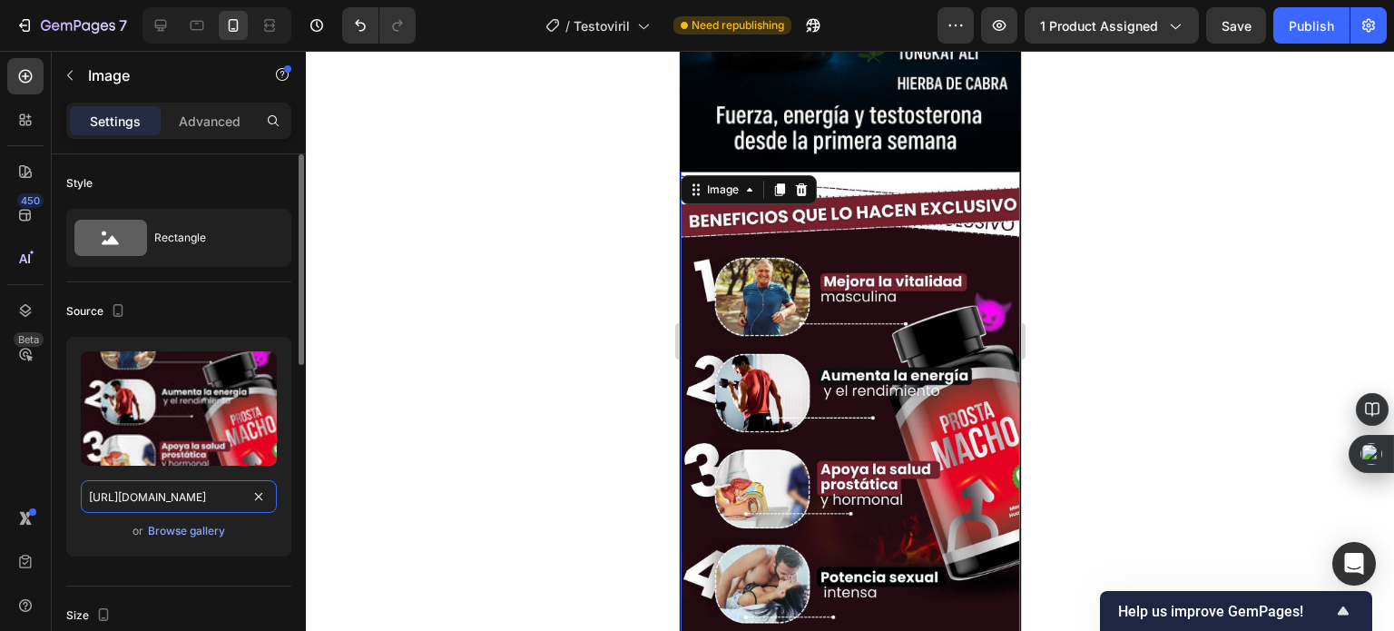
click at [208, 497] on input "[URL][DOMAIN_NAME]" at bounding box center [179, 496] width 196 height 33
paste input "ChatGPT_Image_Sep_27_2025_11_56_14_PM.webp?v=1759038086"
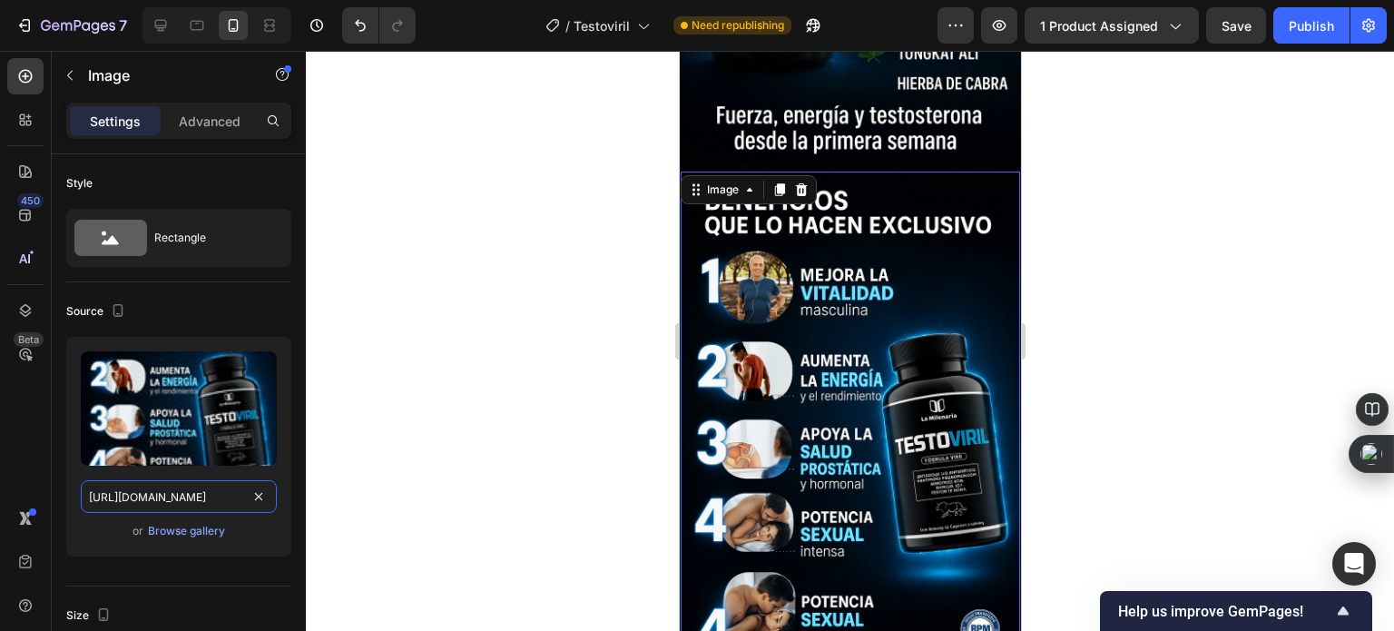
type input "[URL][DOMAIN_NAME]"
click at [604, 358] on div at bounding box center [850, 341] width 1089 height 580
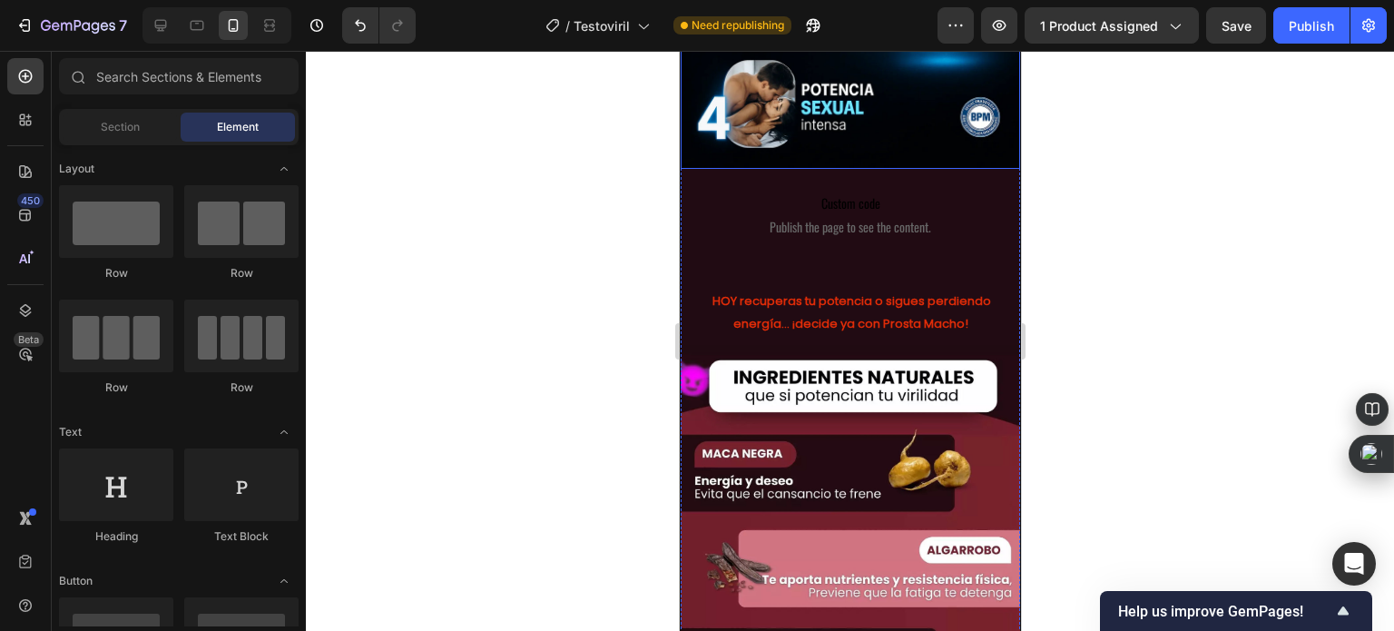
scroll to position [2364, 0]
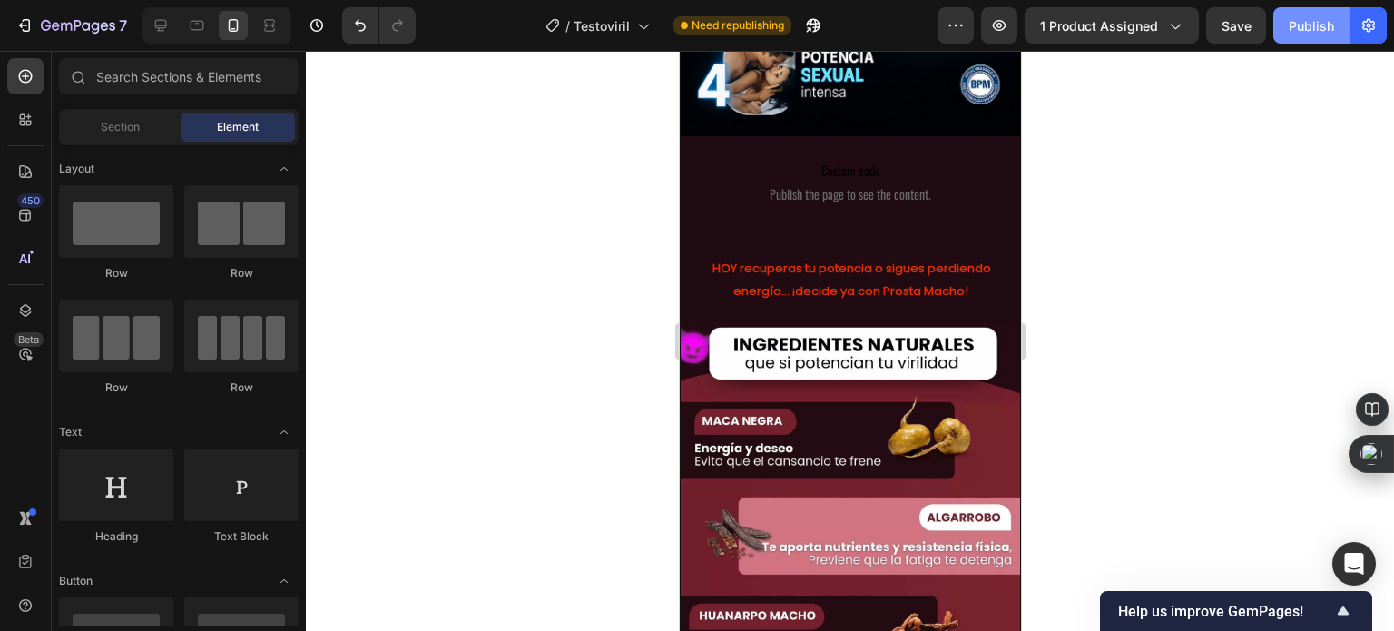
click at [1296, 32] on div "Publish" at bounding box center [1311, 25] width 45 height 19
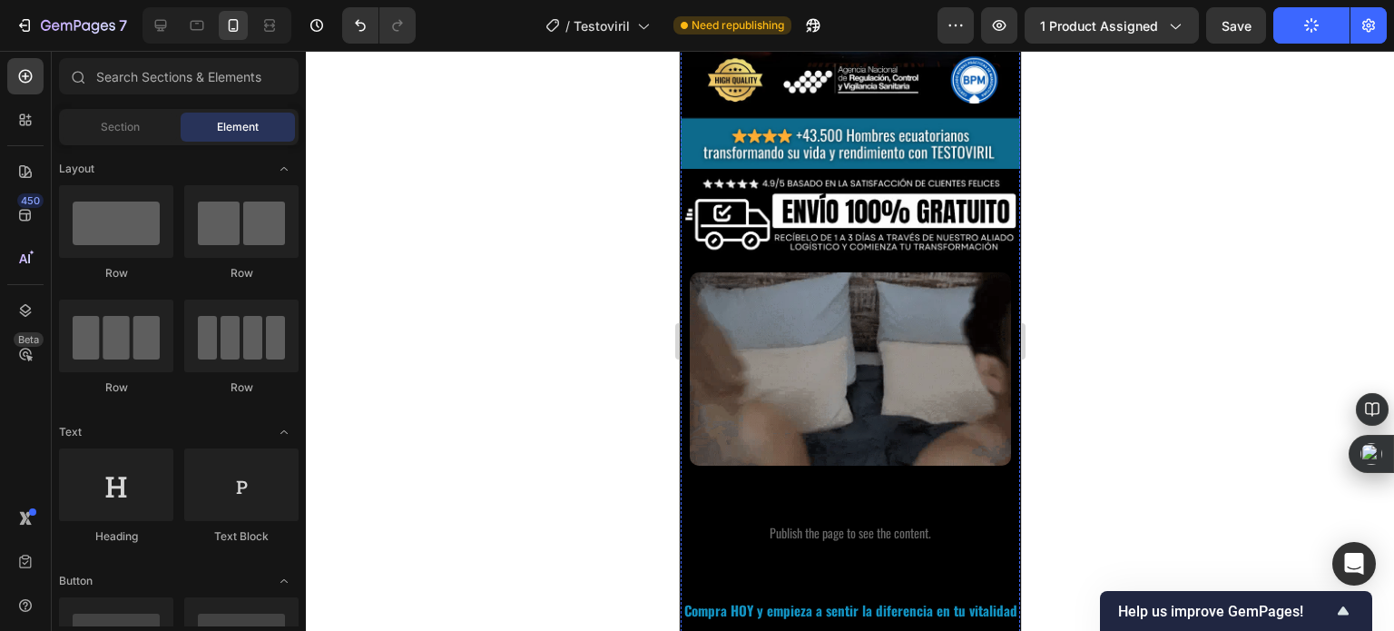
scroll to position [363, 0]
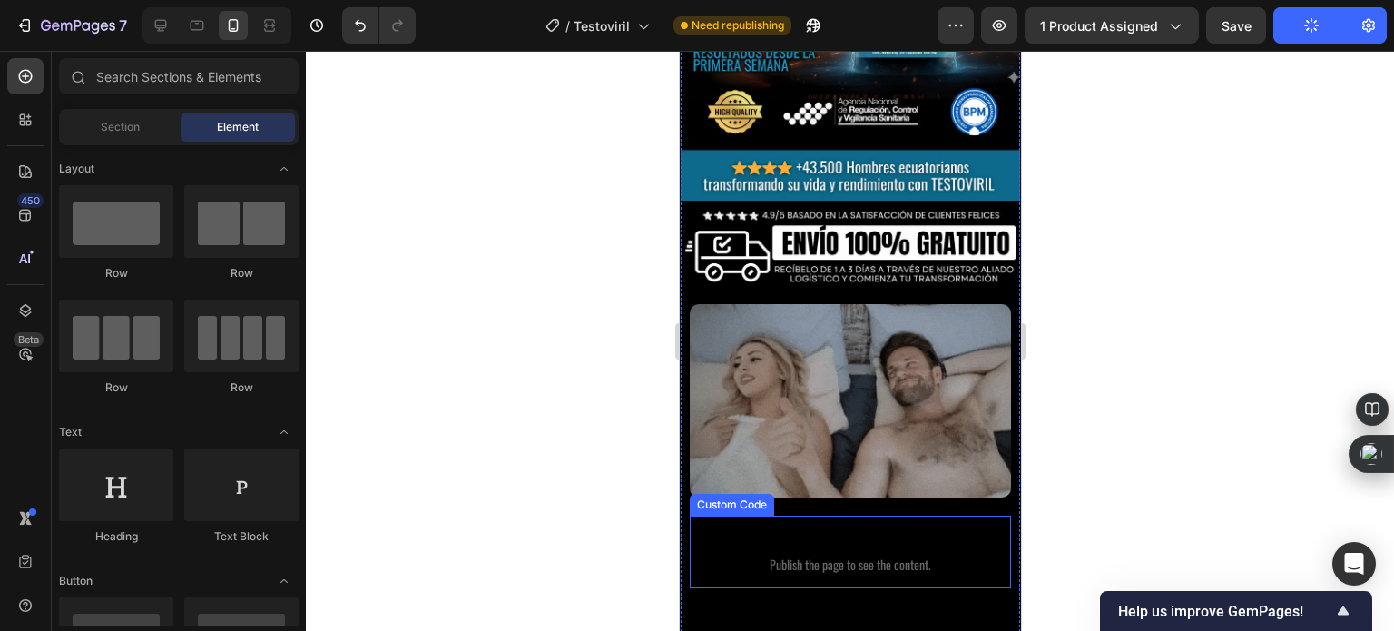
click at [833, 544] on p "Custom code Publish the page to see the content." at bounding box center [849, 552] width 321 height 73
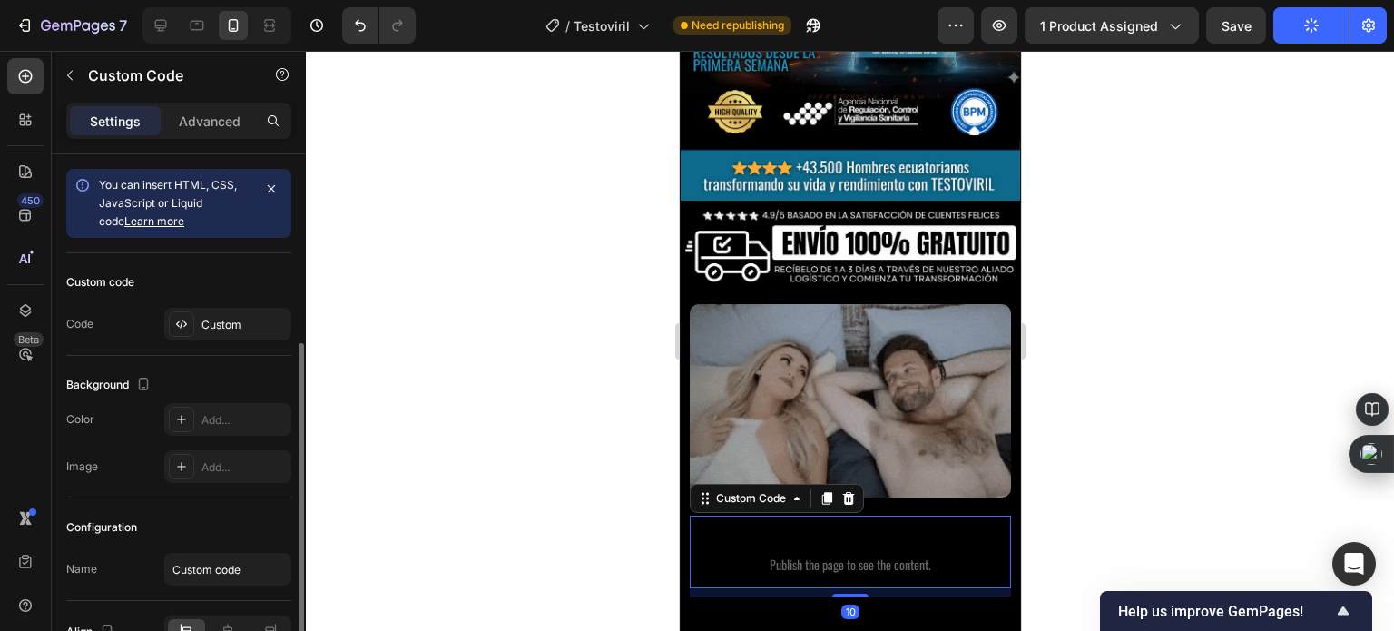
scroll to position [103, 0]
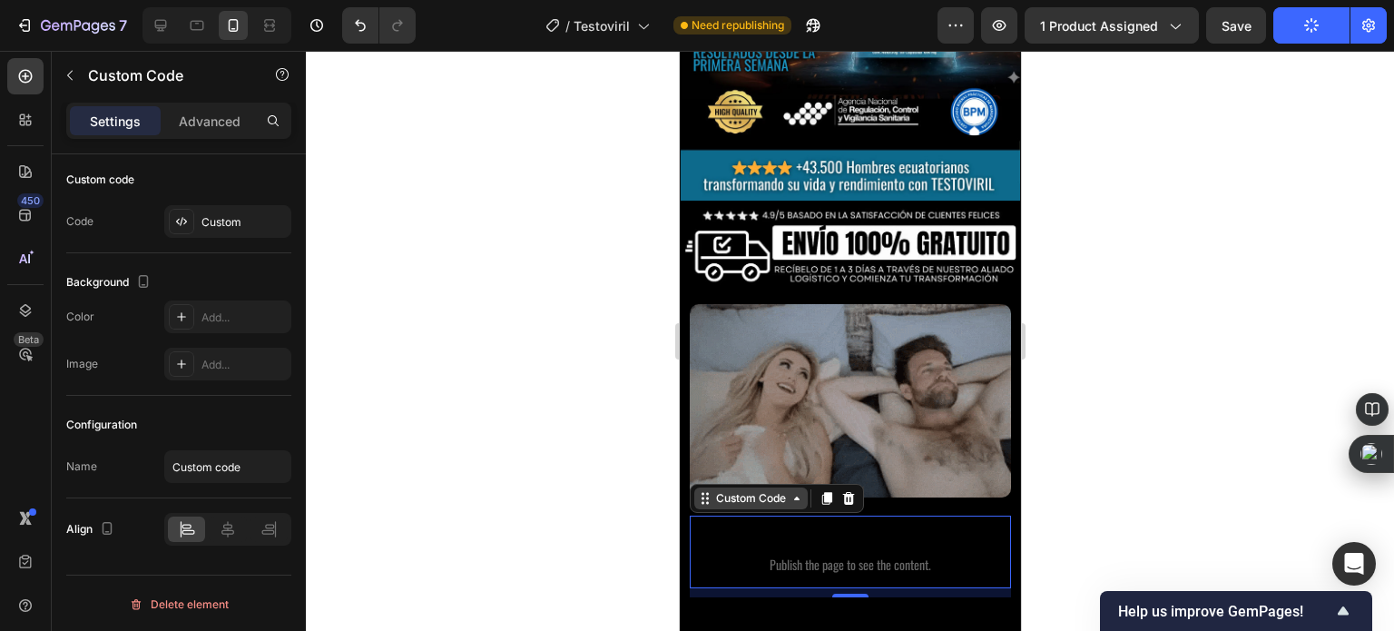
click at [744, 490] on div "Custom Code" at bounding box center [750, 498] width 77 height 16
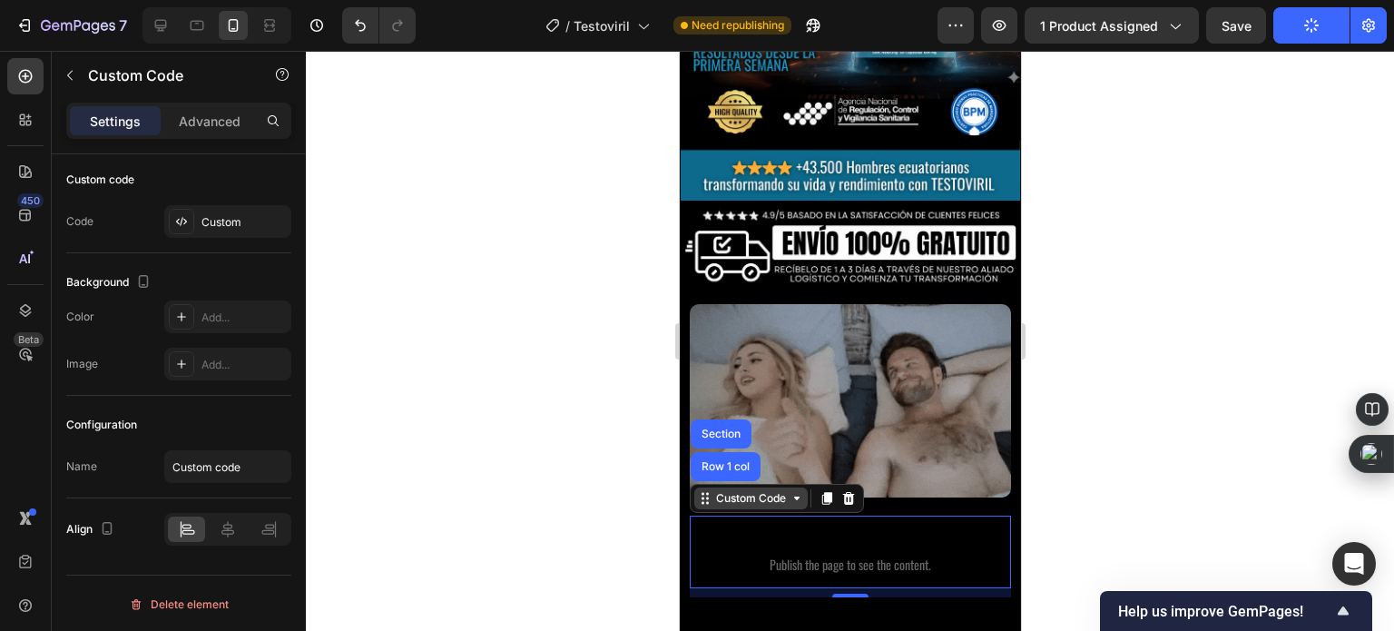
click at [782, 490] on div "Custom Code" at bounding box center [750, 498] width 77 height 16
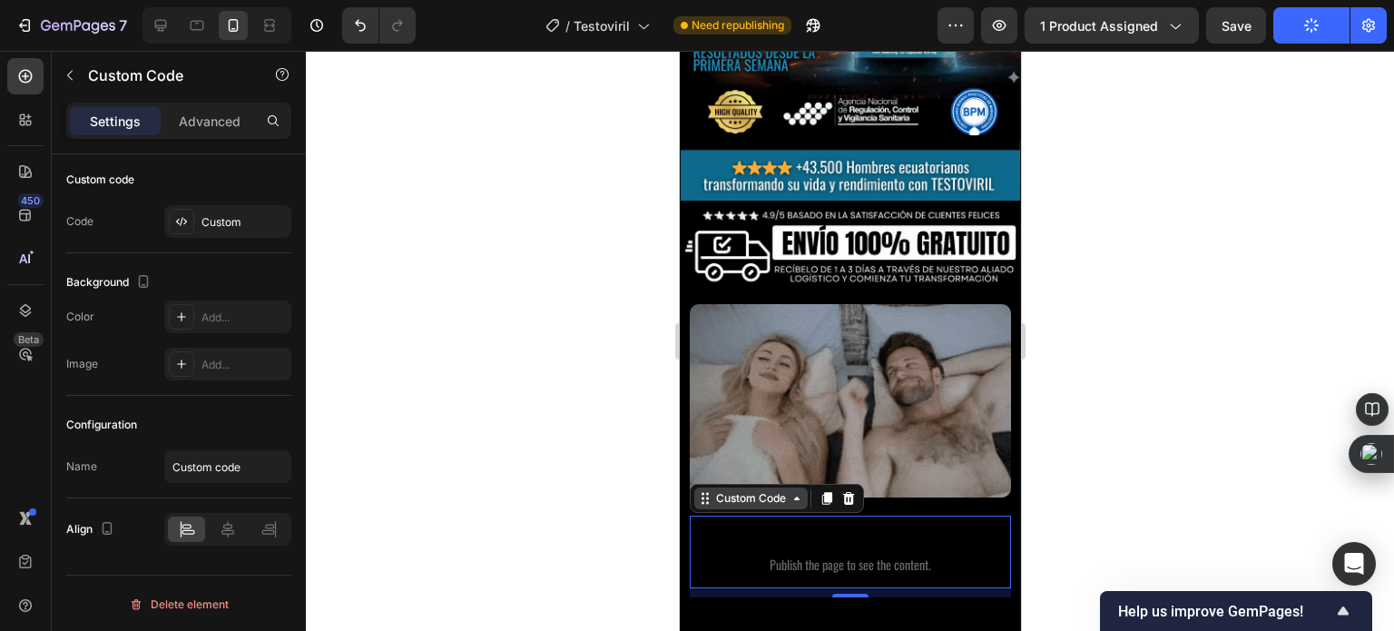
click at [767, 490] on div "Custom Code" at bounding box center [750, 498] width 77 height 16
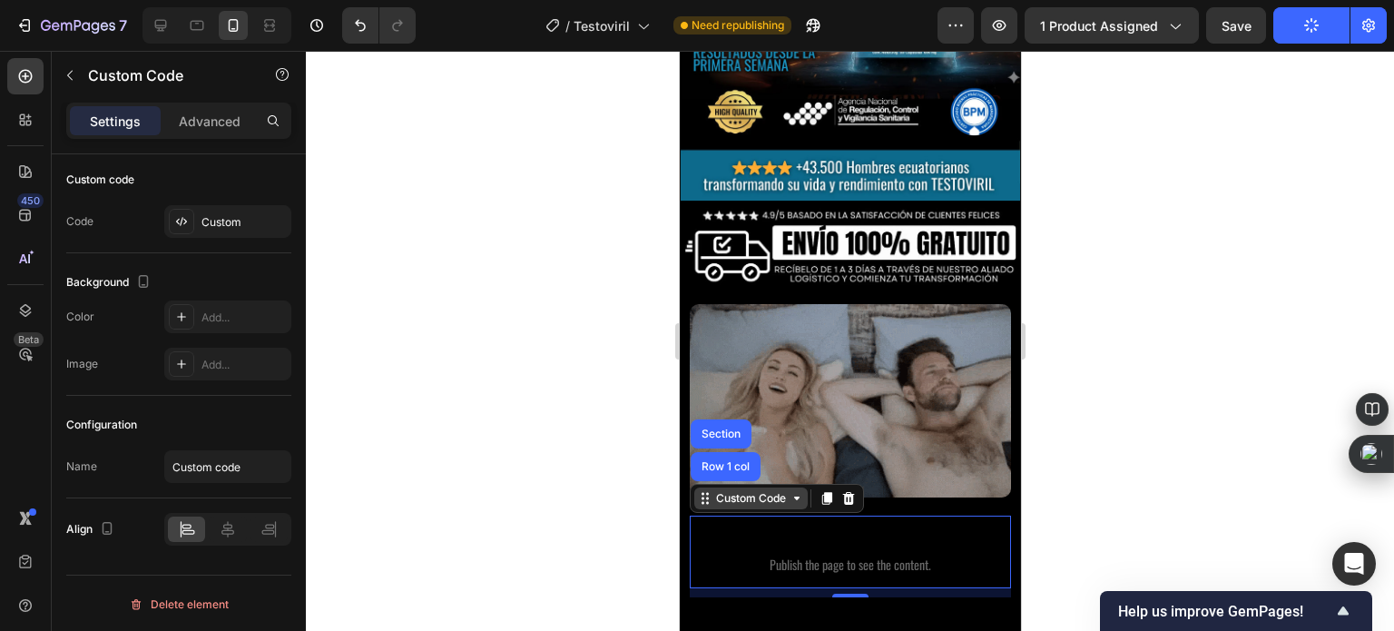
click at [767, 490] on div "Custom Code" at bounding box center [750, 498] width 77 height 16
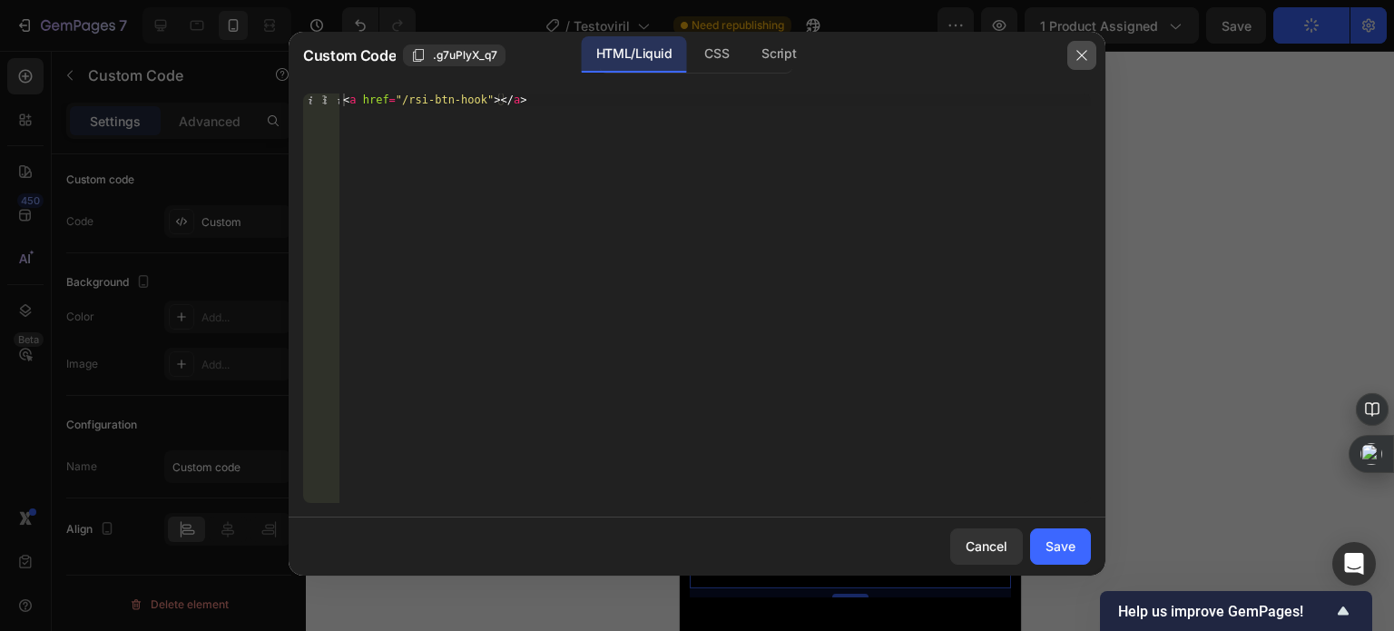
click at [1075, 43] on button "button" at bounding box center [1082, 55] width 29 height 29
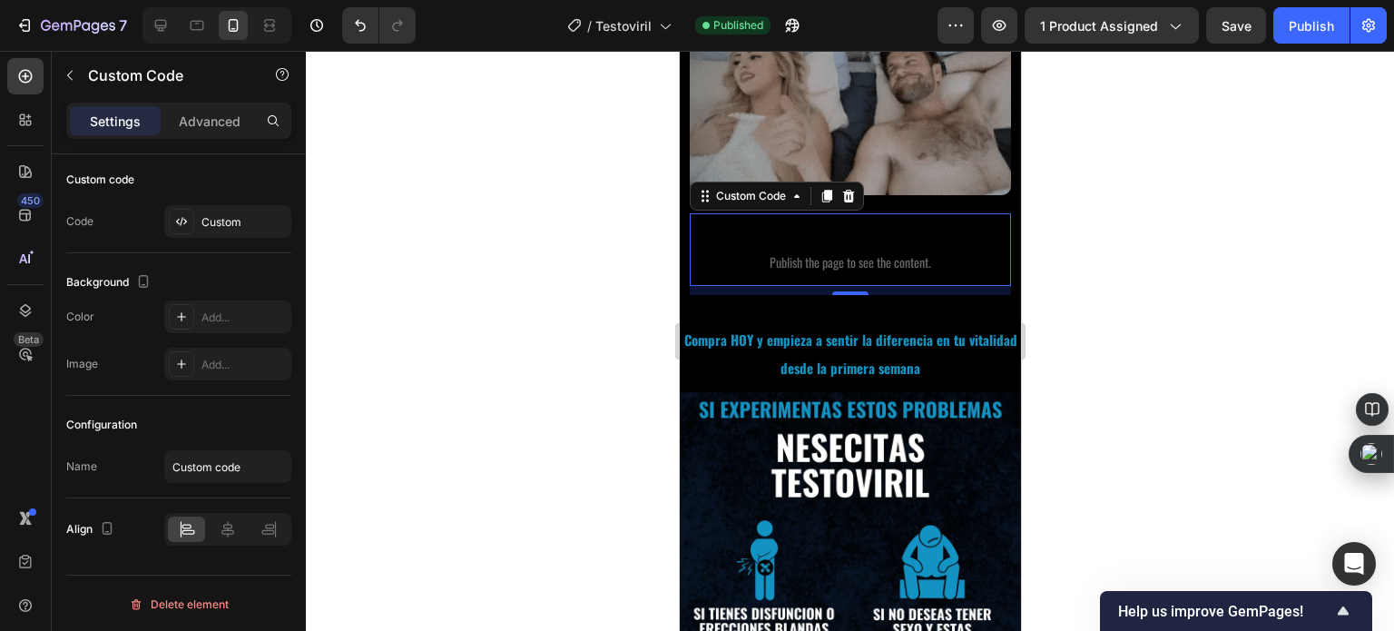
scroll to position [636, 0]
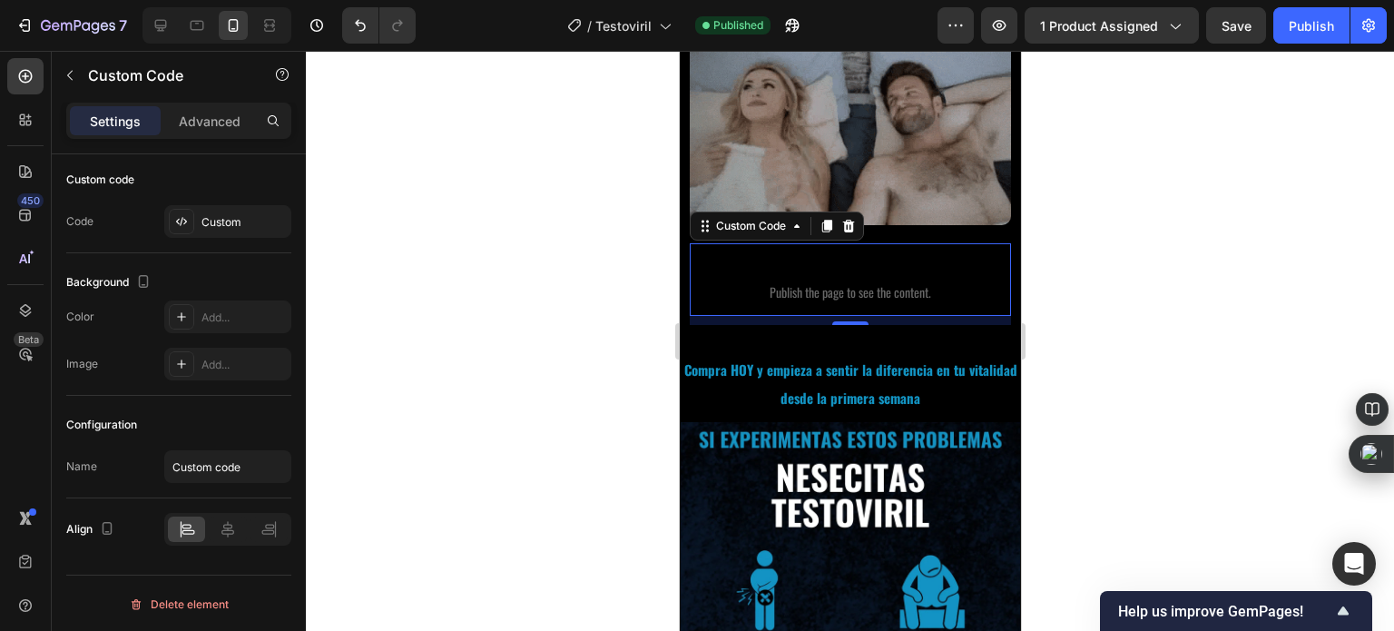
click at [836, 283] on span "Publish the page to see the content." at bounding box center [849, 292] width 321 height 18
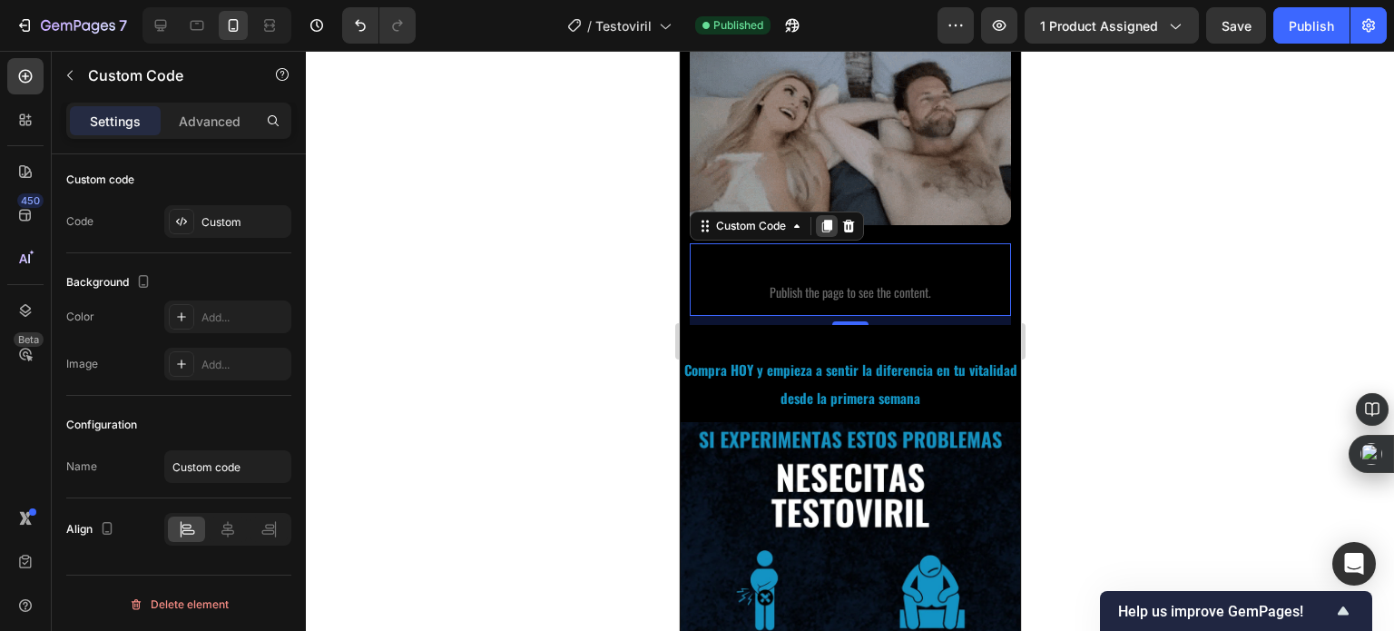
click at [825, 219] on icon at bounding box center [826, 226] width 15 height 15
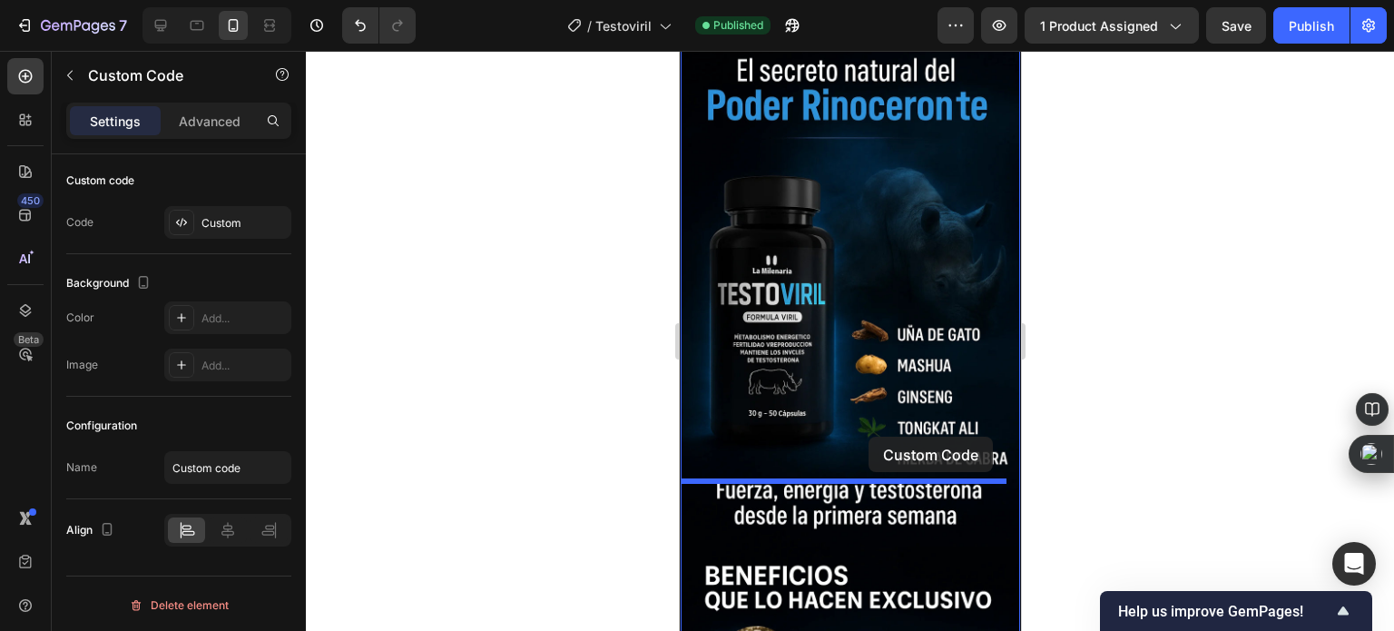
scroll to position [1725, 0]
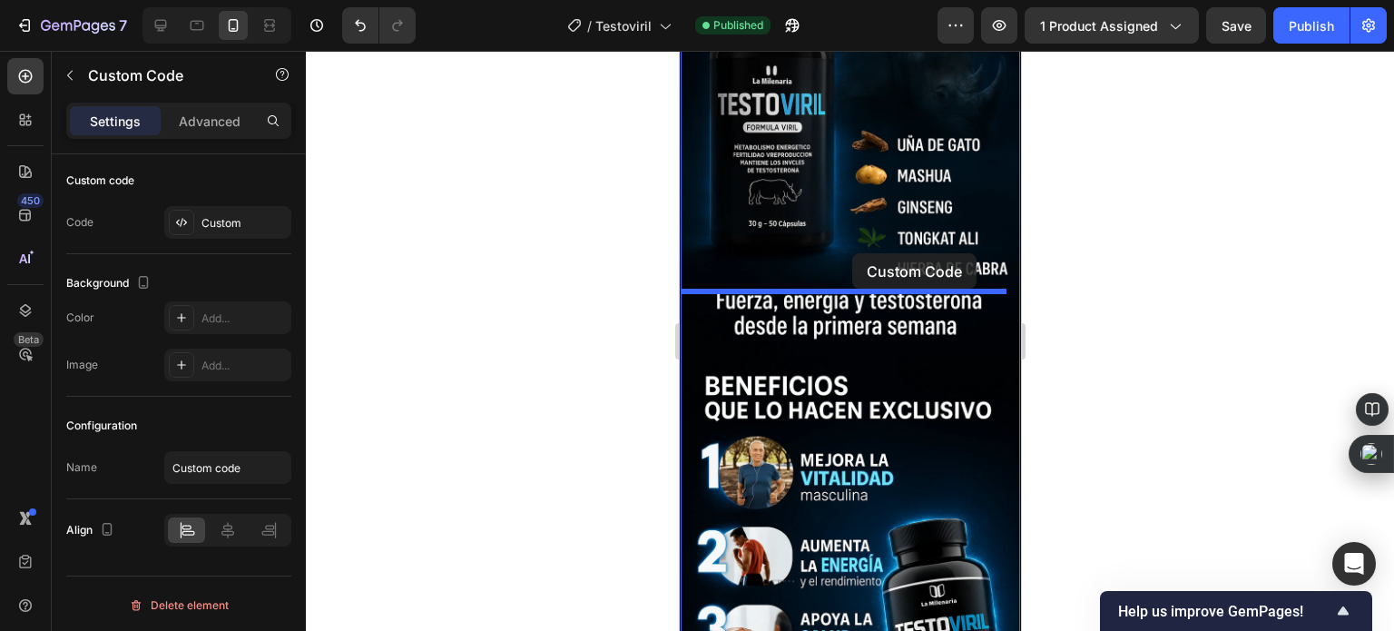
drag, startPoint x: 753, startPoint y: 299, endPoint x: 852, endPoint y: 253, distance: 108.9
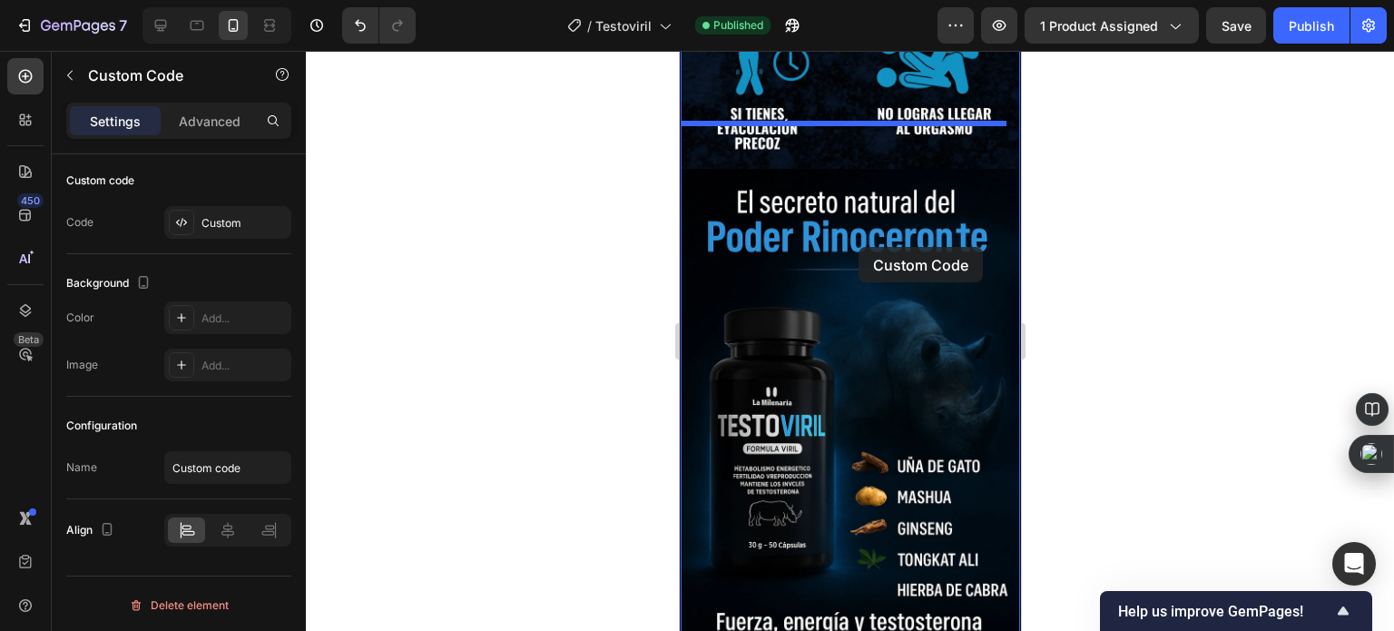
scroll to position [1271, 0]
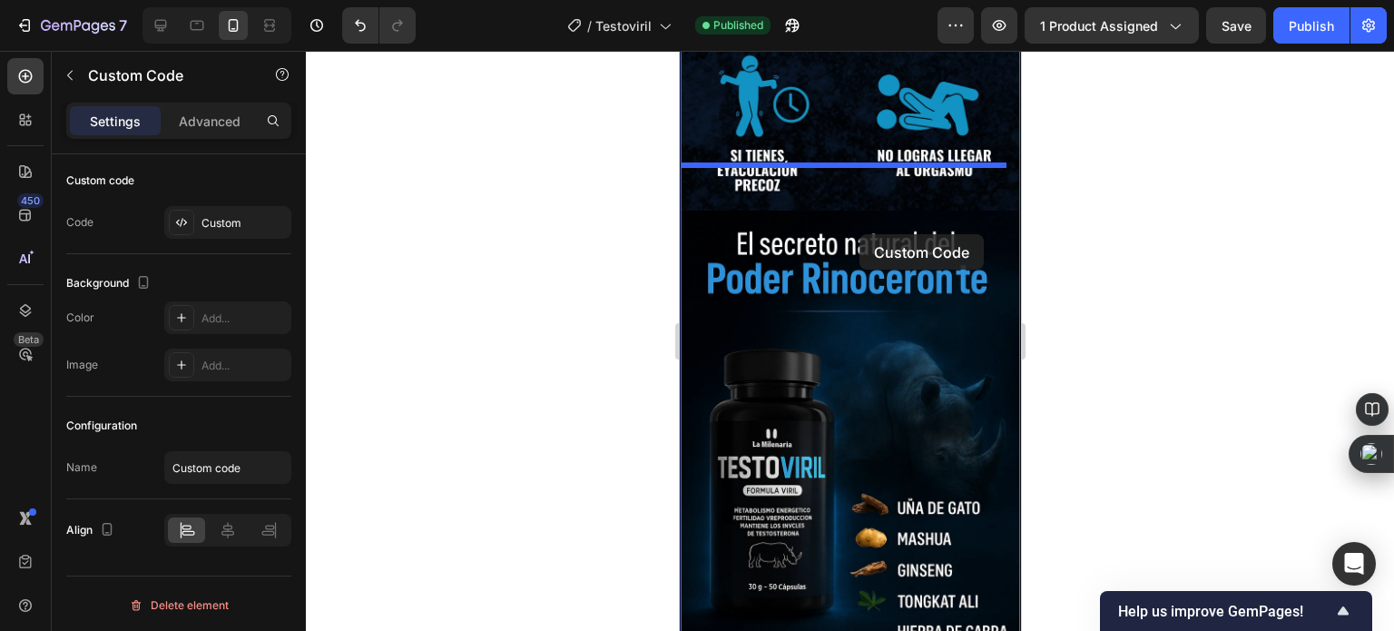
drag, startPoint x: 742, startPoint y: 376, endPoint x: 859, endPoint y: 234, distance: 183.8
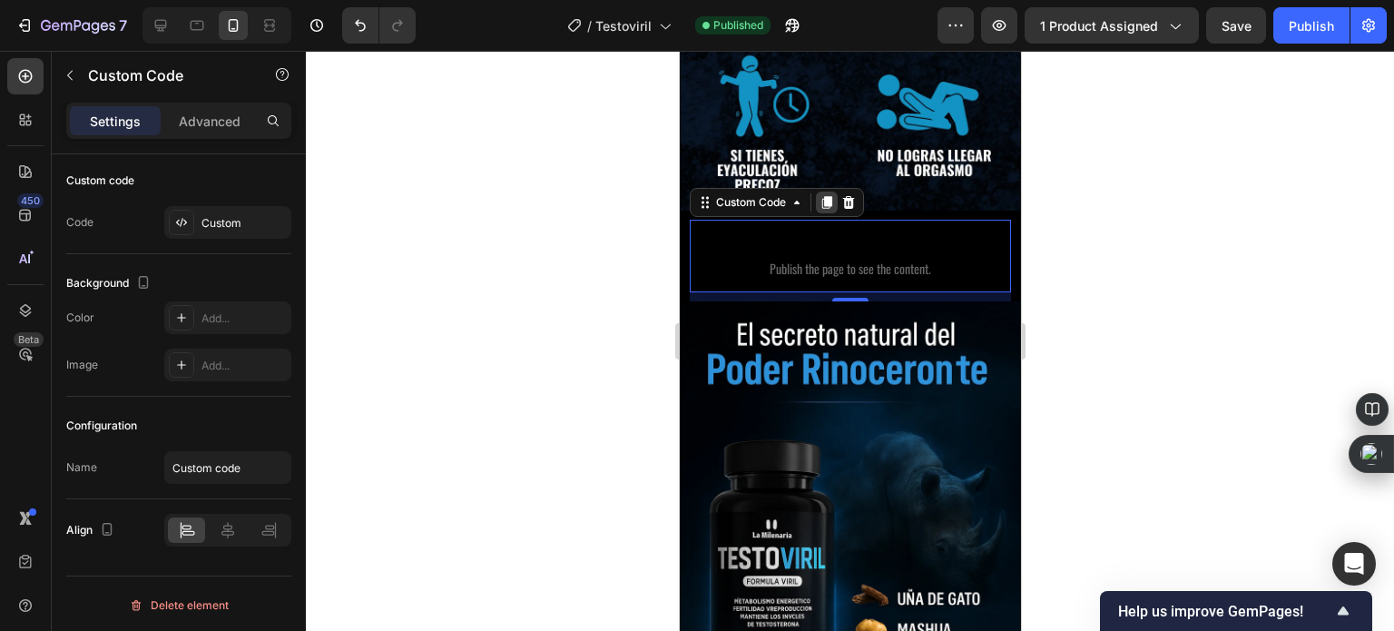
click at [831, 197] on icon at bounding box center [827, 203] width 10 height 13
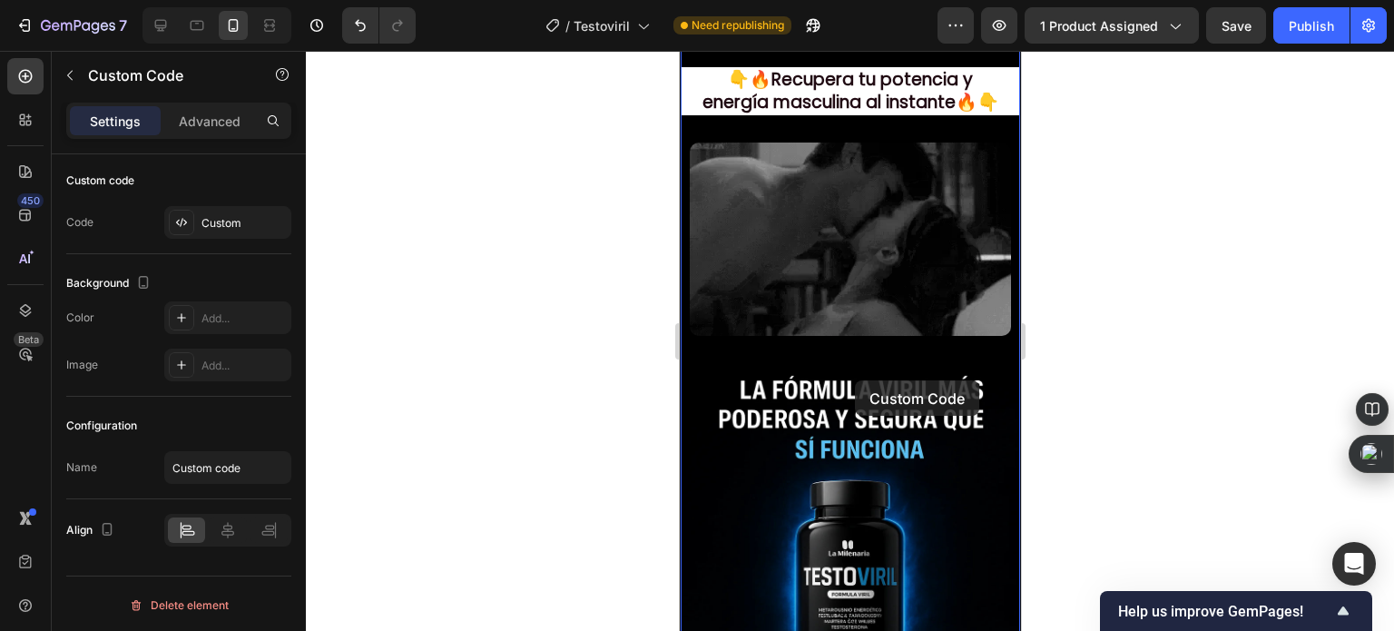
scroll to position [3450, 0]
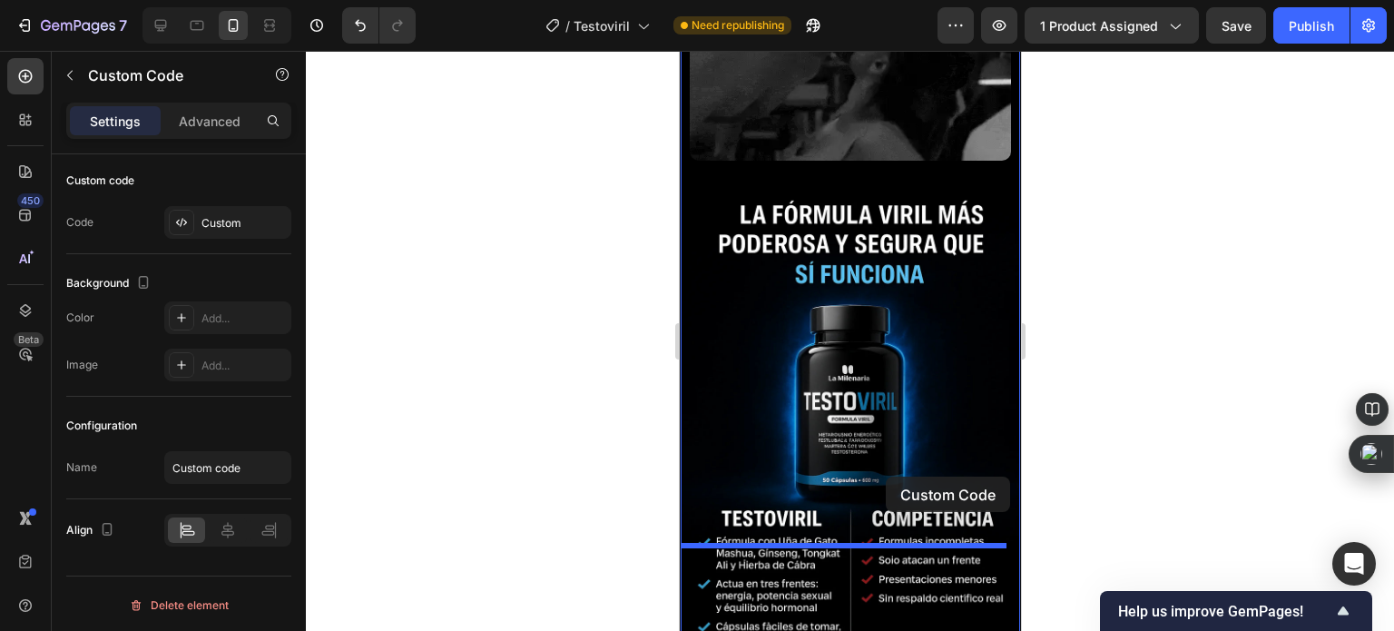
drag, startPoint x: 750, startPoint y: 250, endPoint x: 1307, endPoint y: 404, distance: 578.4
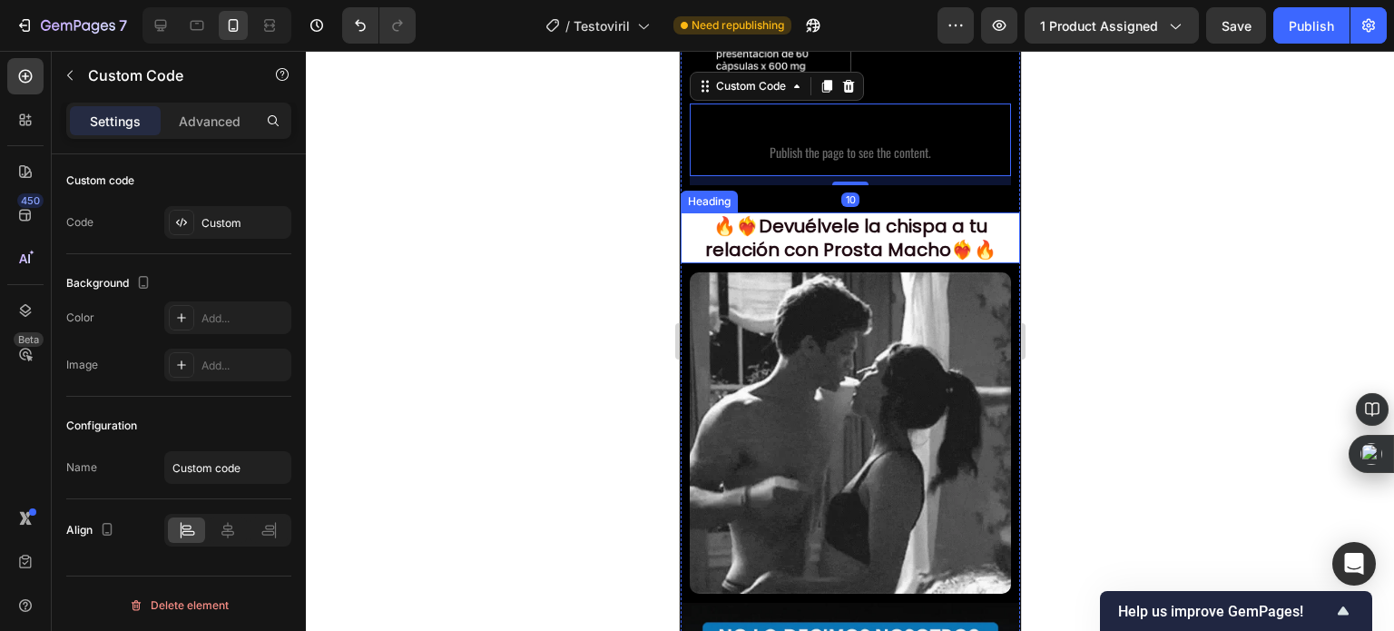
scroll to position [4085, 0]
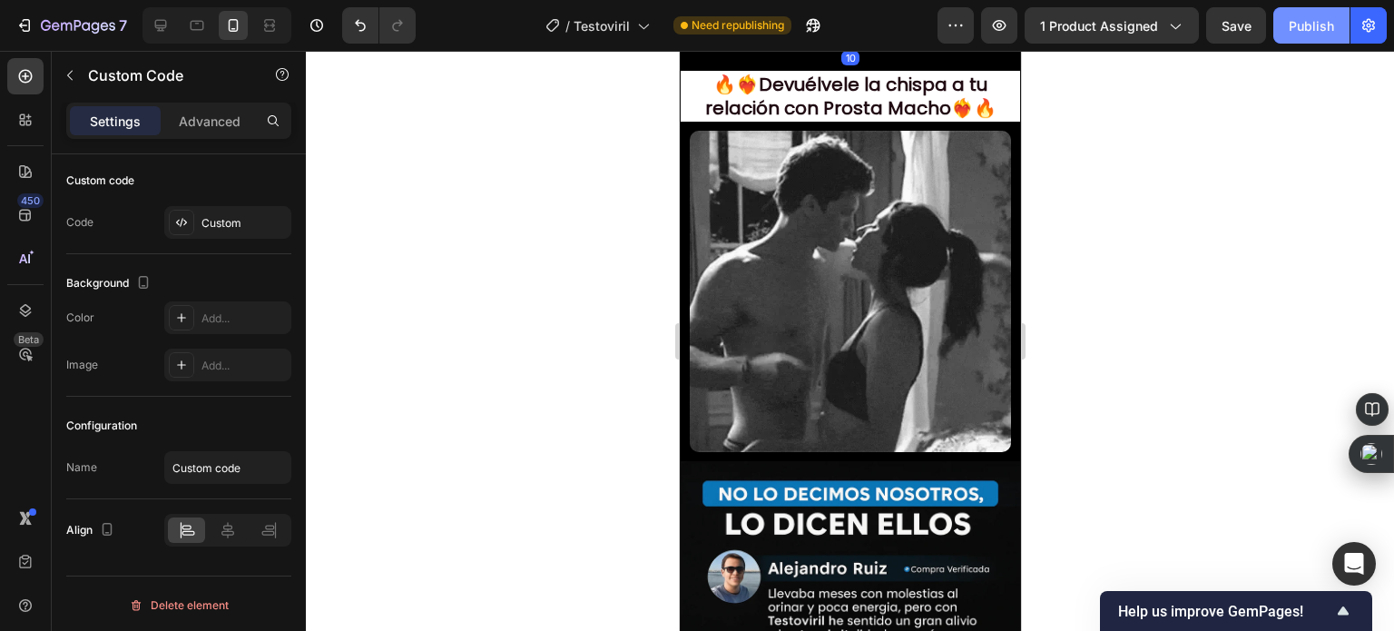
click at [1309, 14] on button "Publish" at bounding box center [1312, 25] width 76 height 36
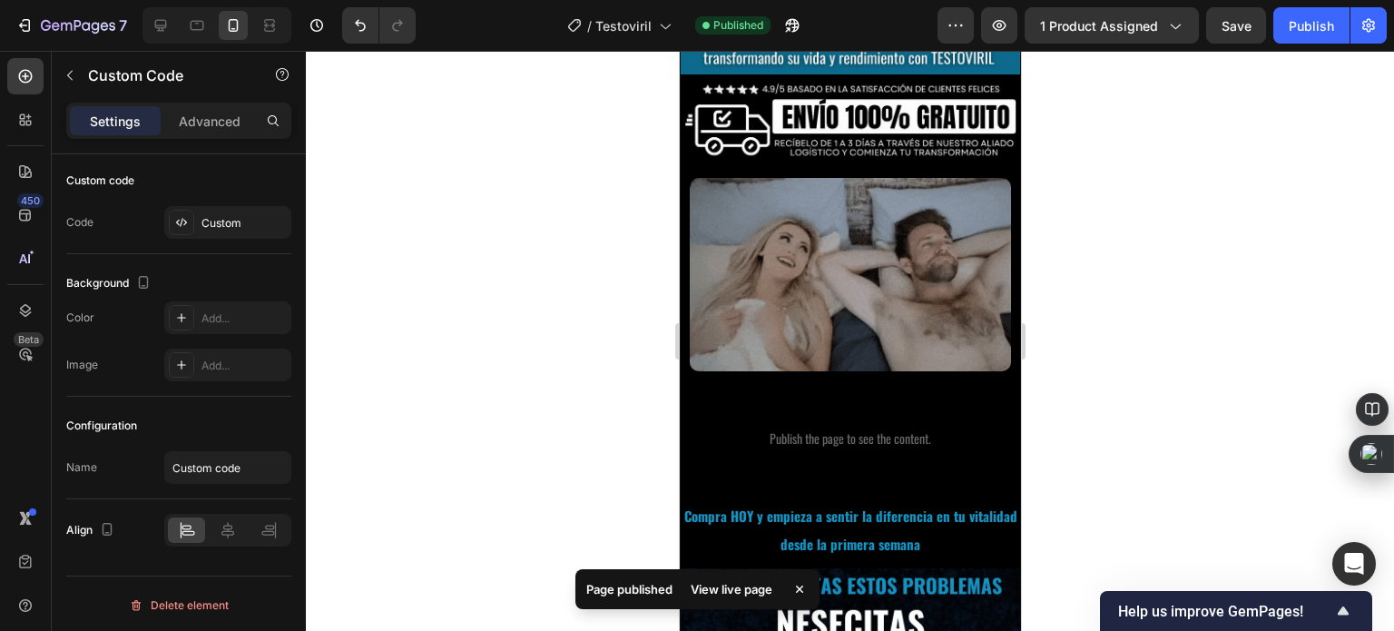
scroll to position [203, 0]
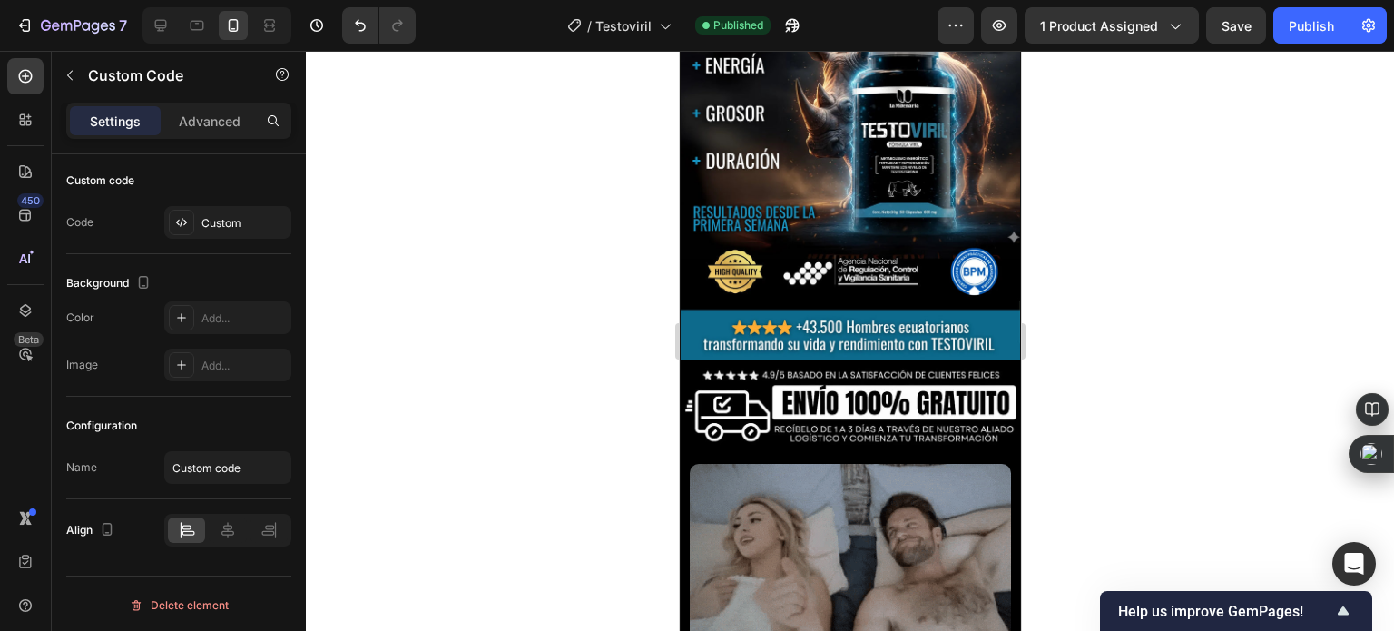
click at [1117, 411] on div at bounding box center [850, 341] width 1089 height 580
